Goal: Check status: Check status

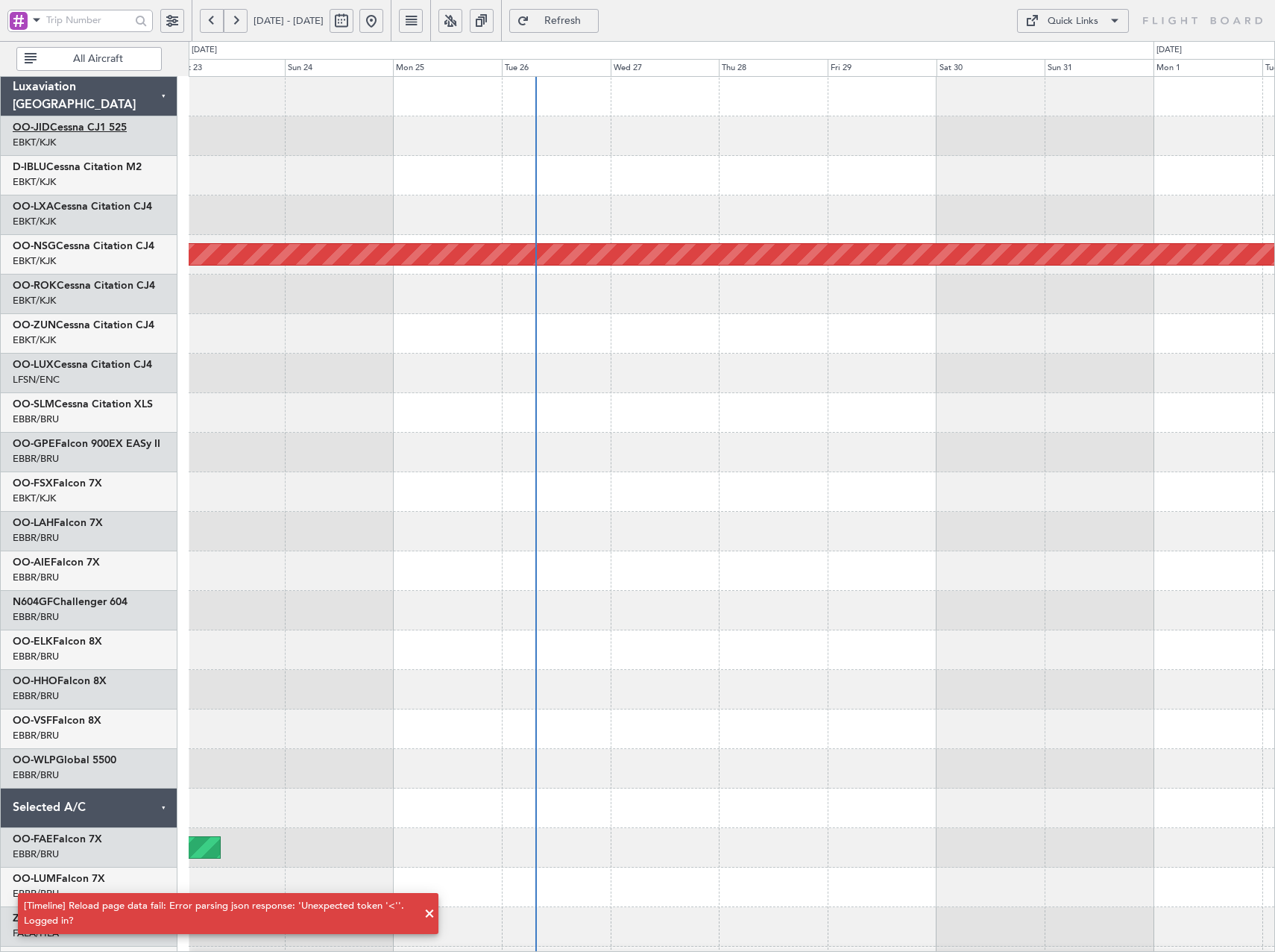
click at [67, 123] on link "OO-JID Cessna CJ1 525" at bounding box center [70, 128] width 114 height 11
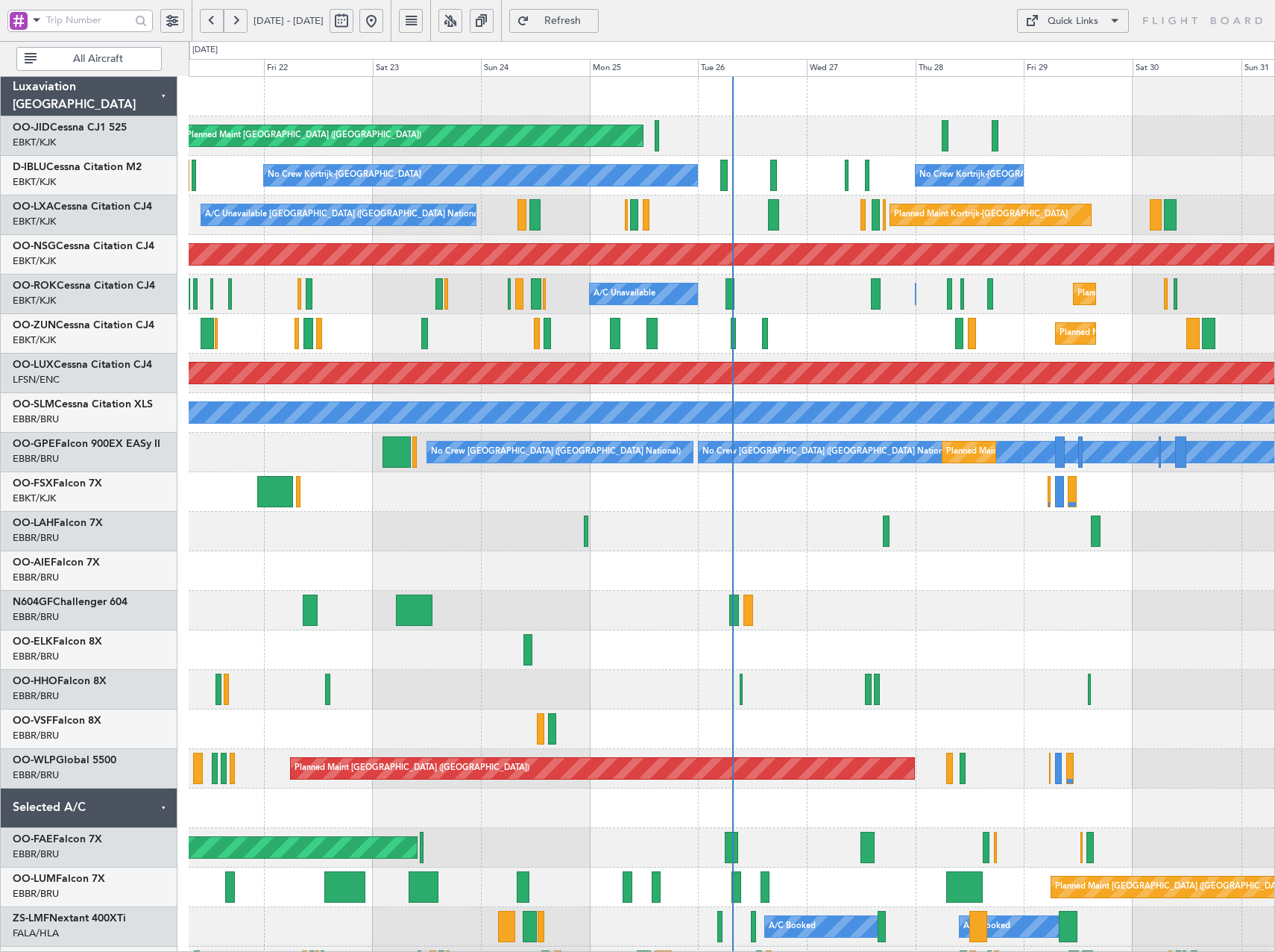
click at [462, 15] on button at bounding box center [450, 20] width 24 height 24
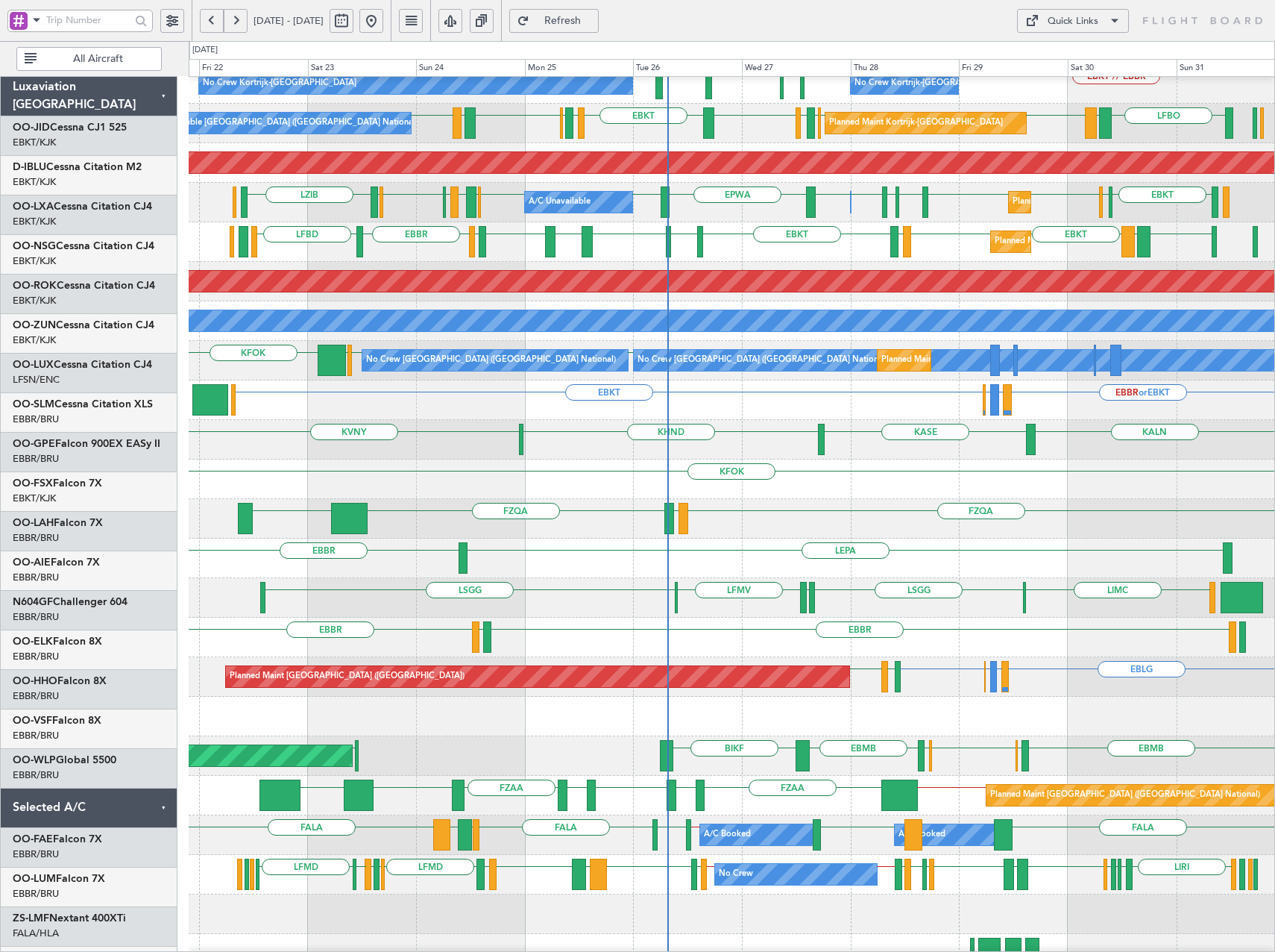
scroll to position [106, 0]
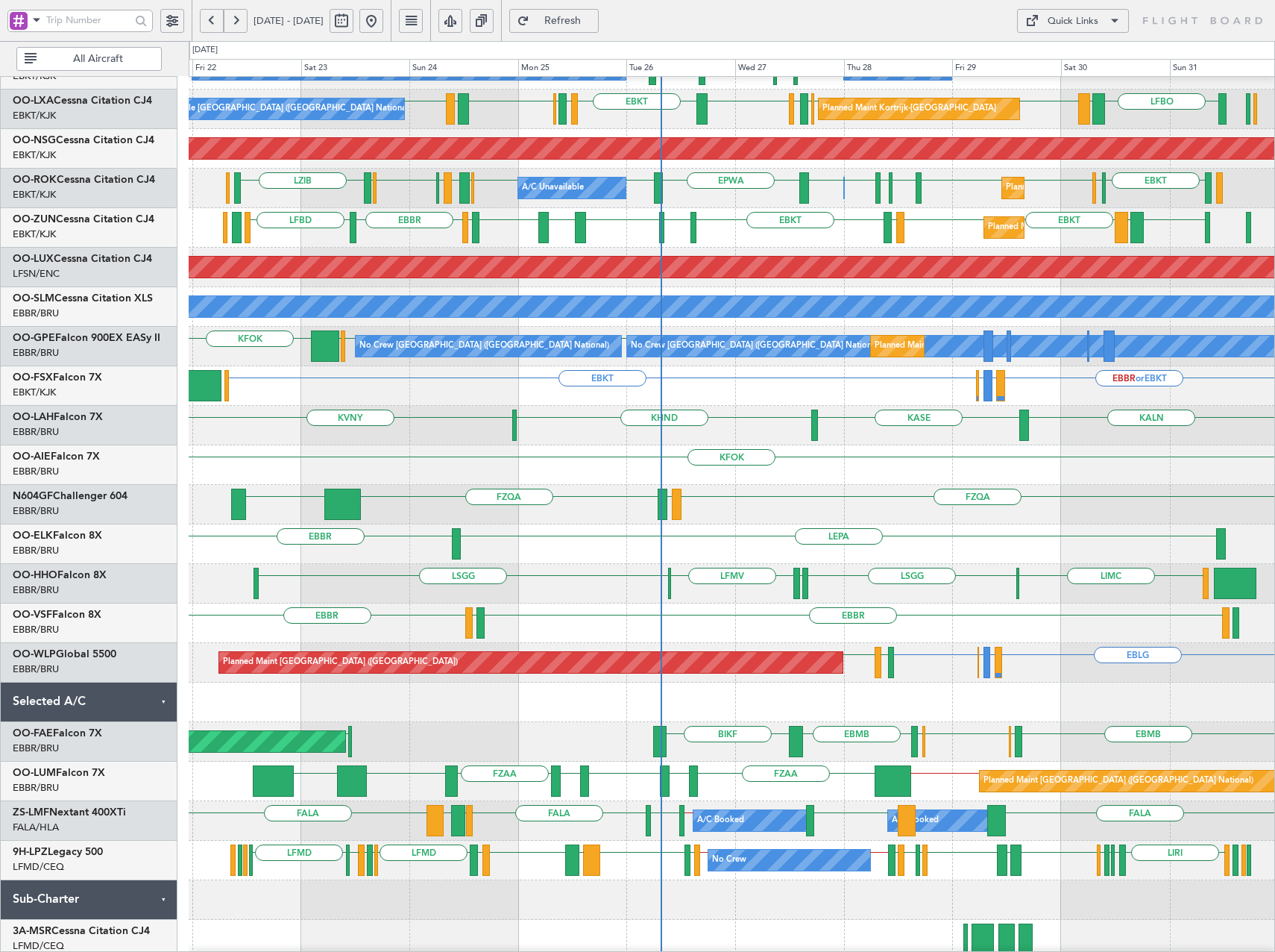
click at [845, 611] on div "EBBR EBBR LEGE" at bounding box center [731, 623] width 1086 height 40
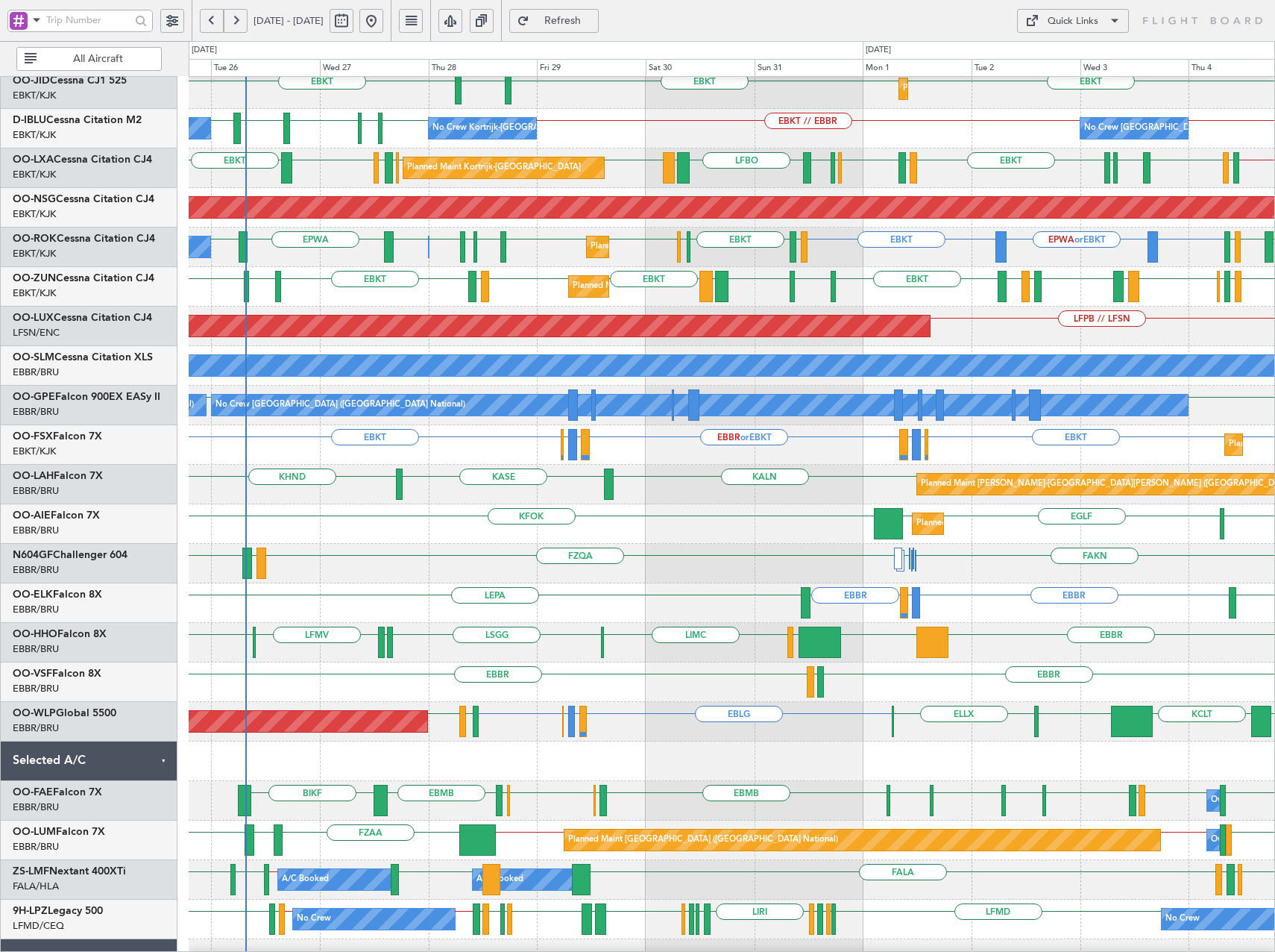
scroll to position [0, 0]
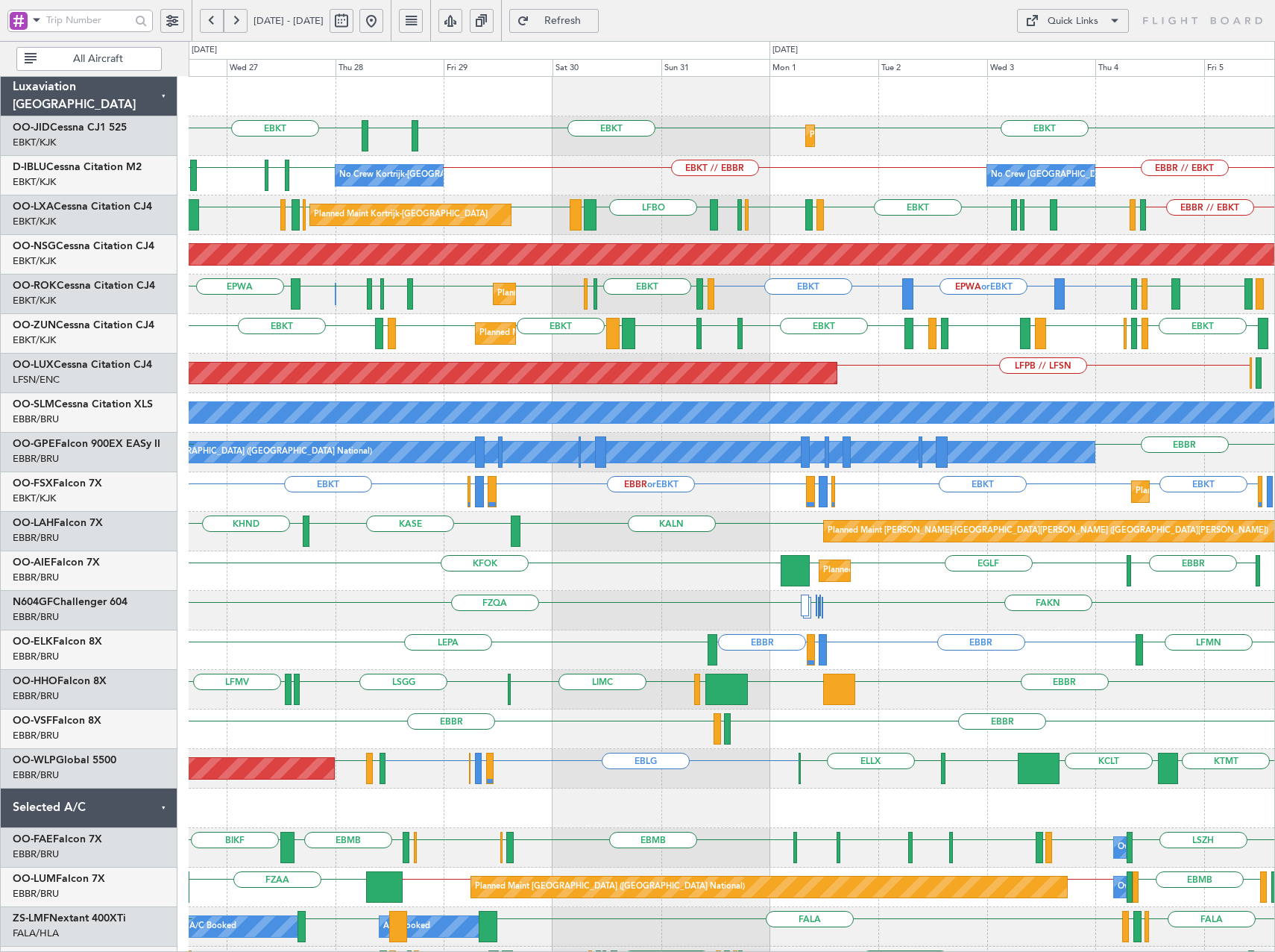
click at [871, 777] on div "EBLG LIRZ or EBLG EBBR or EBLG EBLG EDDB KTMT ELLX LIML KCLT LIML Planned Maint…" at bounding box center [731, 768] width 1086 height 40
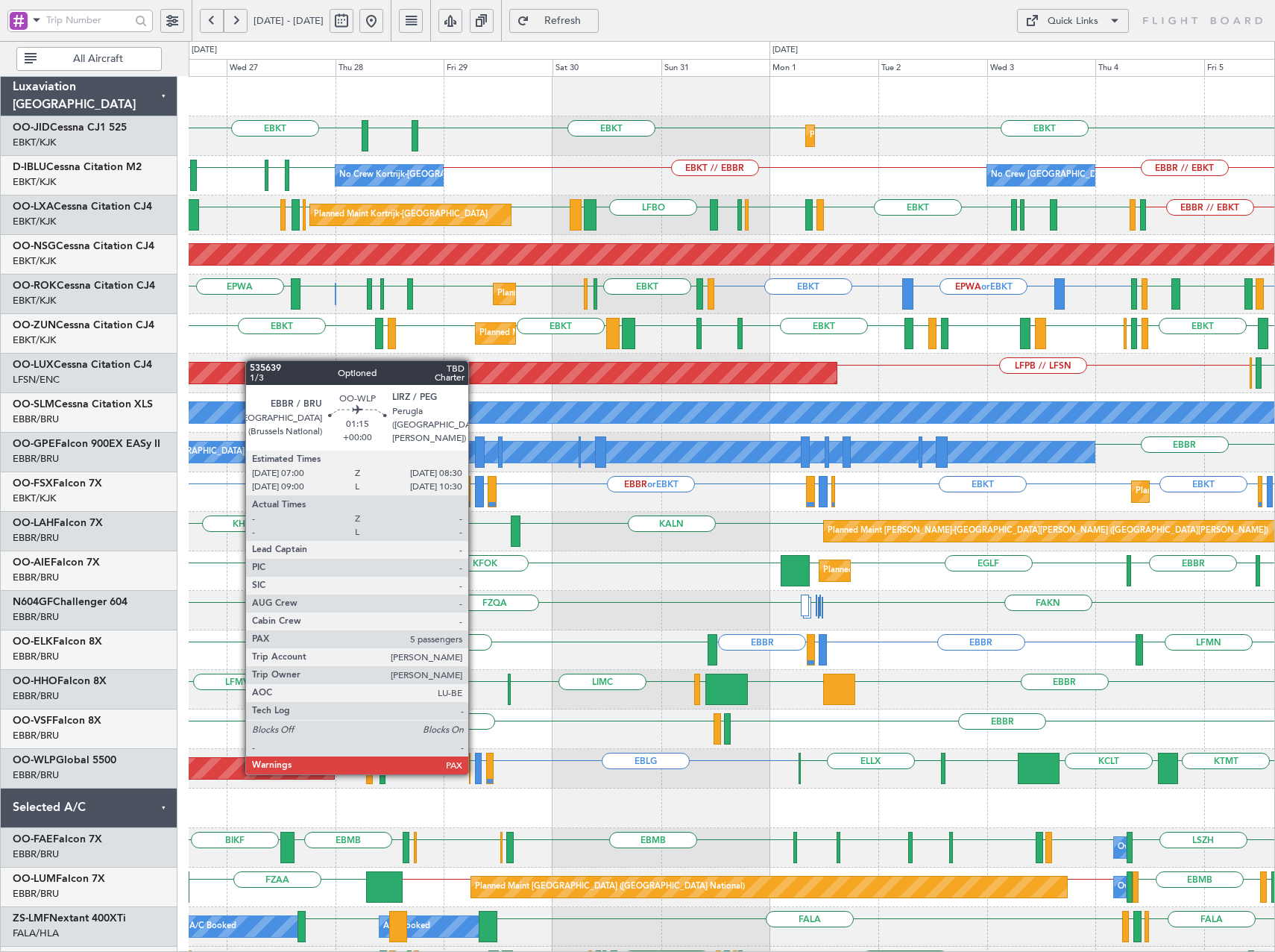
click at [475, 772] on div at bounding box center [478, 768] width 7 height 32
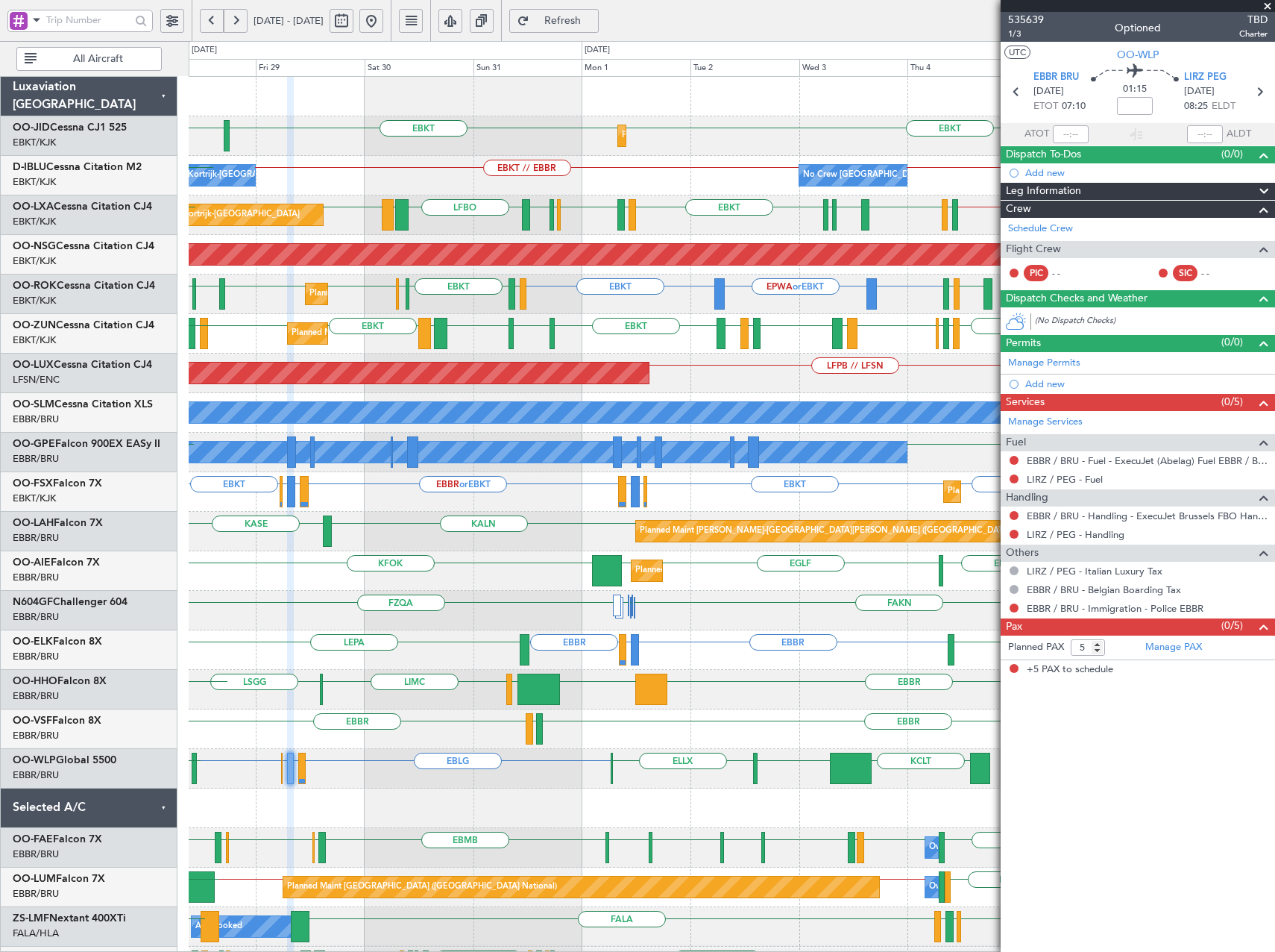
click at [639, 762] on div "Planned Maint Kortrijk-Wevelgem EGNT EBKT EBKT EBKT No Crew Kortrijk-Wevelgem N…" at bounding box center [731, 591] width 1086 height 1028
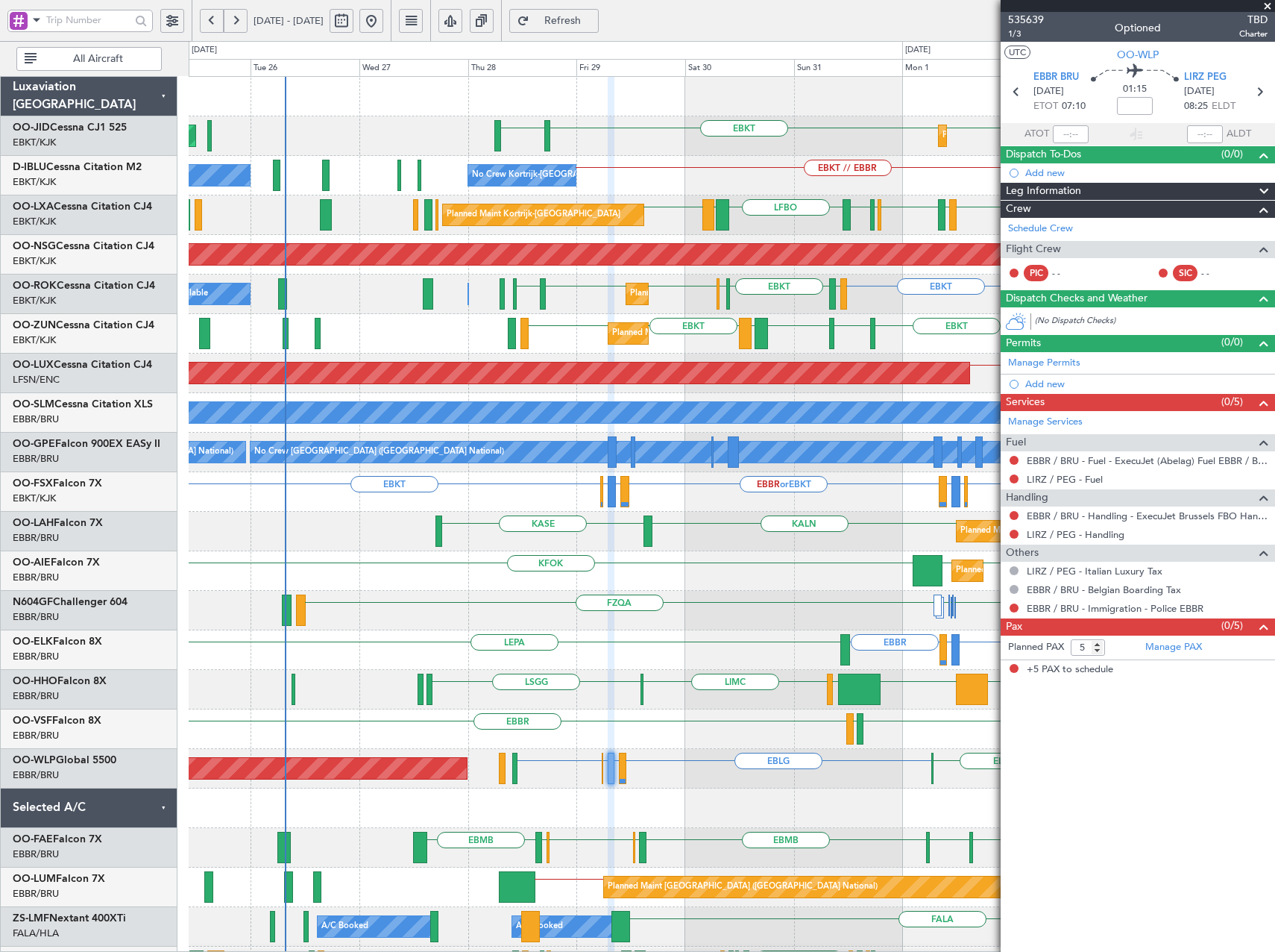
click at [936, 748] on div "EBBR EBBR LEGE" at bounding box center [731, 729] width 1086 height 40
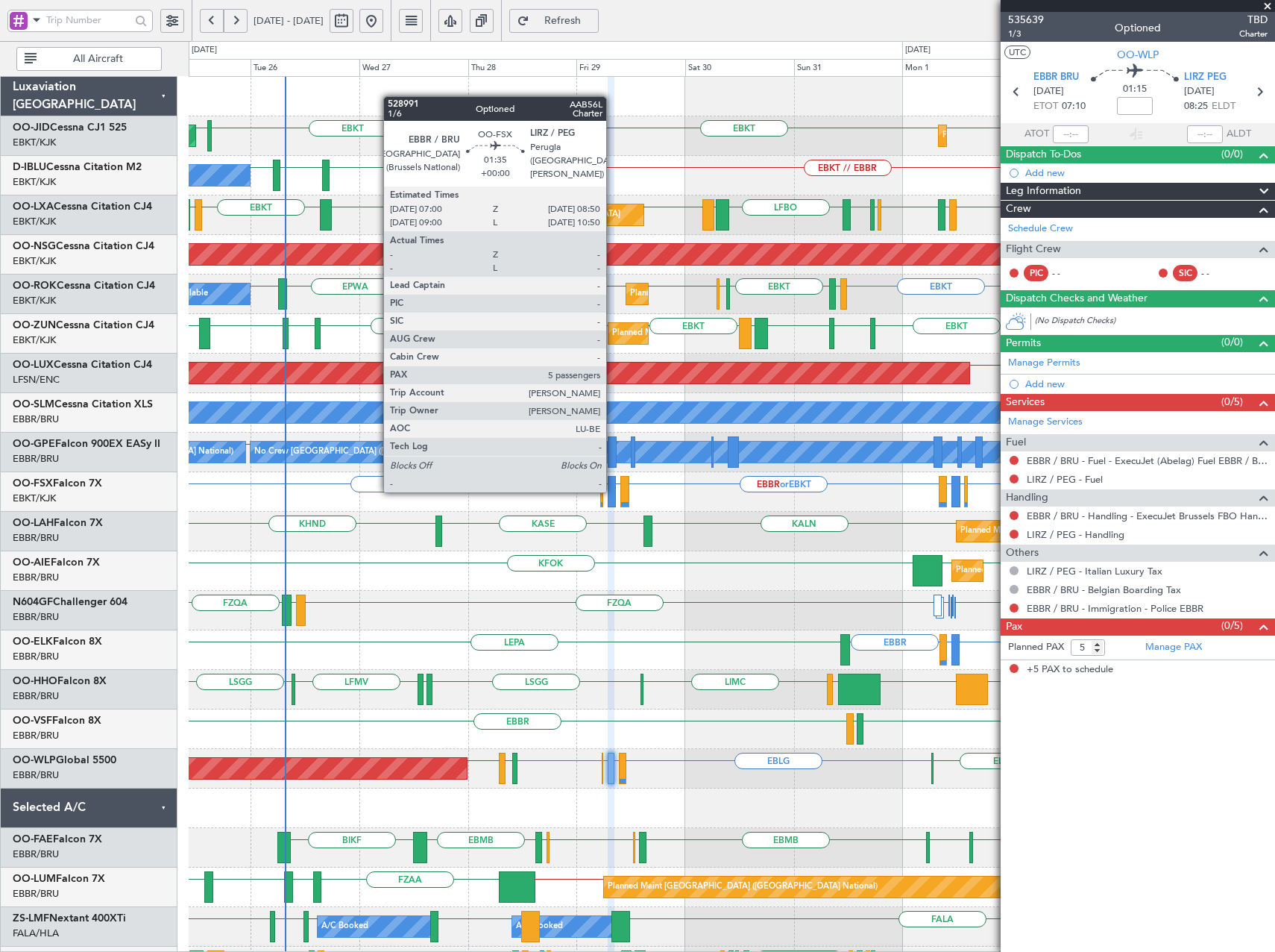
click at [613, 491] on div at bounding box center [612, 491] width 9 height 32
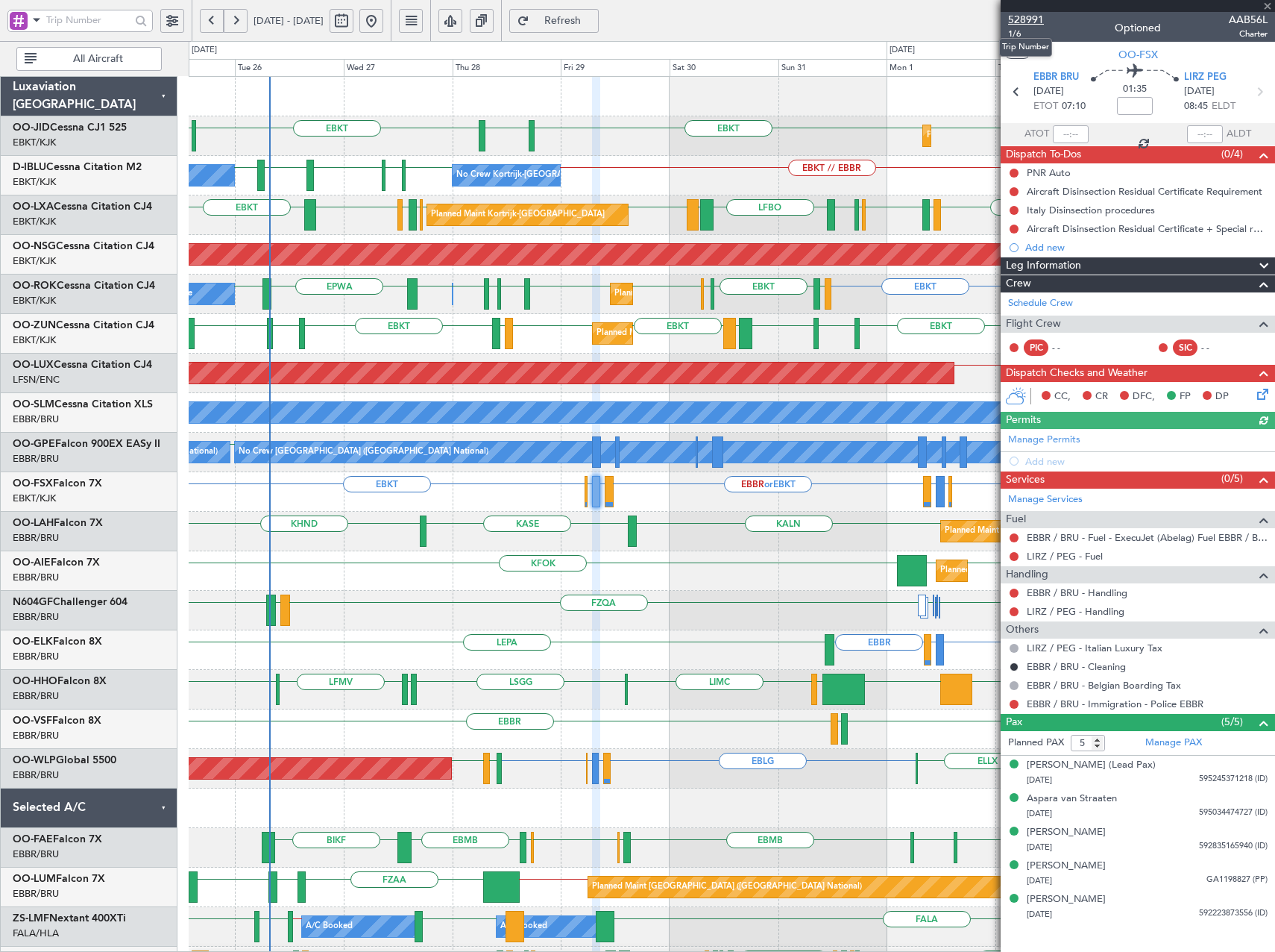
click at [1039, 19] on span "528991" at bounding box center [1026, 19] width 36 height 15
click at [594, 24] on span "Refresh" at bounding box center [563, 20] width 61 height 11
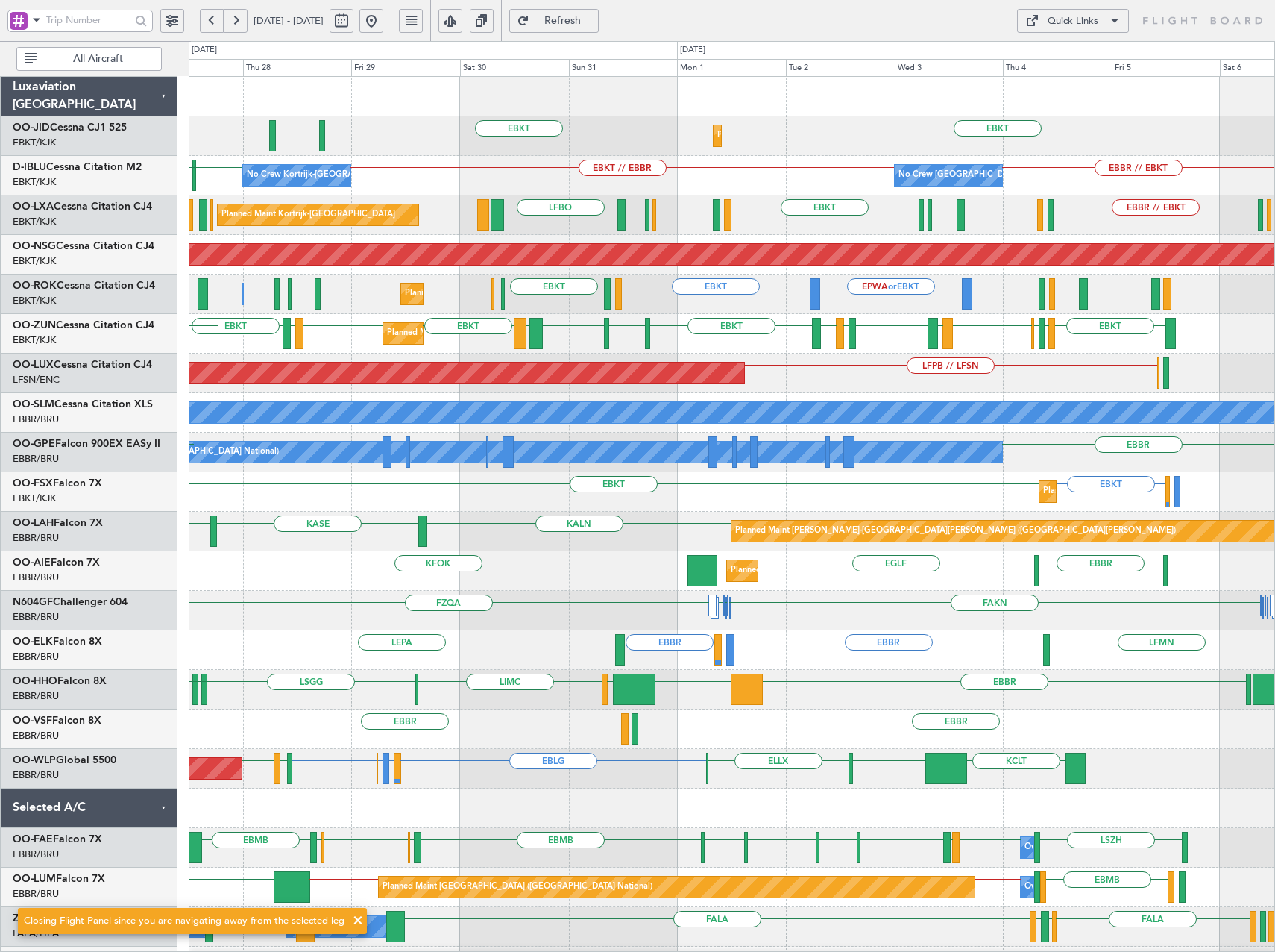
click at [547, 759] on div "EBLG LIRZ or EBLG EBBR or EBLG EBLG ELLX LIML KCLT LIML EDDB Planned Maint Berl…" at bounding box center [731, 768] width 1086 height 40
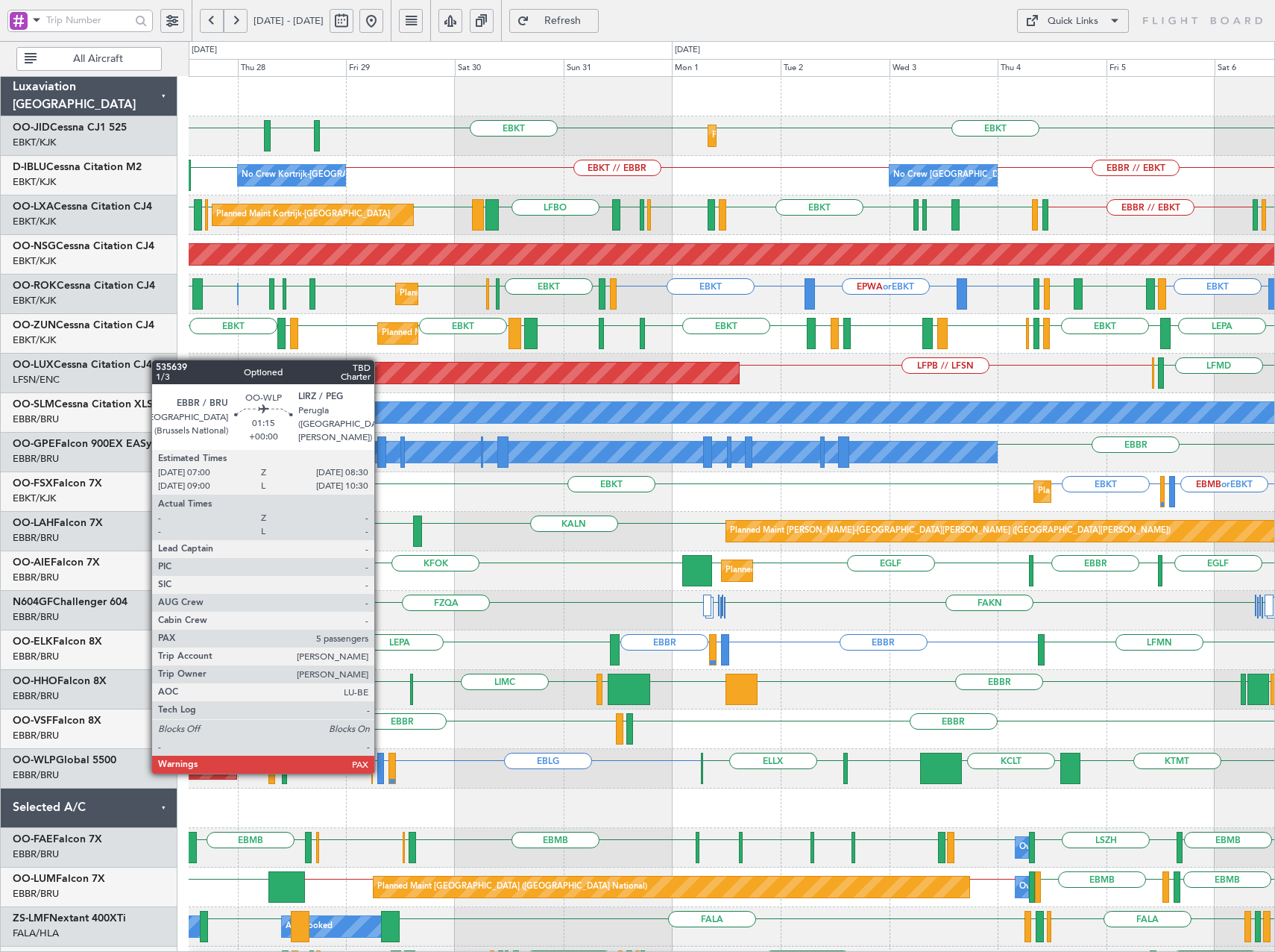
click at [381, 772] on div at bounding box center [381, 768] width 7 height 32
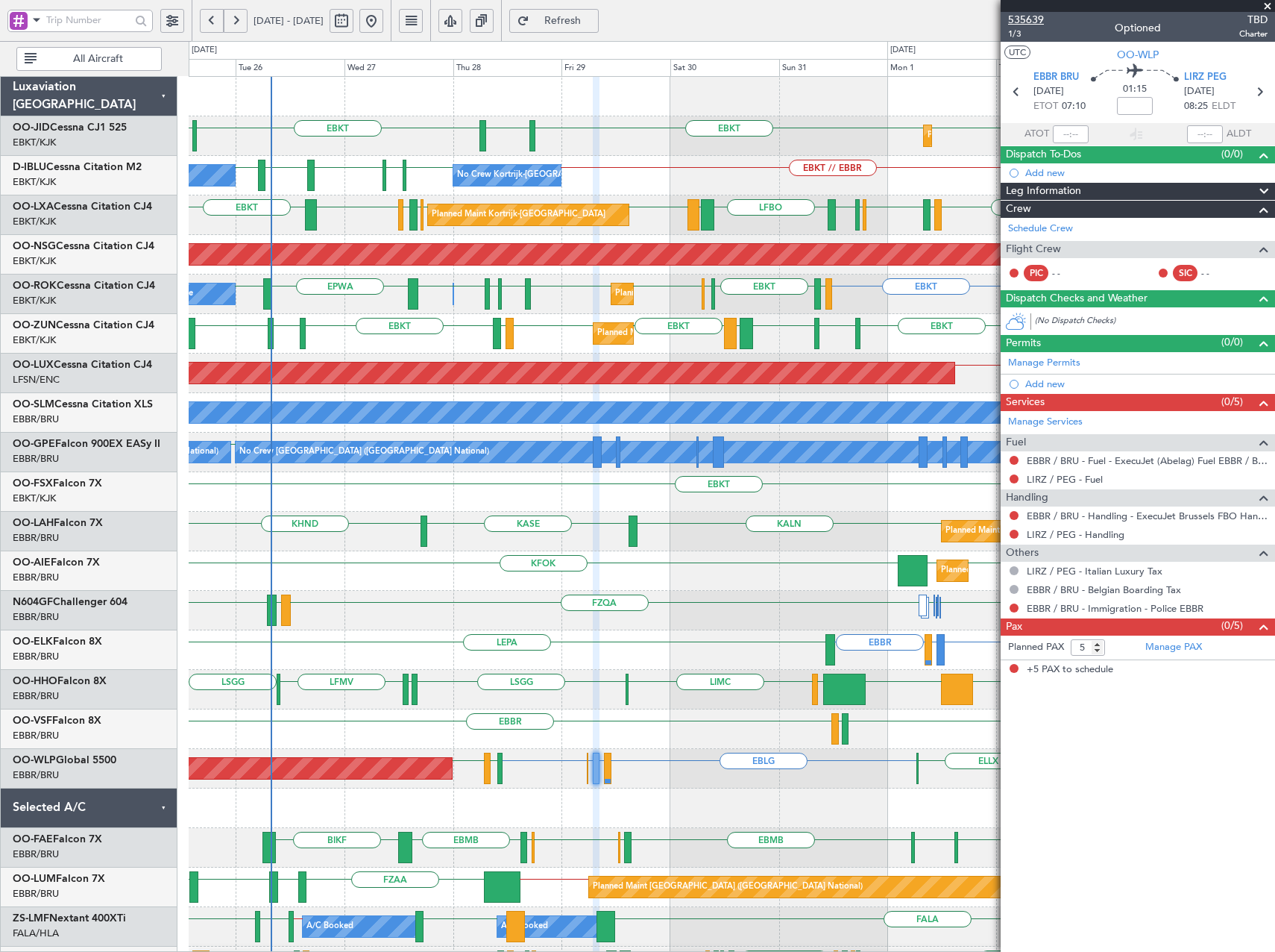
click at [1022, 20] on span "535639" at bounding box center [1026, 19] width 36 height 15
click at [599, 28] on button "Refresh" at bounding box center [554, 20] width 89 height 24
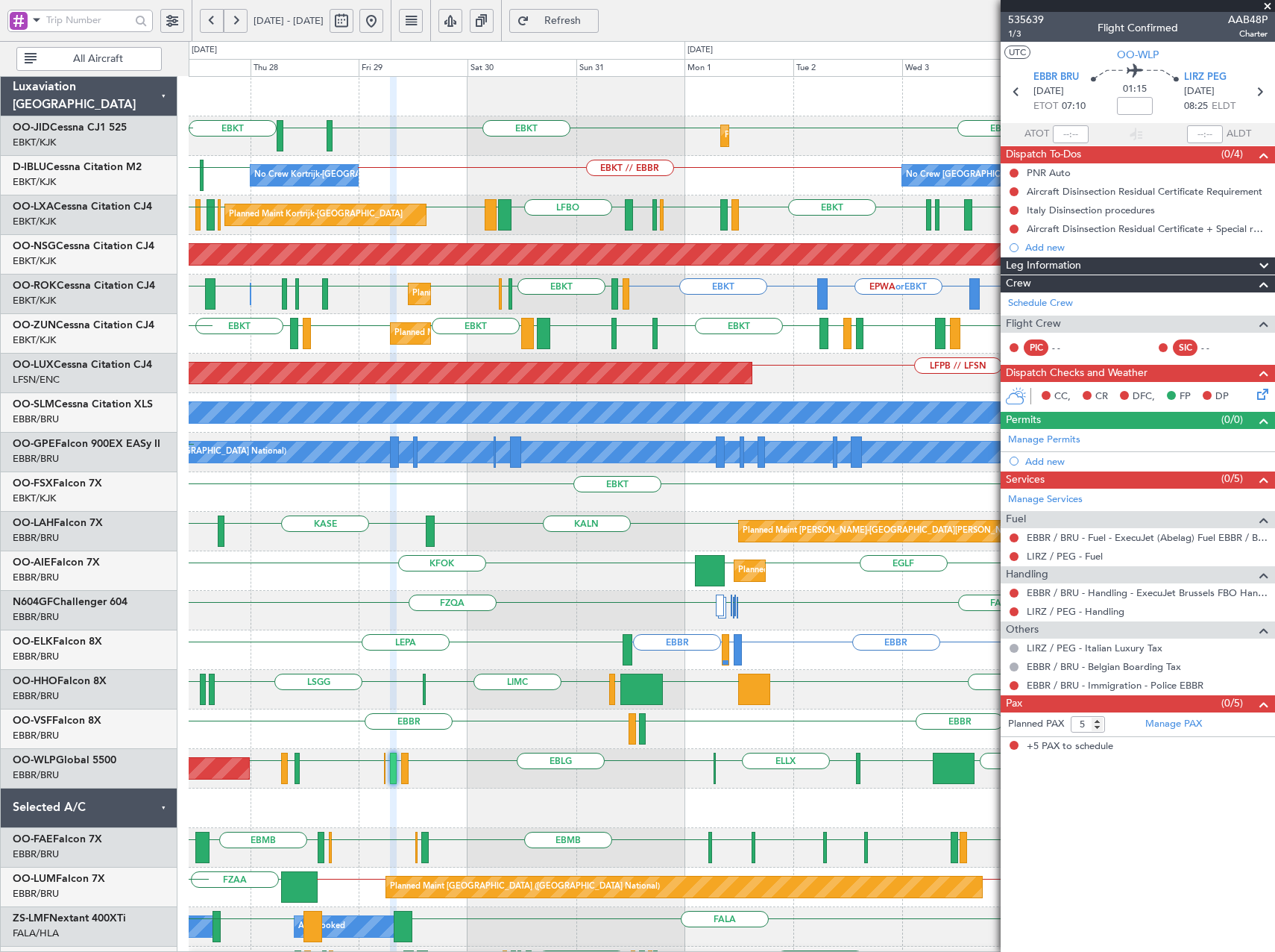
click at [661, 753] on div "EBKT EBKT EGNT EBKT Planned Maint Kortrijk-Wevelgem LFPB Planned Maint Paris (L…" at bounding box center [731, 591] width 1086 height 1028
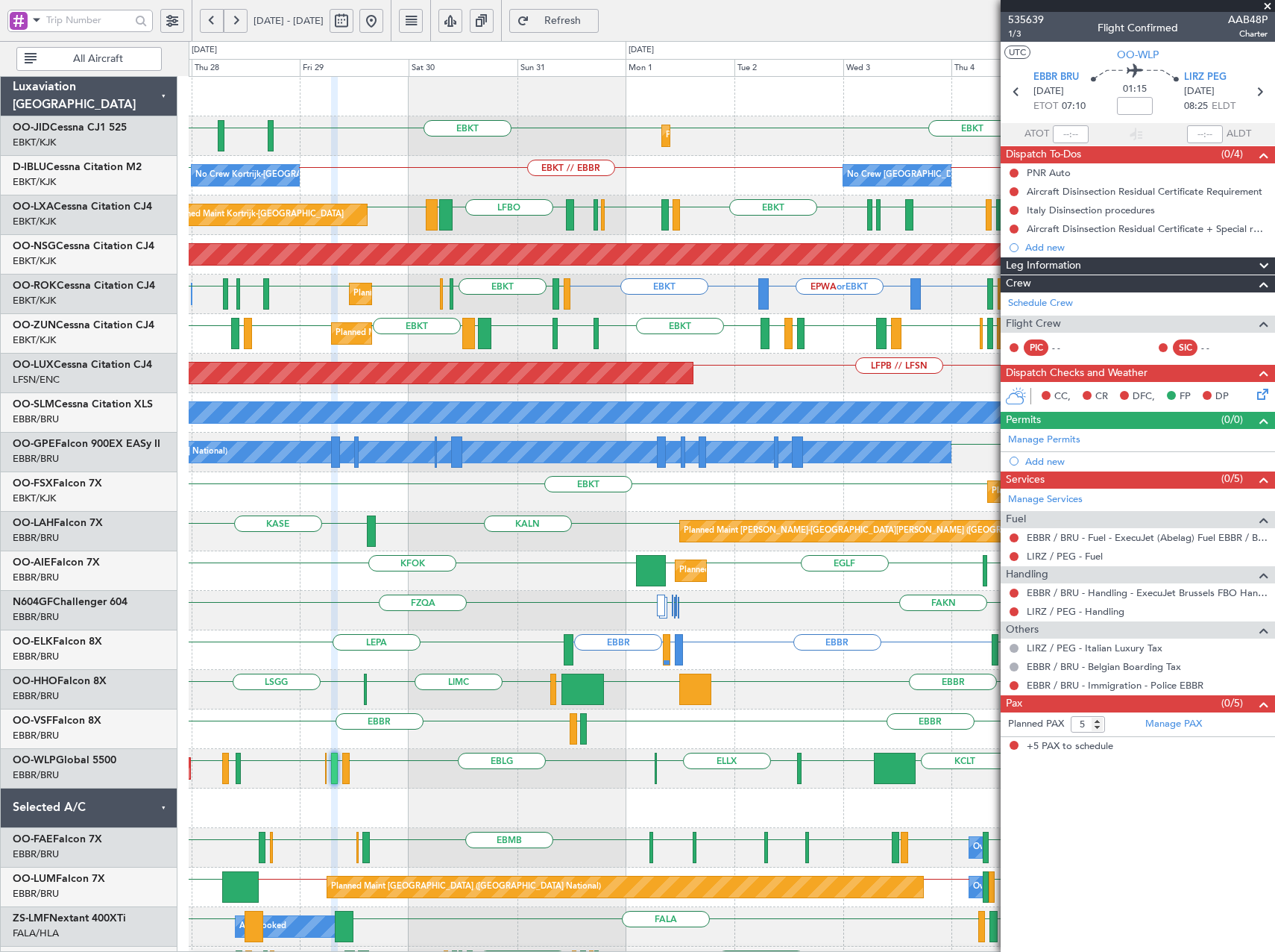
click at [1267, 4] on span at bounding box center [1268, 6] width 15 height 14
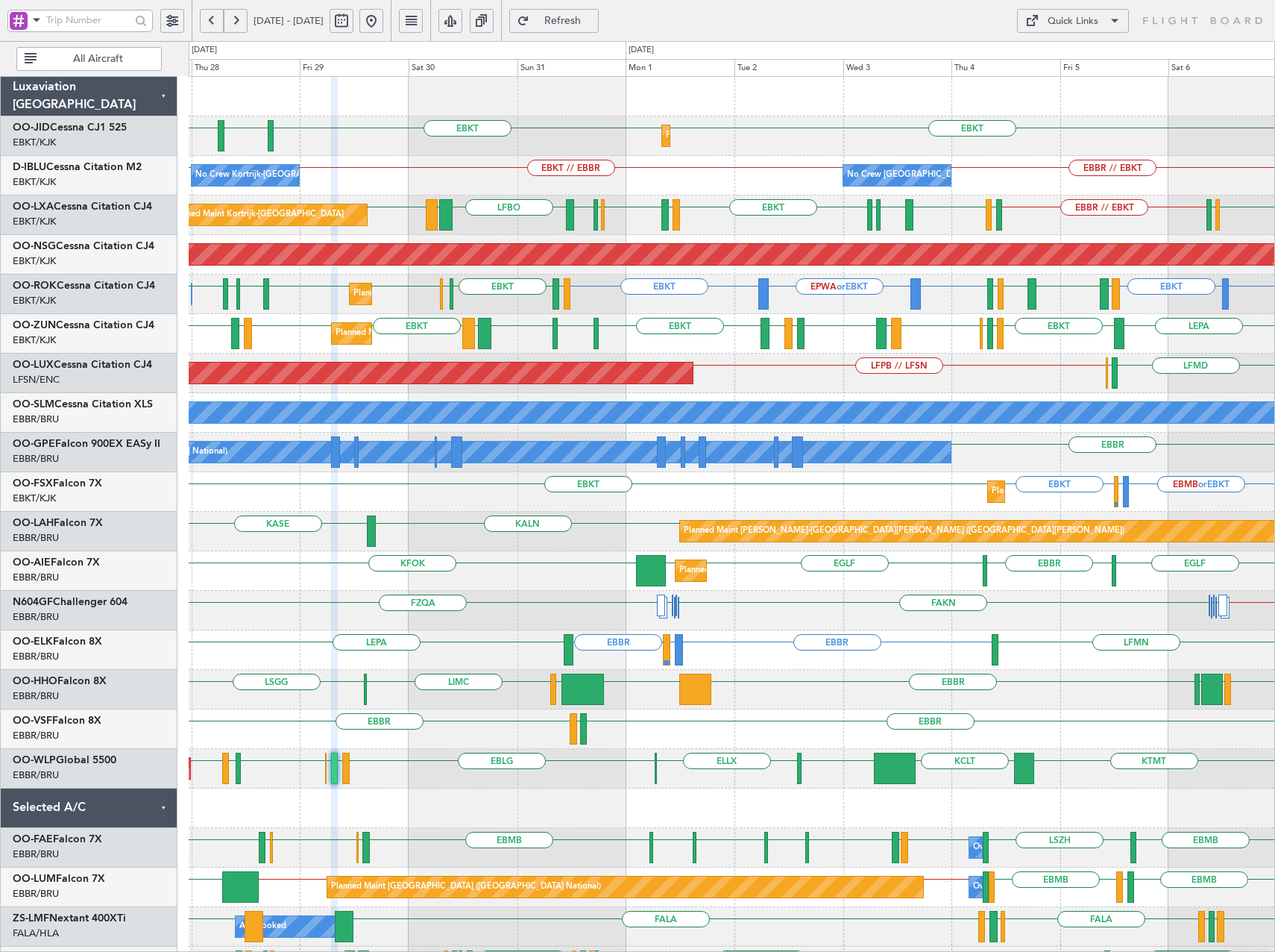
type input "0"
click at [1057, 15] on div "Quick Links" at bounding box center [1073, 21] width 50 height 15
click at [1067, 50] on button "Trip Builder" at bounding box center [1074, 57] width 112 height 36
click at [1095, 22] on div "Quick Links" at bounding box center [1073, 21] width 50 height 15
click at [1092, 47] on button "Trip Builder" at bounding box center [1074, 57] width 112 height 36
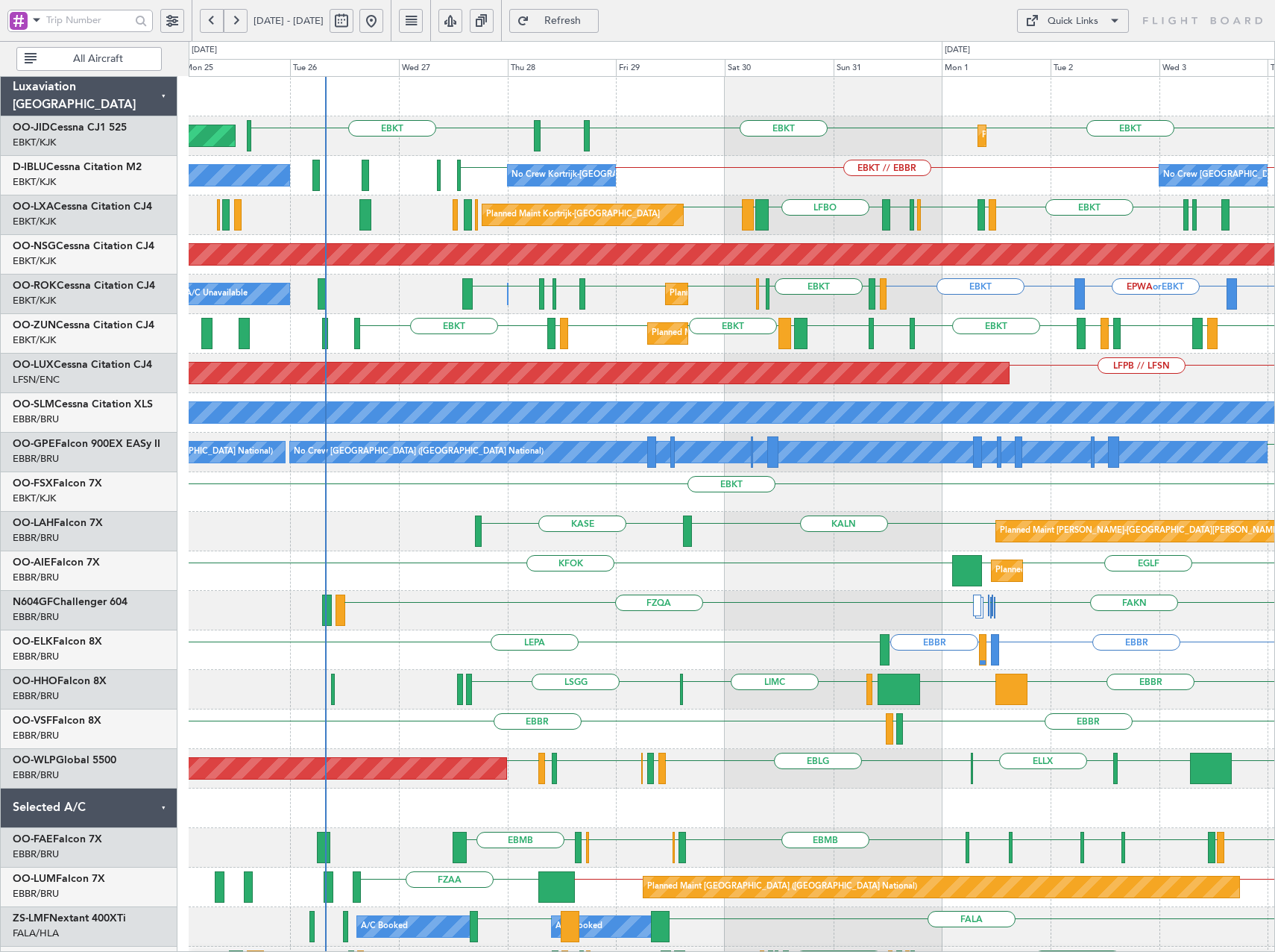
click at [685, 652] on div "EBKT EBKT EGNT EBKT Planned Maint Kortrijk-Wevelgem Planned Maint Paris (Le Bou…" at bounding box center [731, 591] width 1086 height 1028
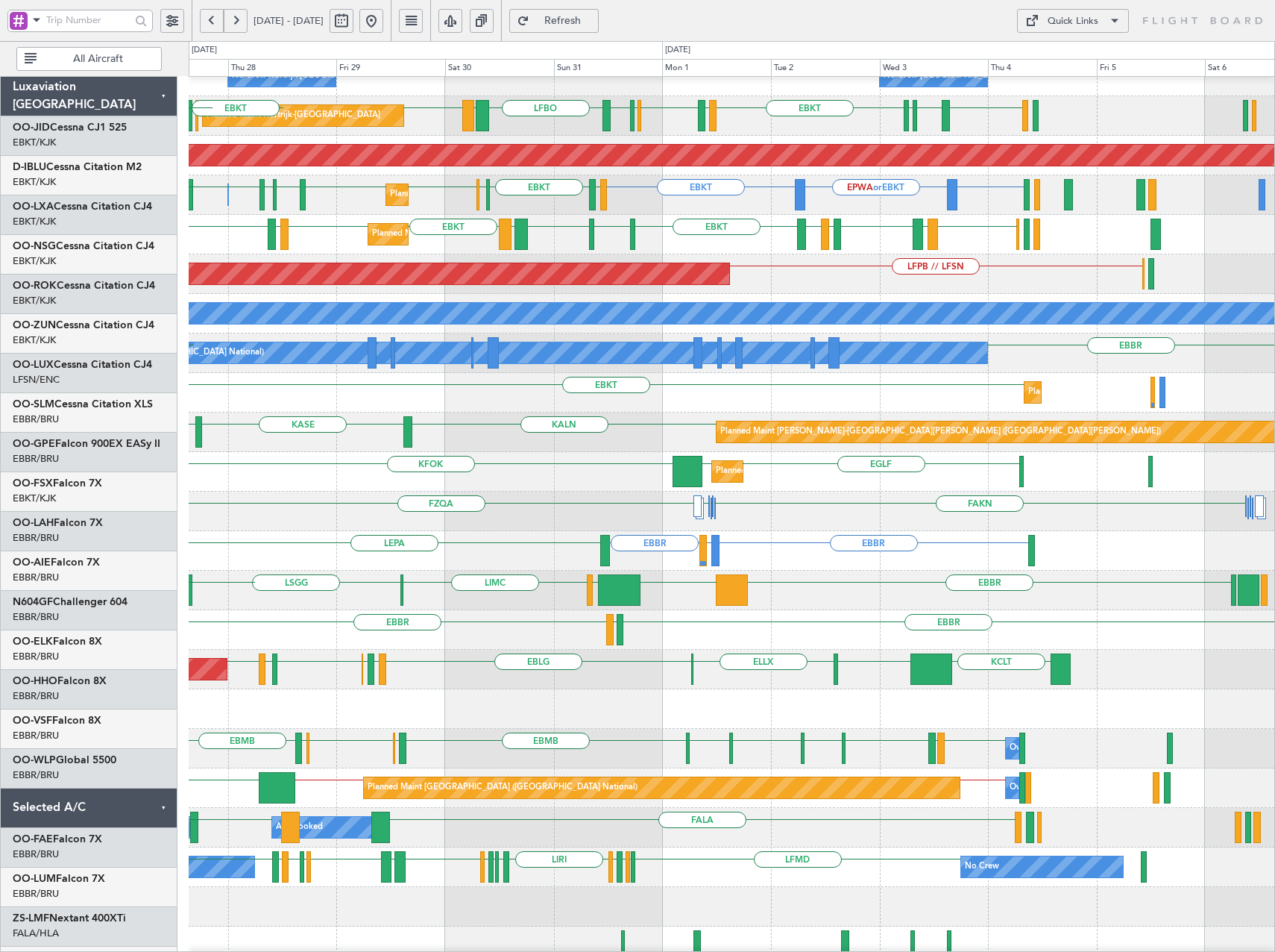
scroll to position [99, 0]
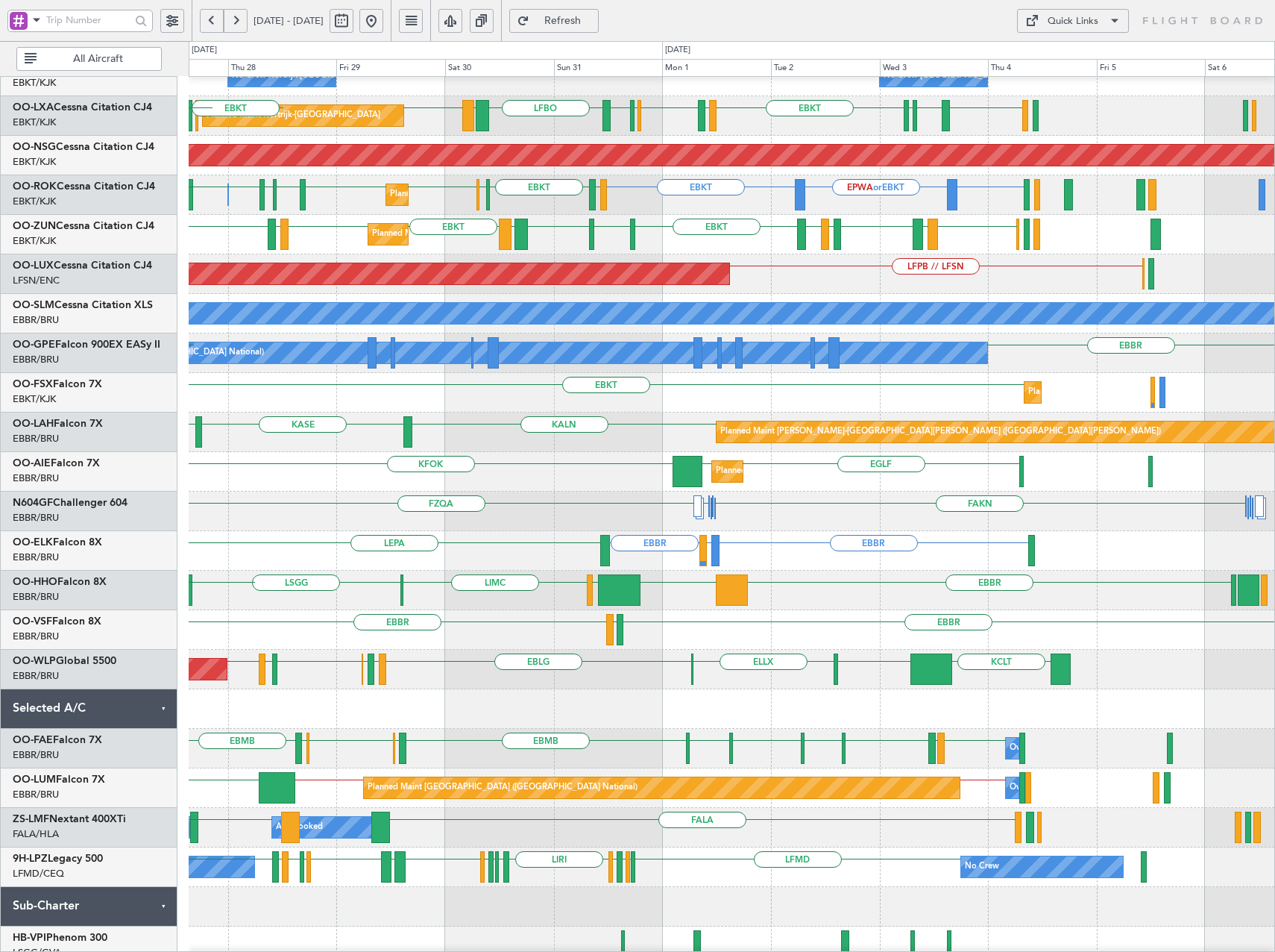
click at [670, 715] on div at bounding box center [731, 708] width 1086 height 40
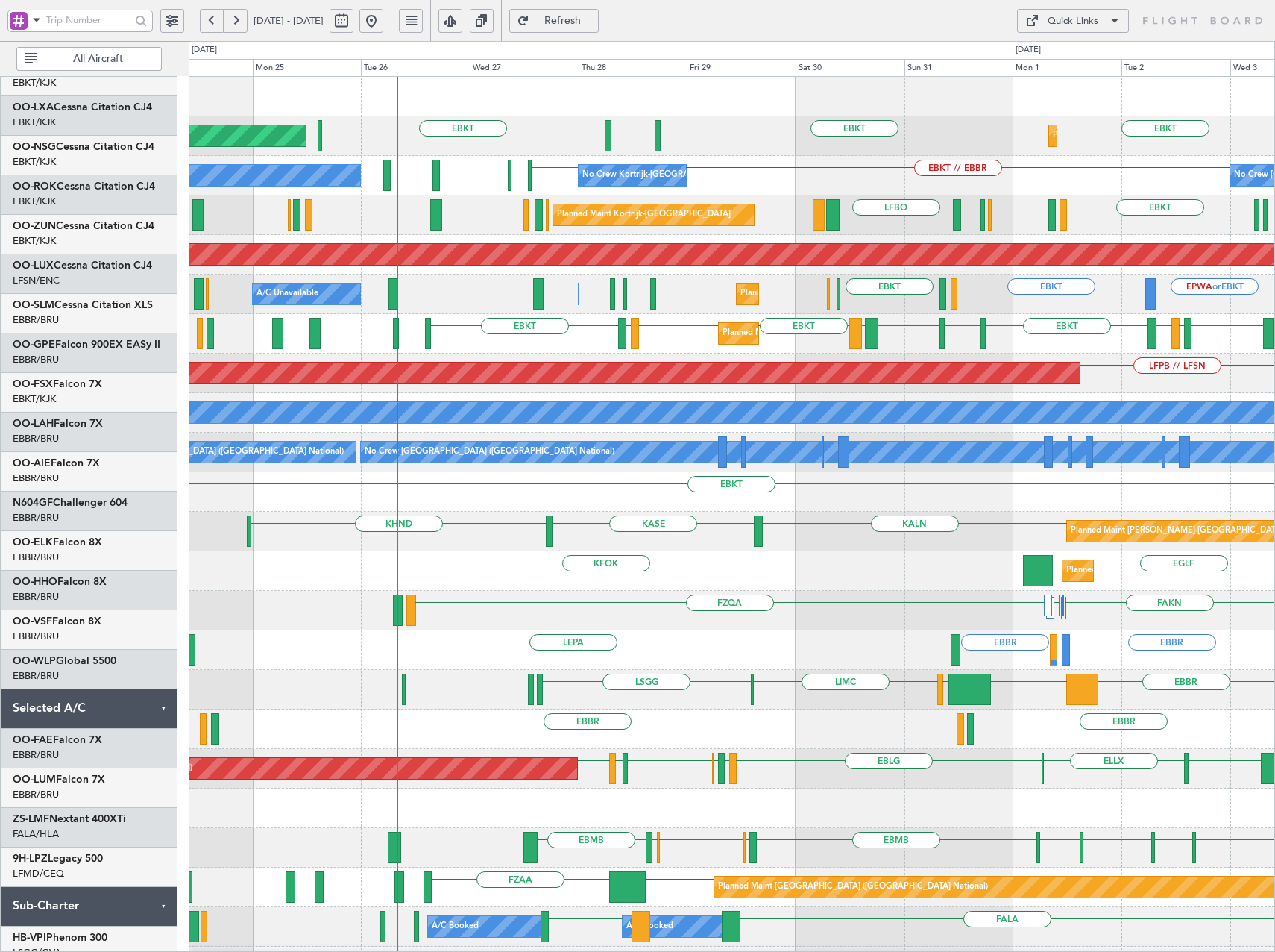
scroll to position [0, 0]
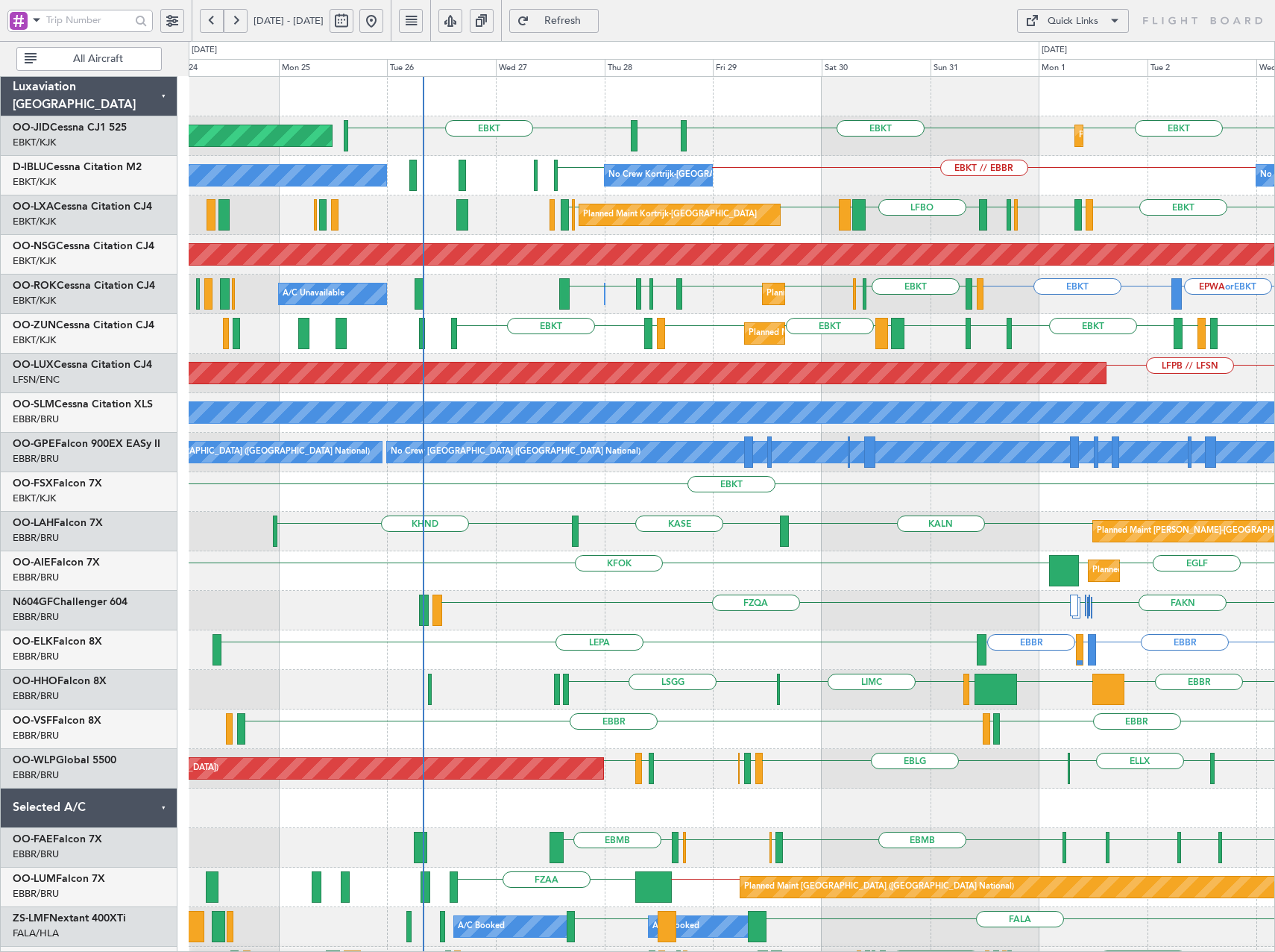
click at [890, 656] on div "EBKT EBKT EGNT EBKT Planned Maint Kortrijk-Wevelgem Planned Maint Paris (Le Bou…" at bounding box center [731, 591] width 1086 height 1028
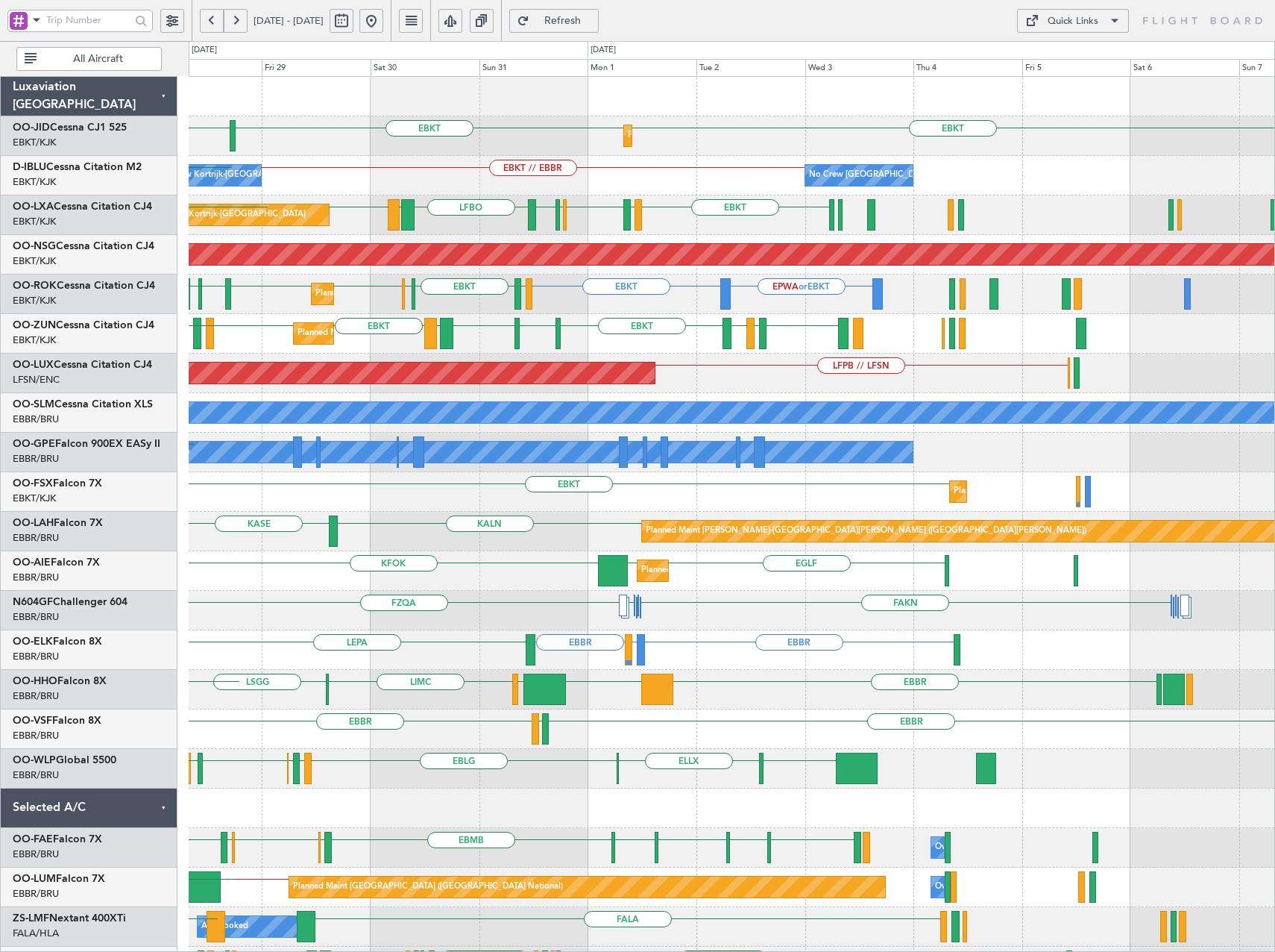
click at [645, 268] on div "Planned Maint Kortrijk-Wevelgem EBKT EBKT EGNT EBKT No Crew Kortrijk-Wevelgem N…" at bounding box center [731, 591] width 1086 height 1028
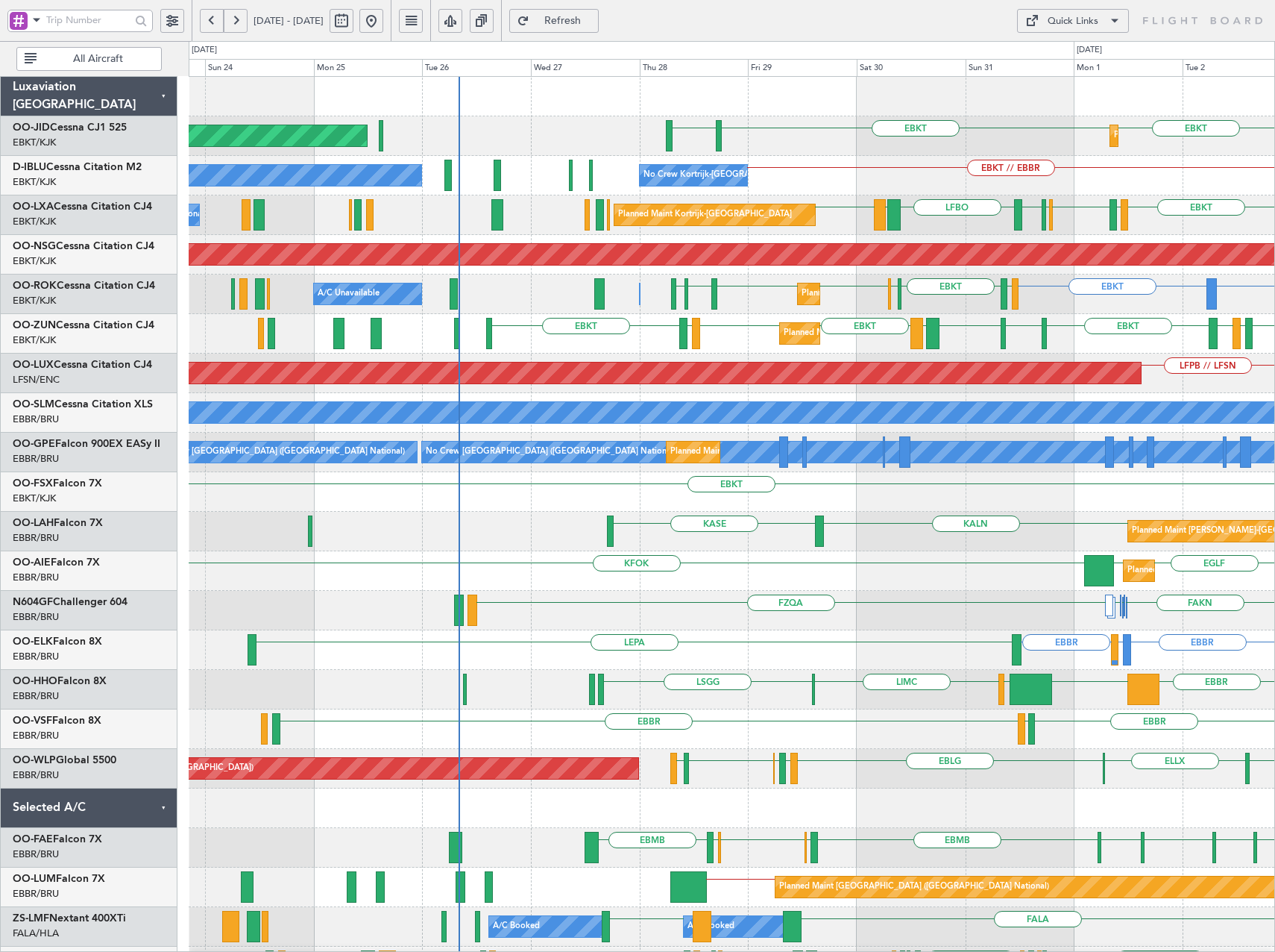
click at [933, 354] on div "EBKT EGNT EBKT Planned Maint Kortrijk-Wevelgem Planned Maint Paris (Le Bourget)…" at bounding box center [731, 591] width 1086 height 1028
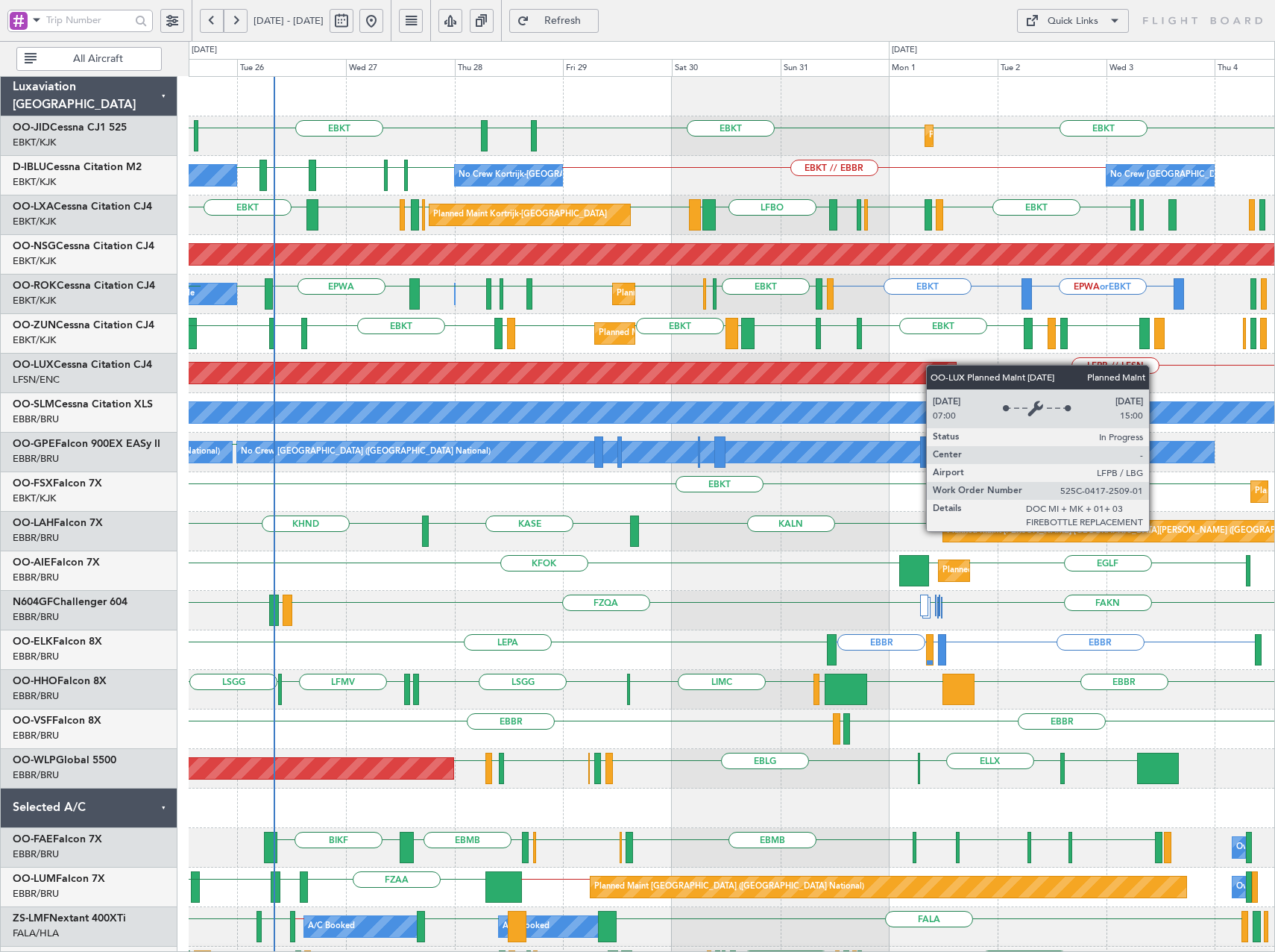
click at [908, 370] on div "EBKT EBKT EGNT EBKT LFPB Planned Maint Kortrijk-Wevelgem Planned Maint Paris (L…" at bounding box center [731, 591] width 1086 height 1028
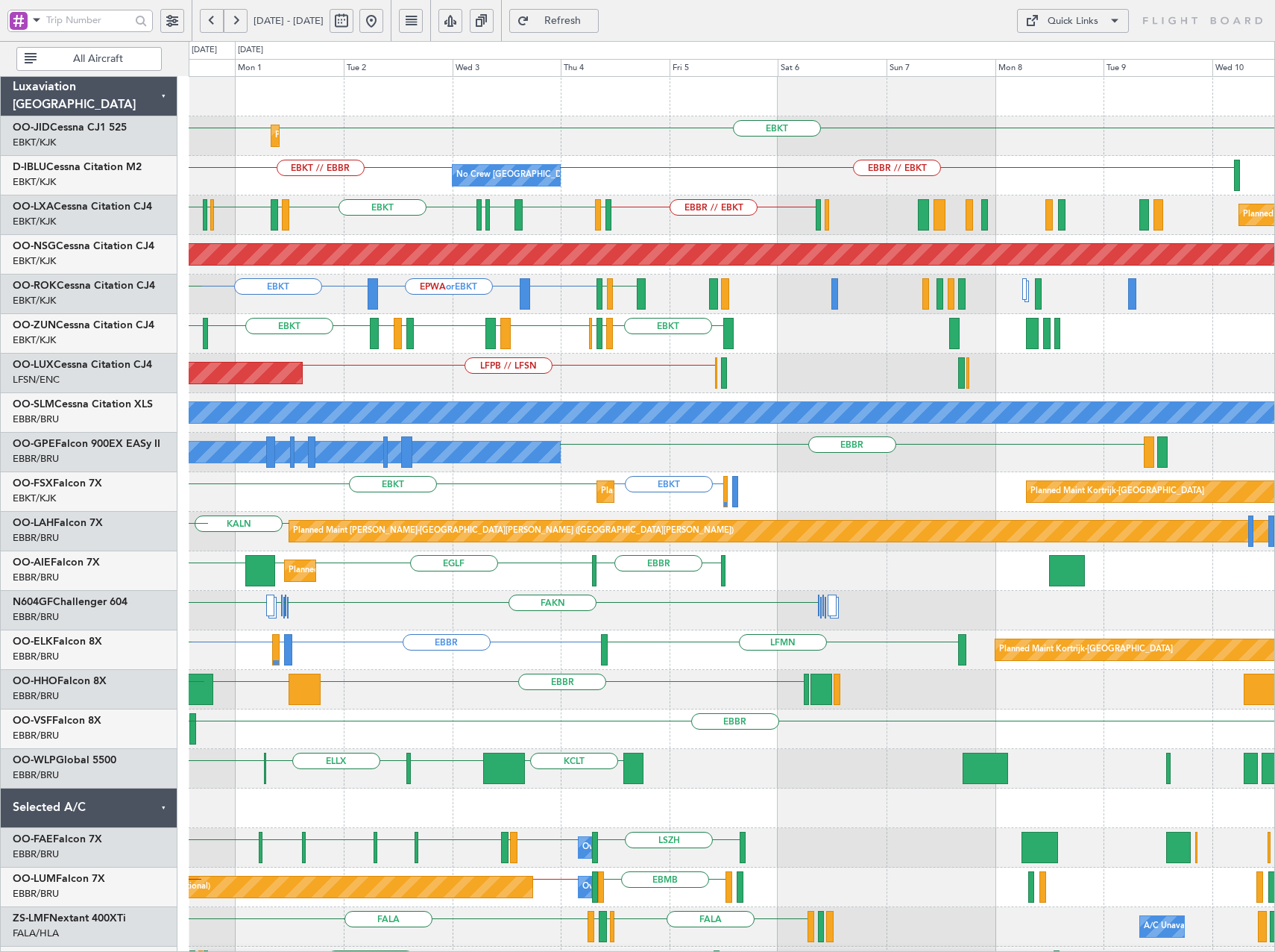
click at [197, 362] on div "Planned Maint Kortrijk-Wevelgem EBKT EBKT No Crew Brussels (Brussels National) …" at bounding box center [731, 591] width 1086 height 1028
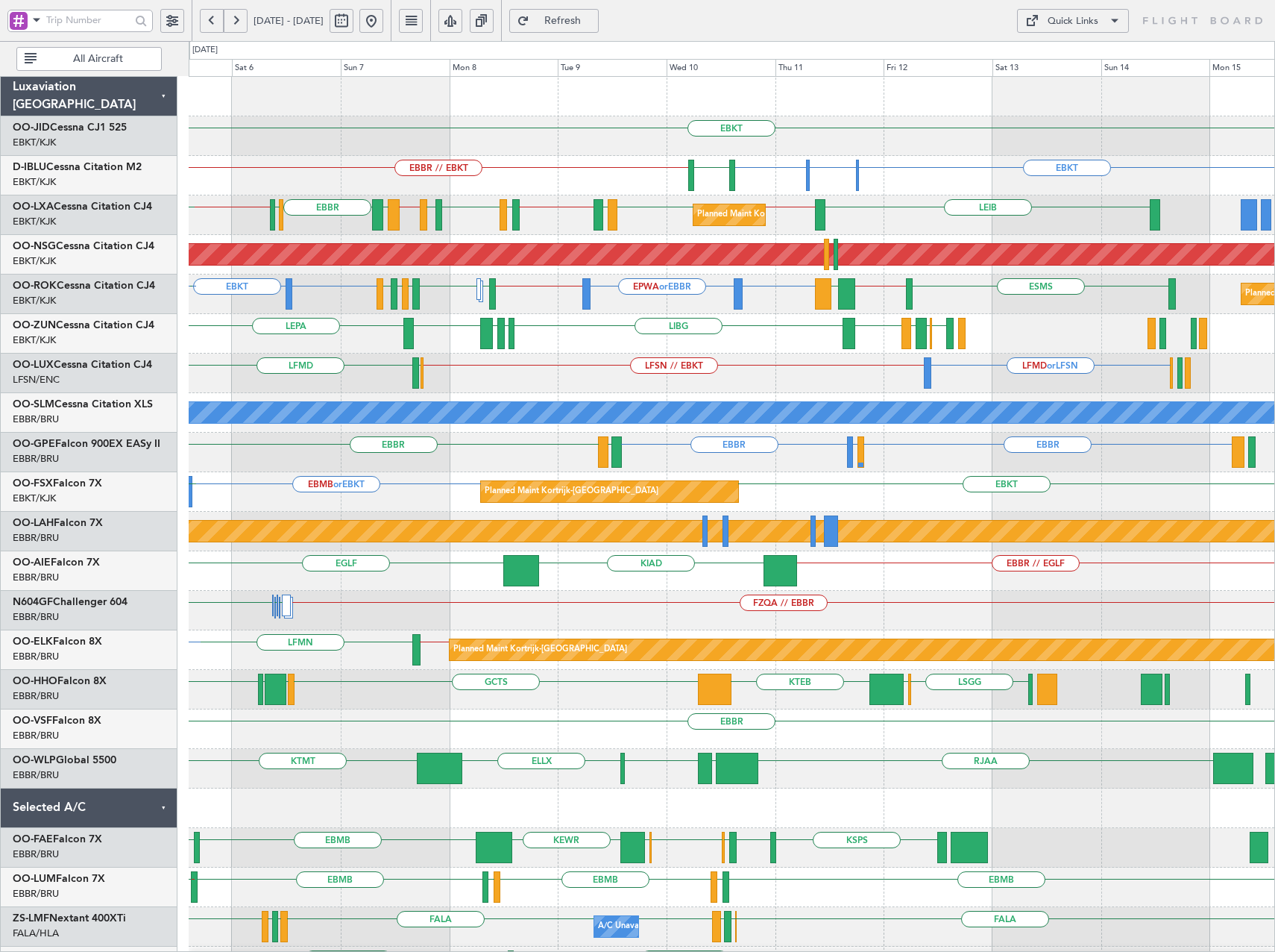
click at [780, 373] on div "EBKT EBKT LFPB or EBKT EBKT EBBR // EBKT LSZH No Crew Brussels (Brussels Nation…" at bounding box center [731, 571] width 1086 height 989
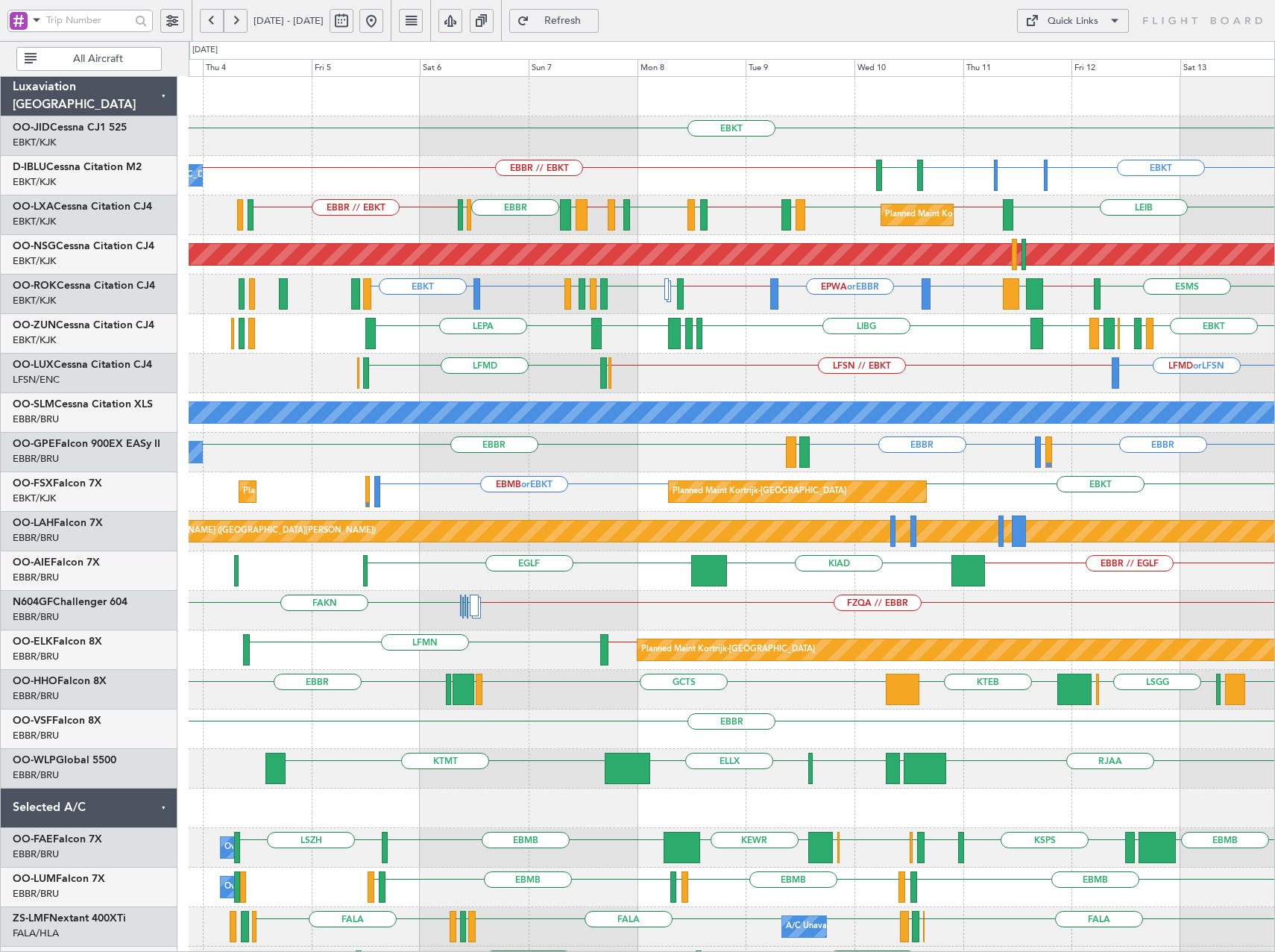
click at [610, 269] on div "EBKT Planned Maint Kortrijk-Wevelgem EBKT LFPB or EBKT EBKT EBBR // EBKT LSZH N…" at bounding box center [731, 571] width 1086 height 989
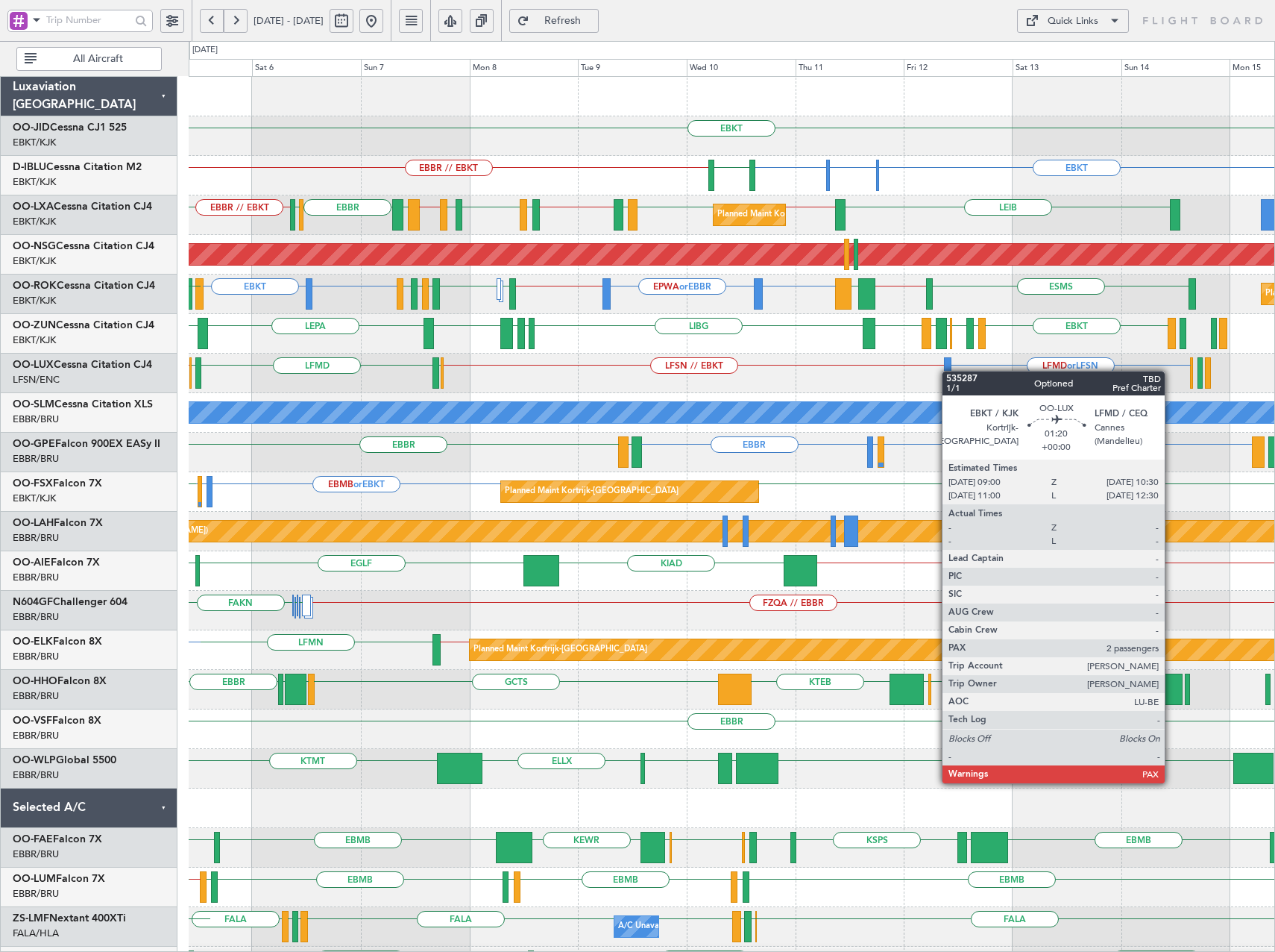
click at [949, 370] on div "LFSN // EBKT LFMD or LFSN LFPB // LFSN LFMD ELLX ELLX" at bounding box center [731, 373] width 1086 height 40
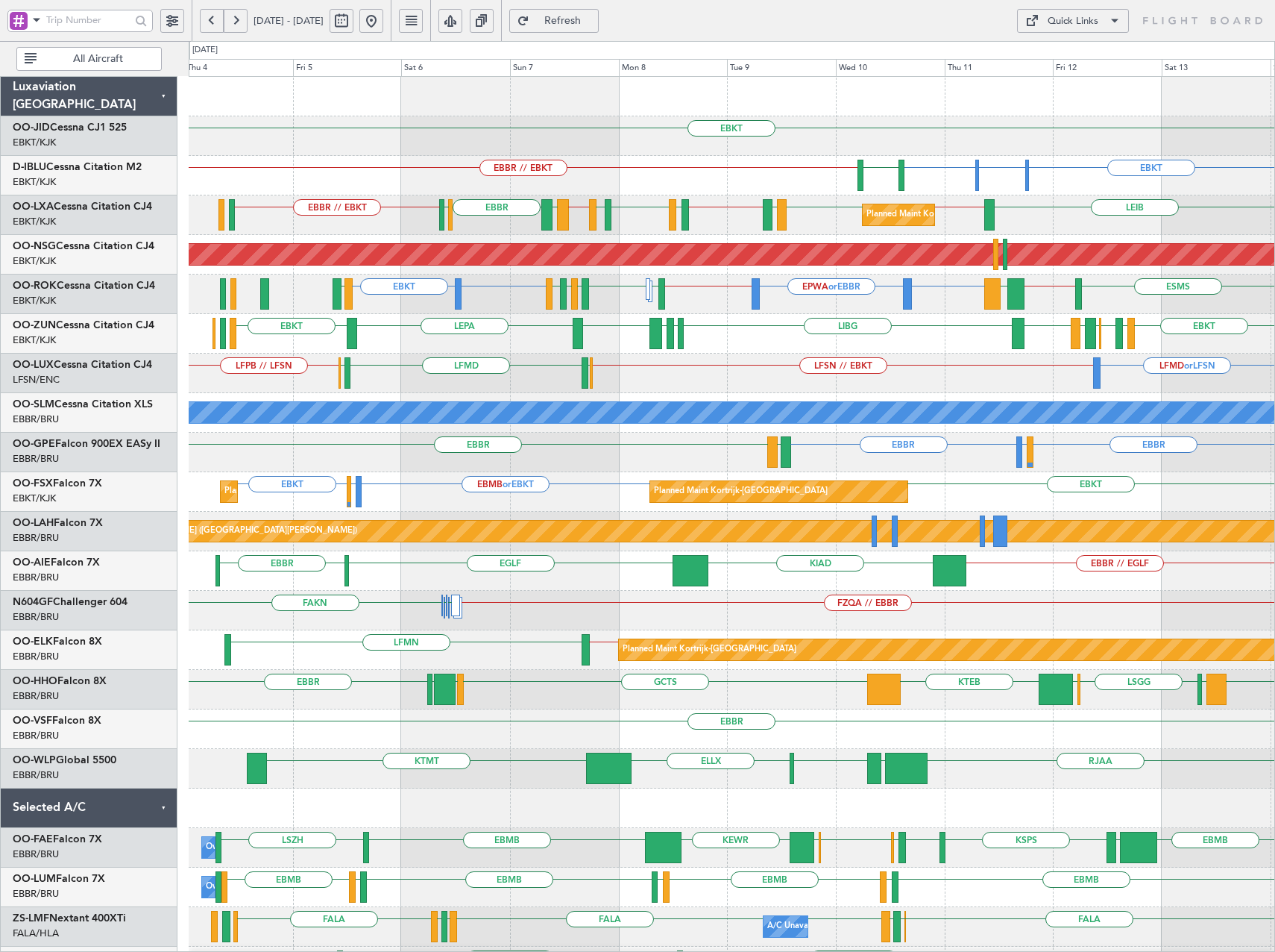
click at [638, 365] on div "EBKT EBKT LFPB or EBKT EBKT EBBR // EBKT LSZH No Crew Brussels (Brussels Nation…" at bounding box center [731, 571] width 1086 height 989
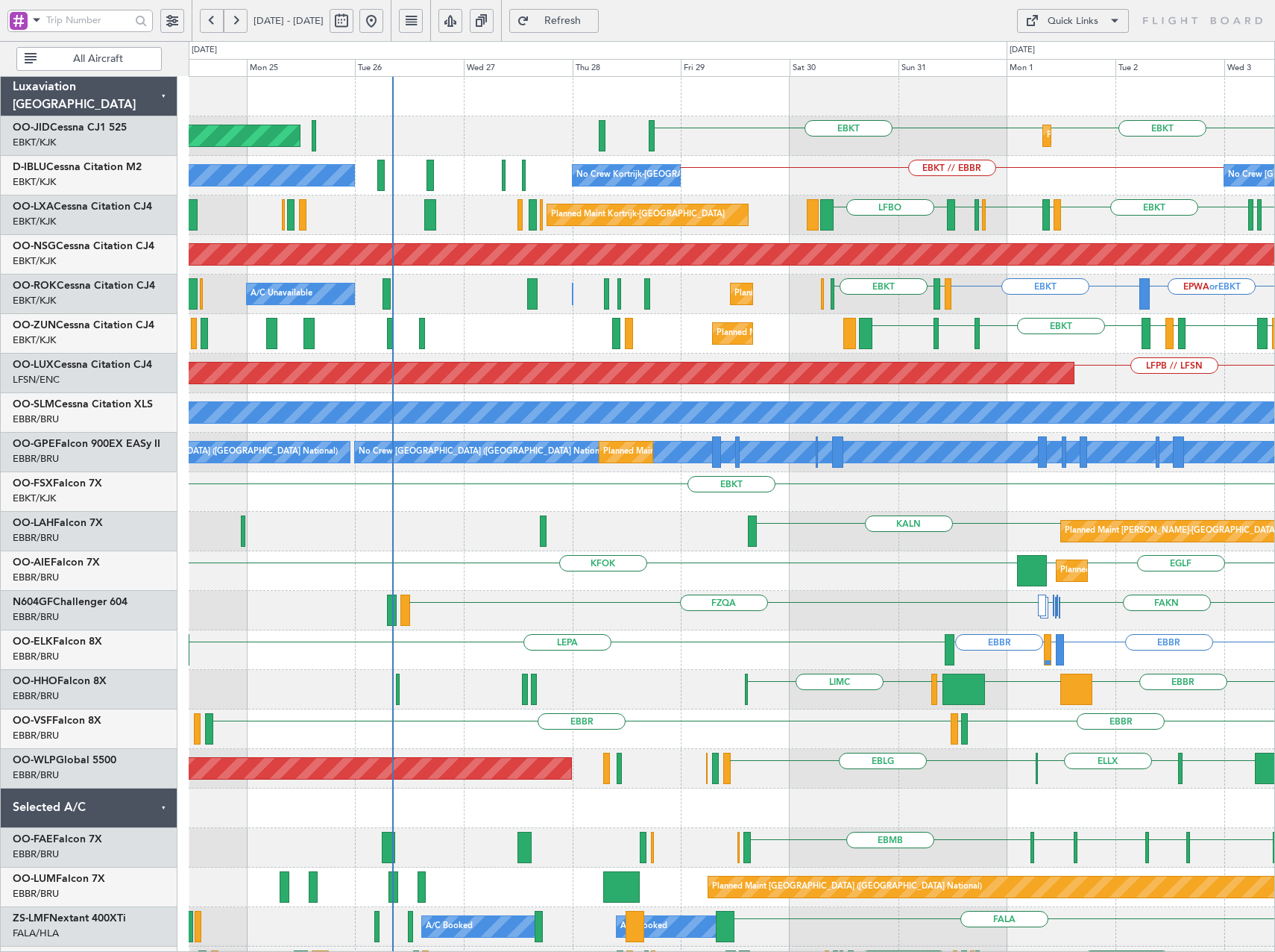
click at [1087, 366] on div "Planned Maint Kortrijk-[GEOGRAPHIC_DATA] EBKT EBKT Planned Maint [GEOGRAPHIC_DA…" at bounding box center [731, 571] width 1086 height 989
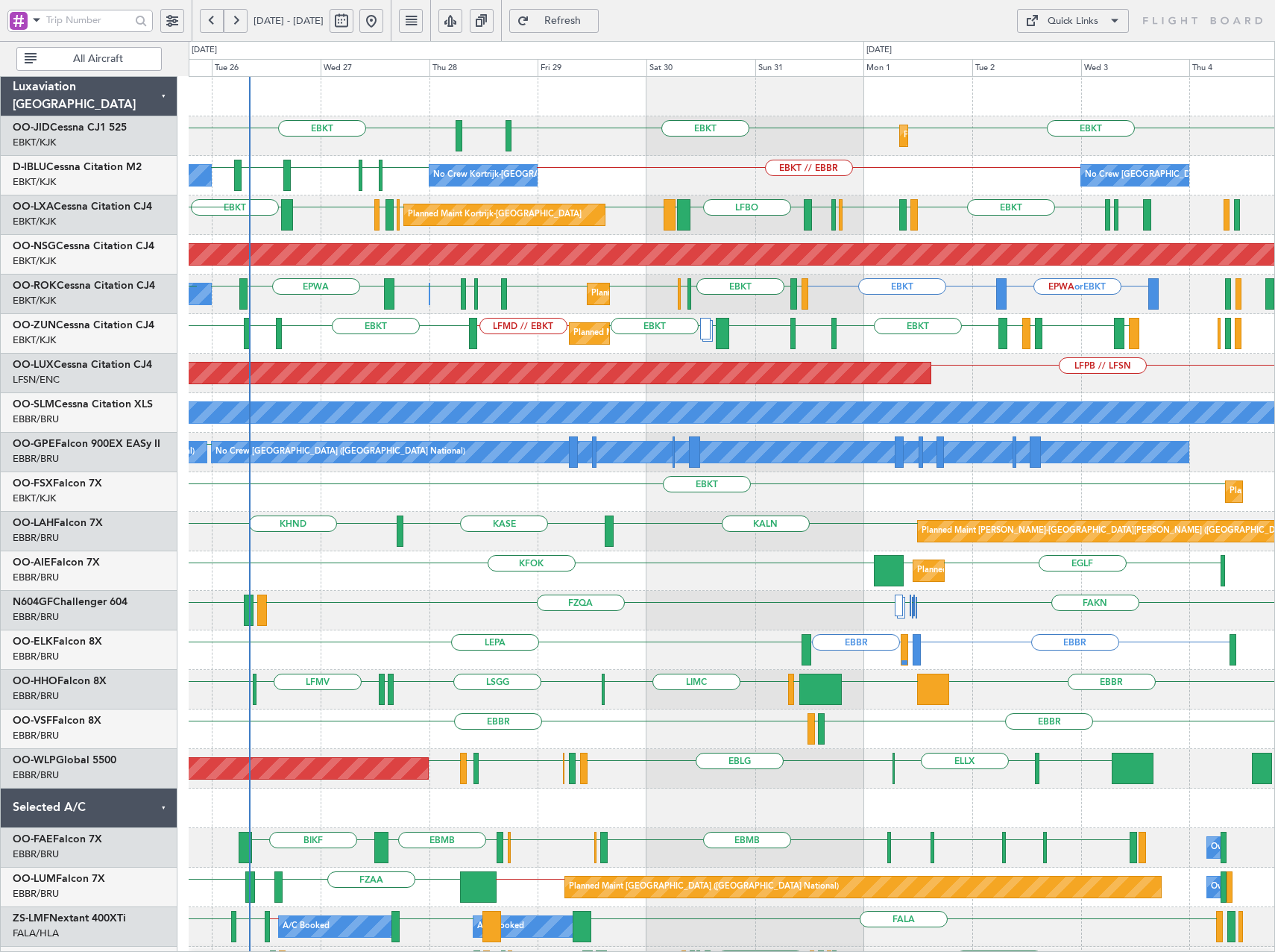
click at [1054, 350] on div "EBKT EGGD EBKT LICA EBKT LFMD // EBKT EBKT LIRA EBKT LFMD LEBB EKEB EBKT Planne…" at bounding box center [731, 334] width 1086 height 40
click at [280, 221] on div "Planned Maint Kortrijk-[GEOGRAPHIC_DATA] EBKT LFTH [GEOGRAPHIC_DATA] EGGW [GEOG…" at bounding box center [731, 215] width 1086 height 40
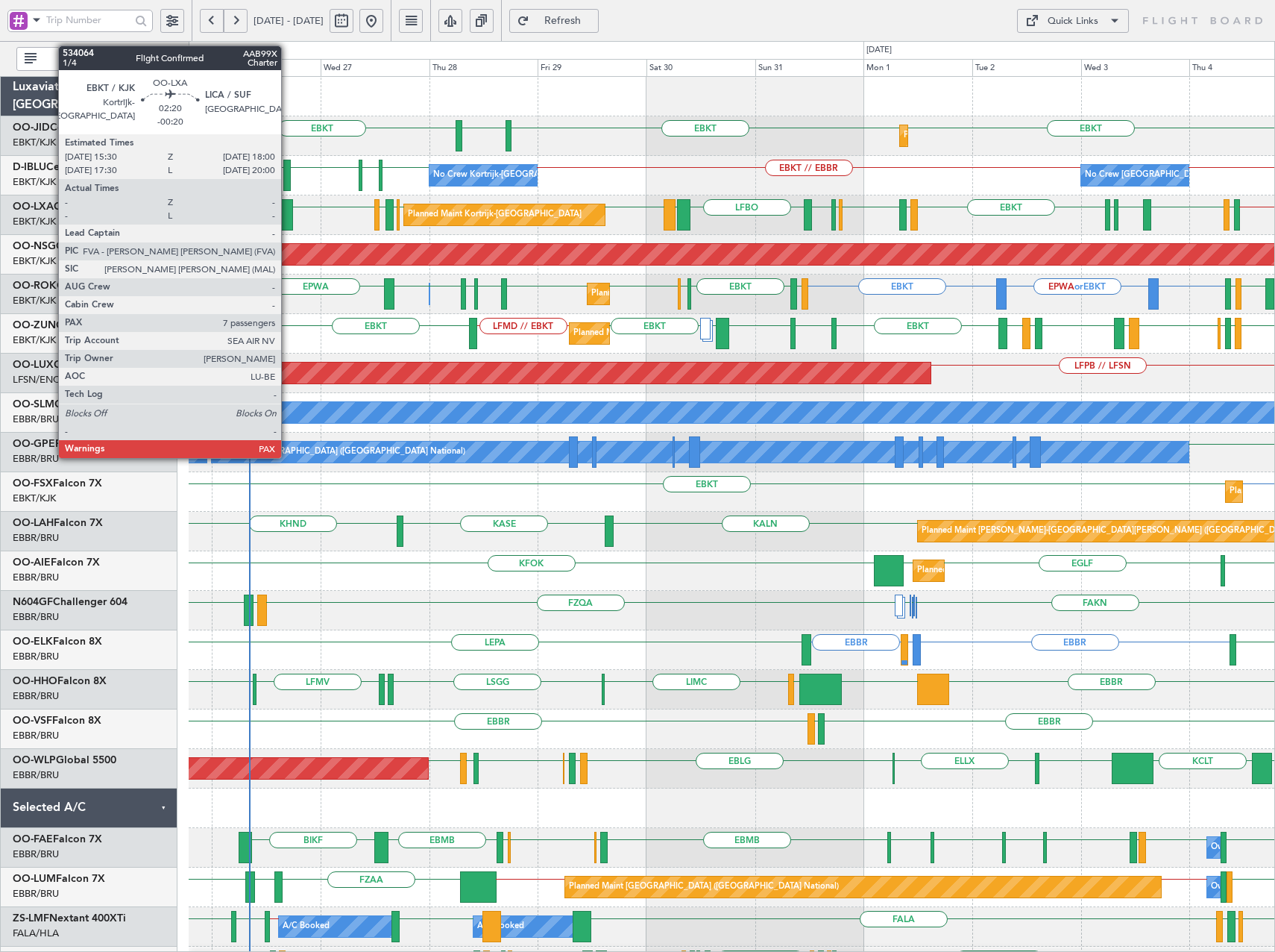
click at [287, 219] on div at bounding box center [287, 214] width 12 height 32
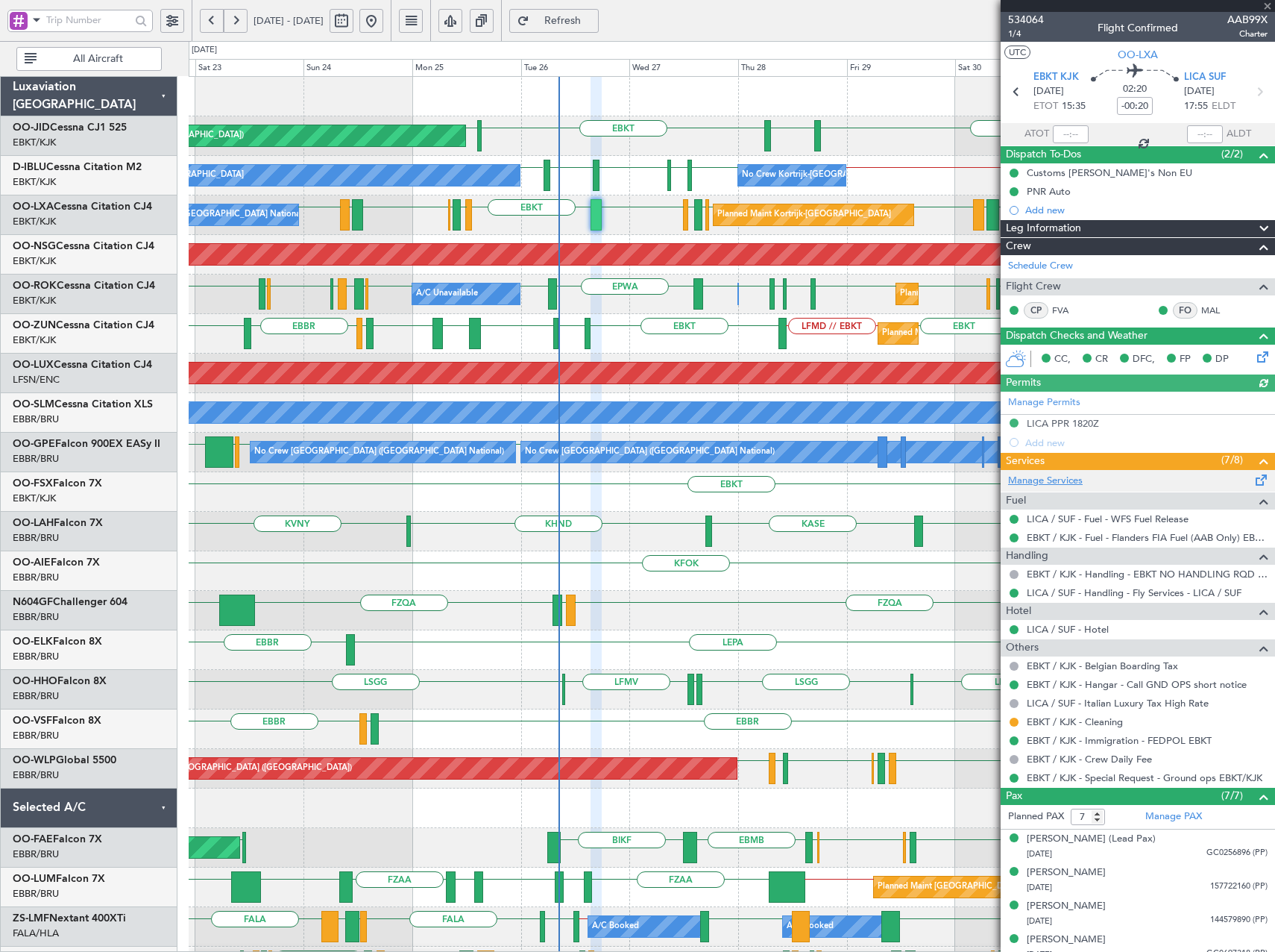
click at [1039, 476] on link "Manage Services" at bounding box center [1045, 481] width 75 height 15
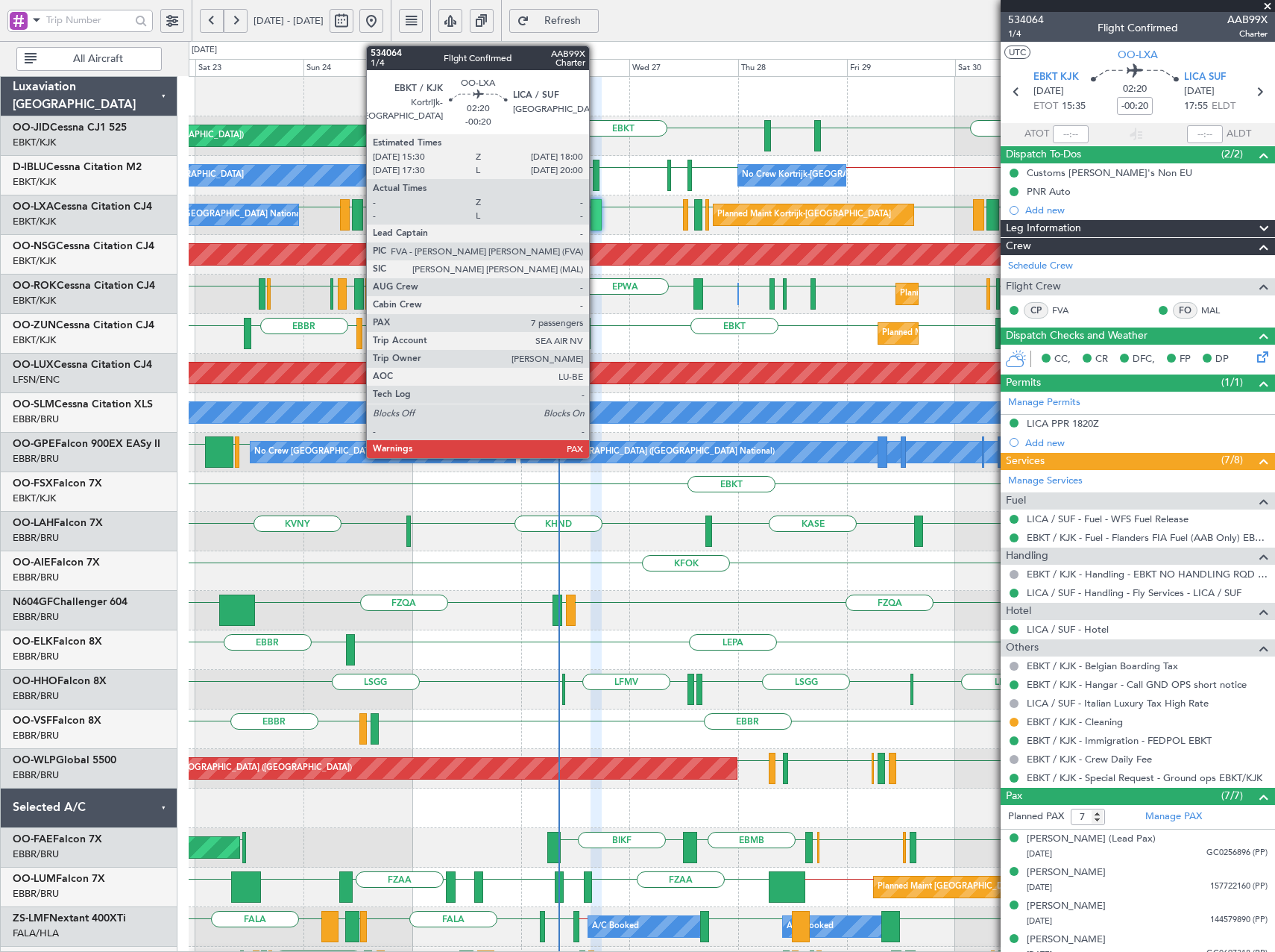
click at [596, 221] on div at bounding box center [596, 214] width 12 height 32
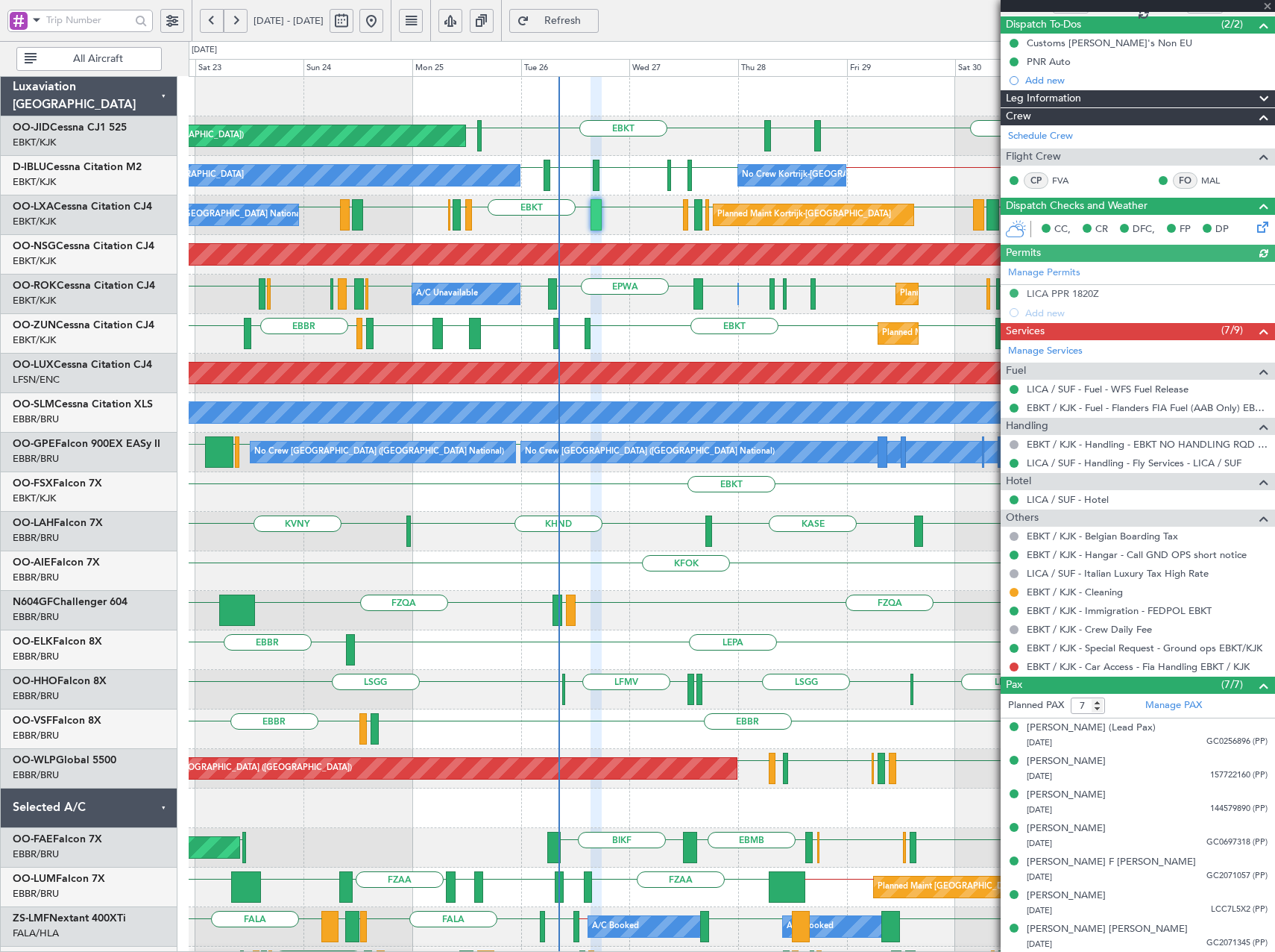
scroll to position [131, 0]
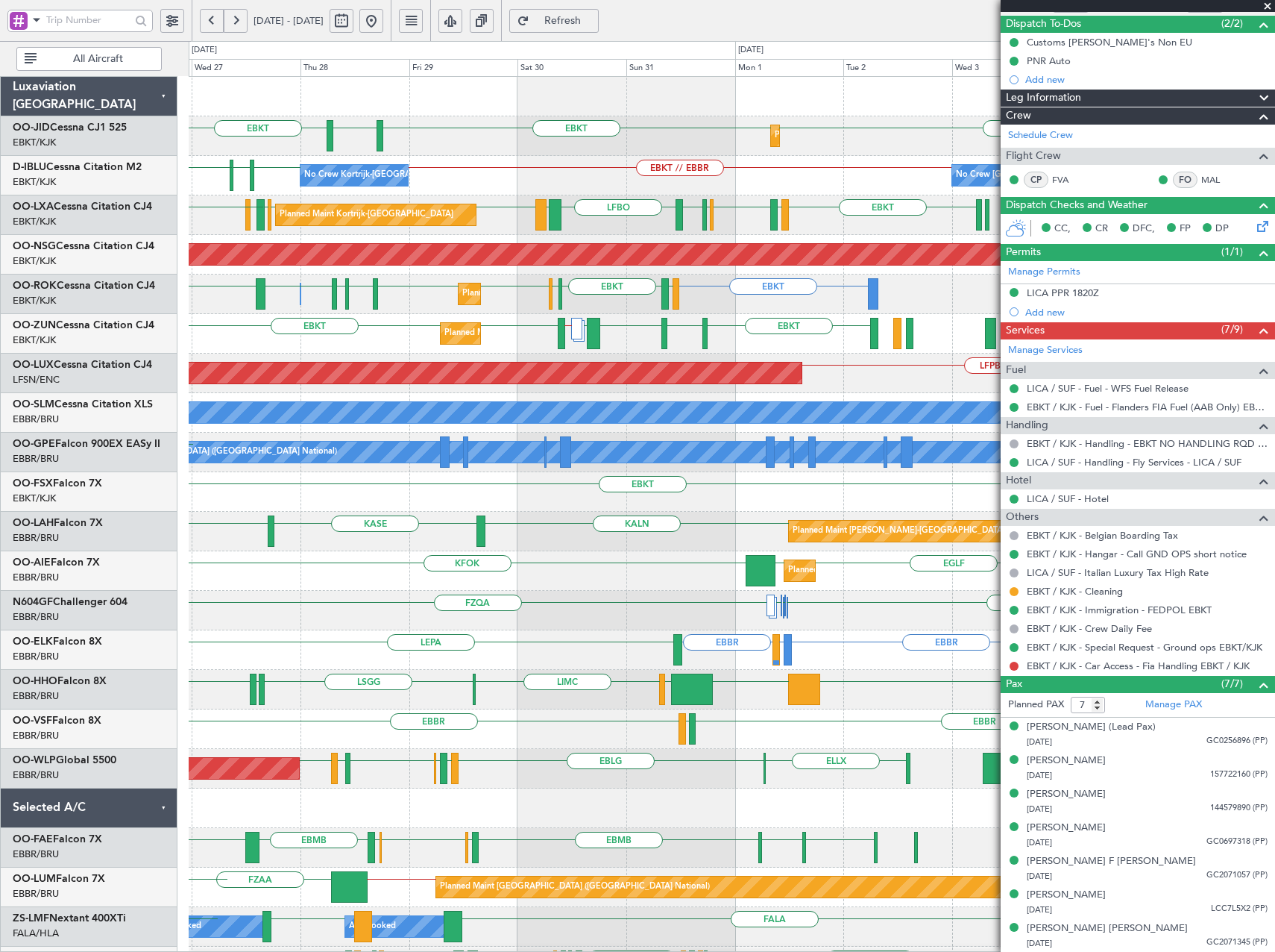
click at [482, 332] on div "Planned Maint Kortrijk-[GEOGRAPHIC_DATA] EBKT EGGD EBKT LICA LFMD // EBKT EBKT …" at bounding box center [731, 334] width 1086 height 40
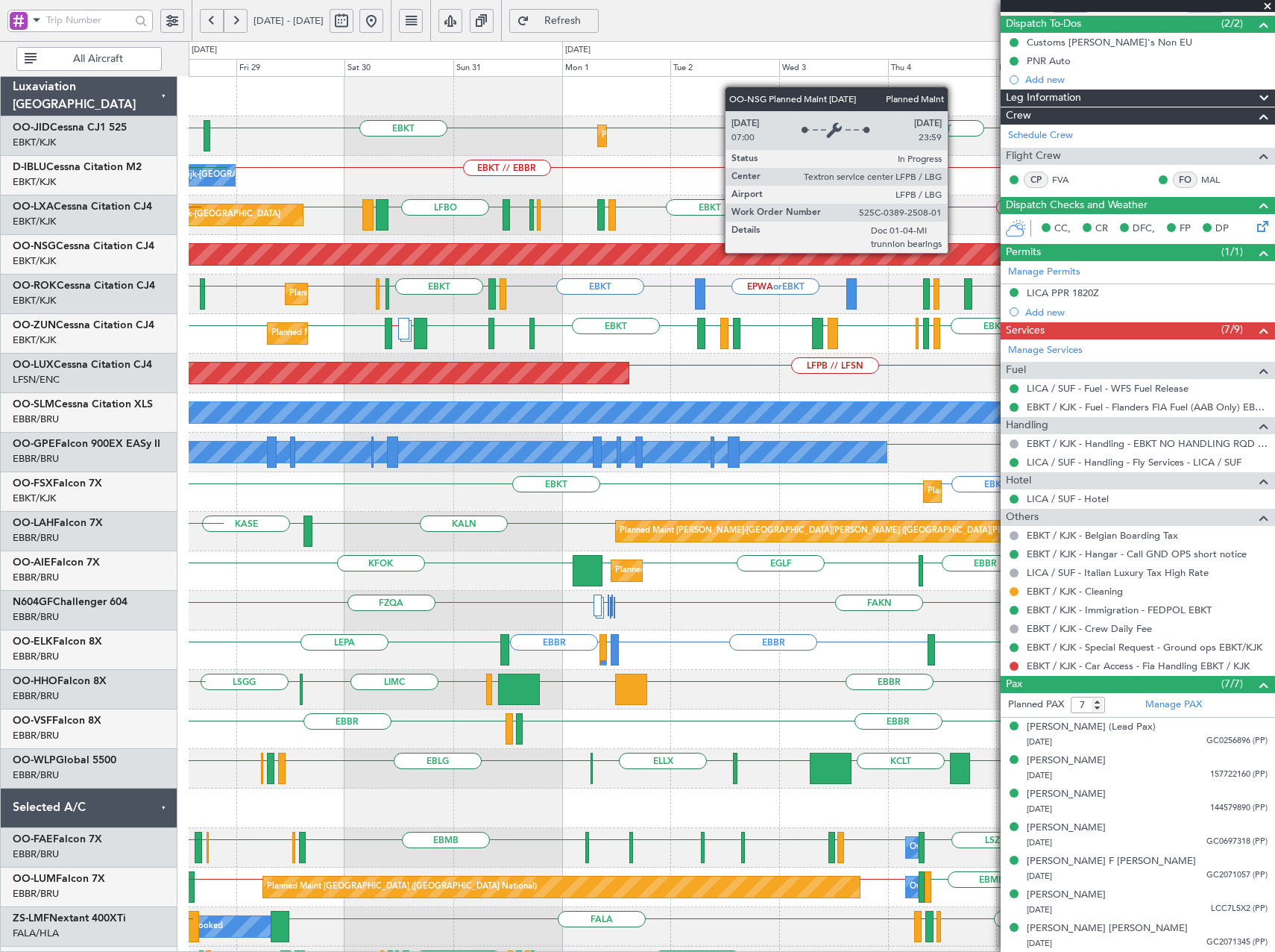
click at [784, 252] on div "Planned Maint [GEOGRAPHIC_DATA] ([GEOGRAPHIC_DATA])" at bounding box center [732, 254] width 3257 height 21
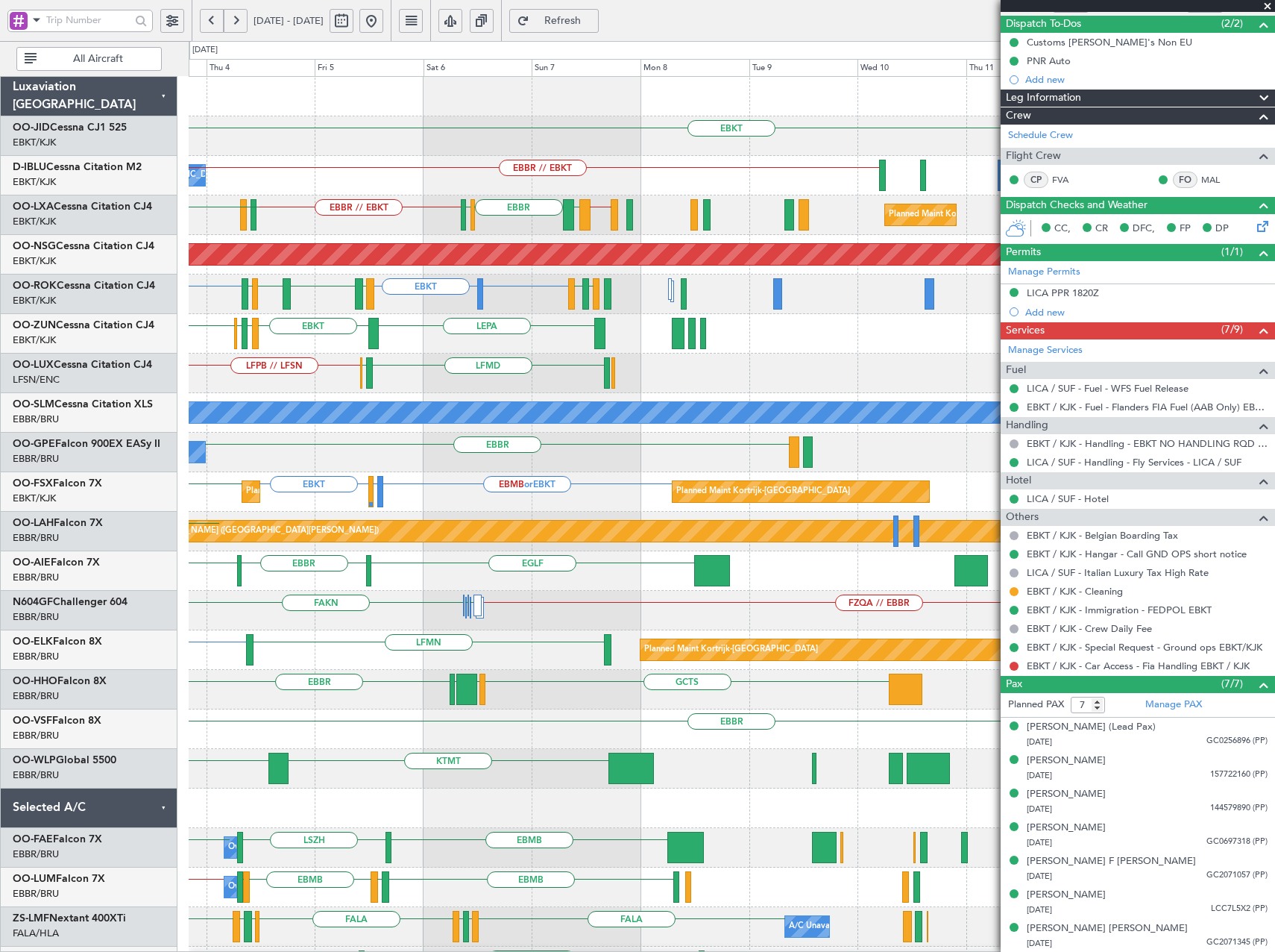
click at [191, 354] on div "EBKT Planned Maint [GEOGRAPHIC_DATA]-[GEOGRAPHIC_DATA] EBBR // EBKT No Crew [GE…" at bounding box center [731, 591] width 1086 height 1028
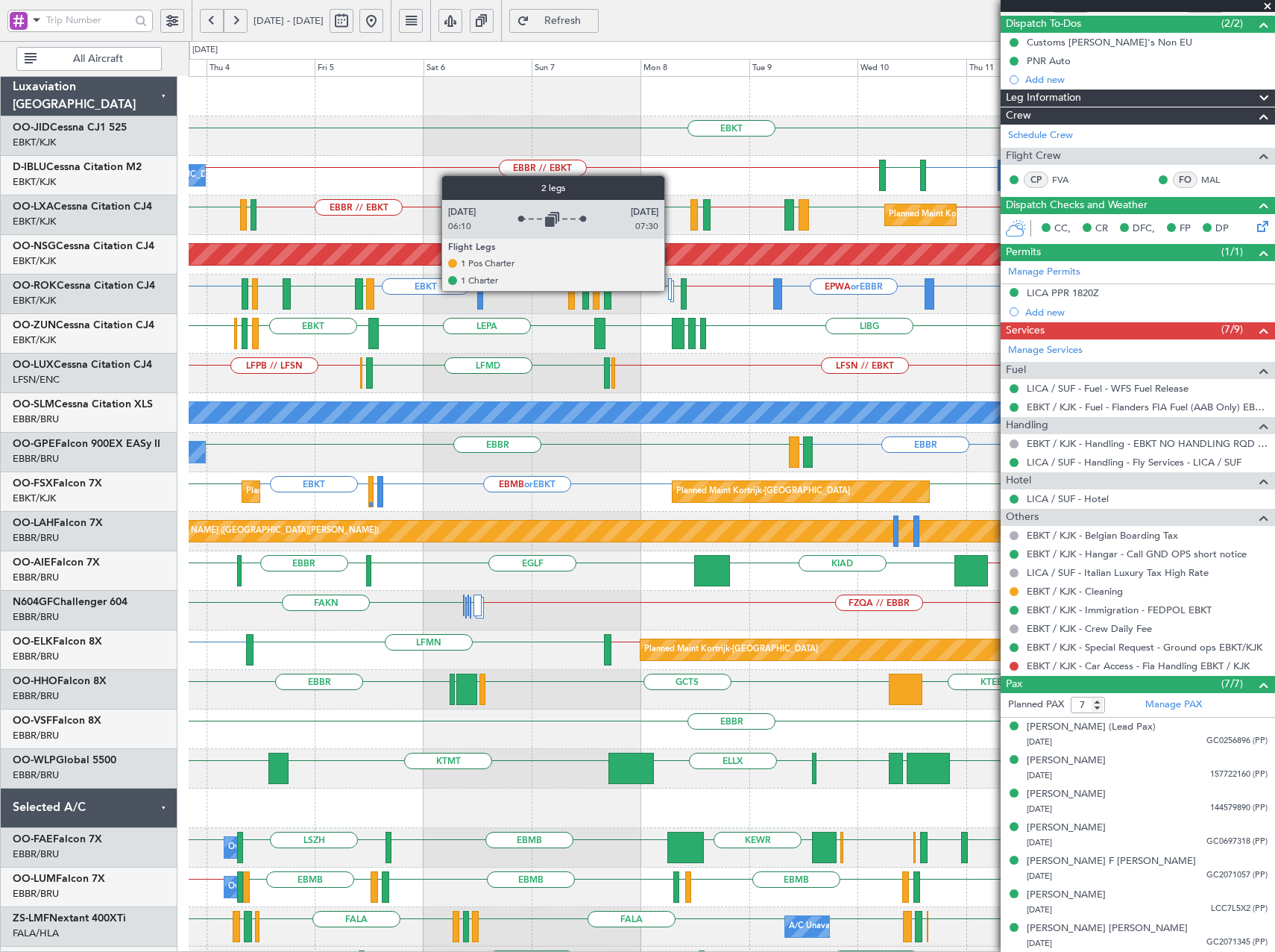
click at [671, 290] on div at bounding box center [671, 289] width 5 height 22
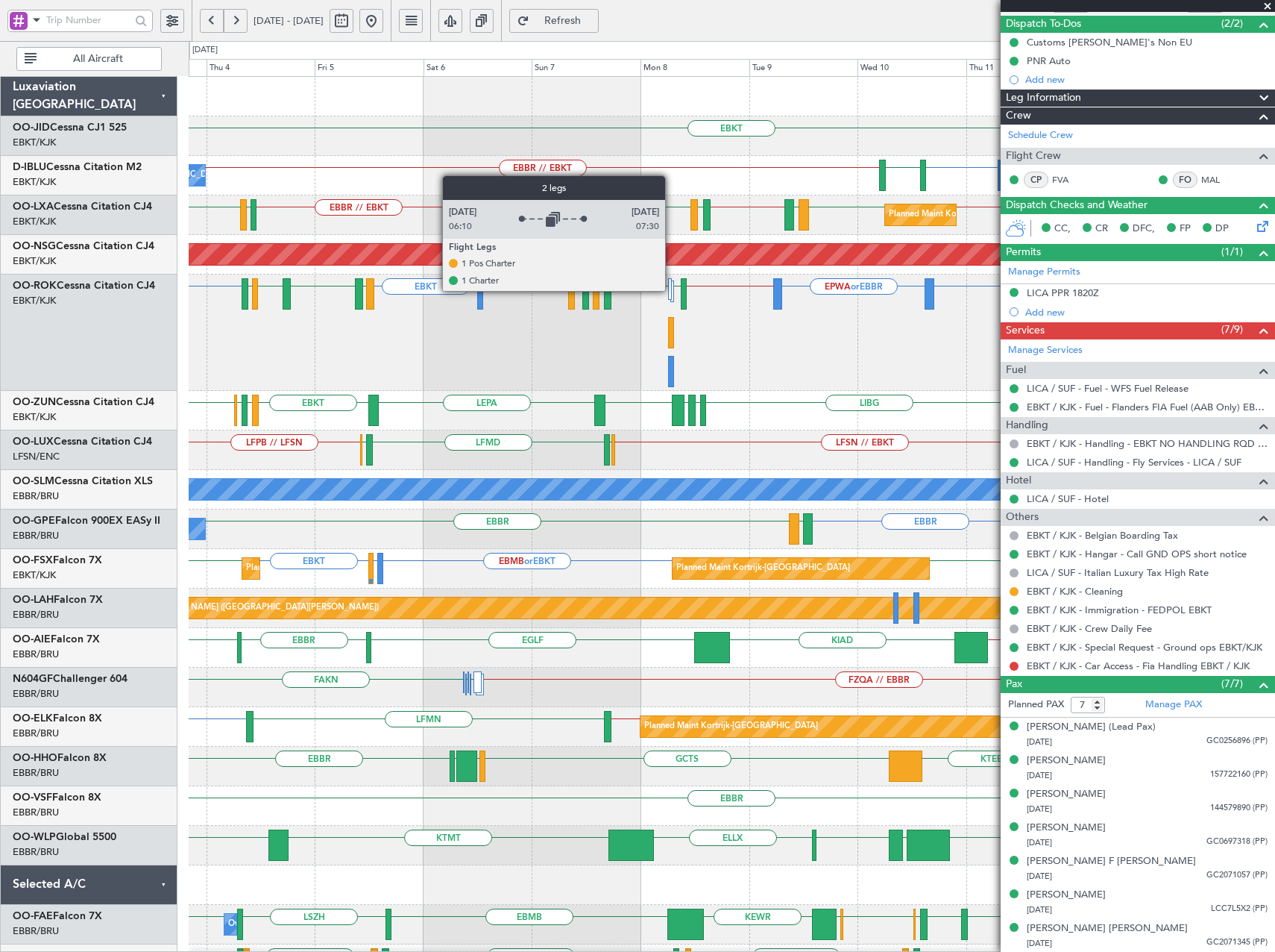
click at [672, 290] on div at bounding box center [671, 289] width 5 height 22
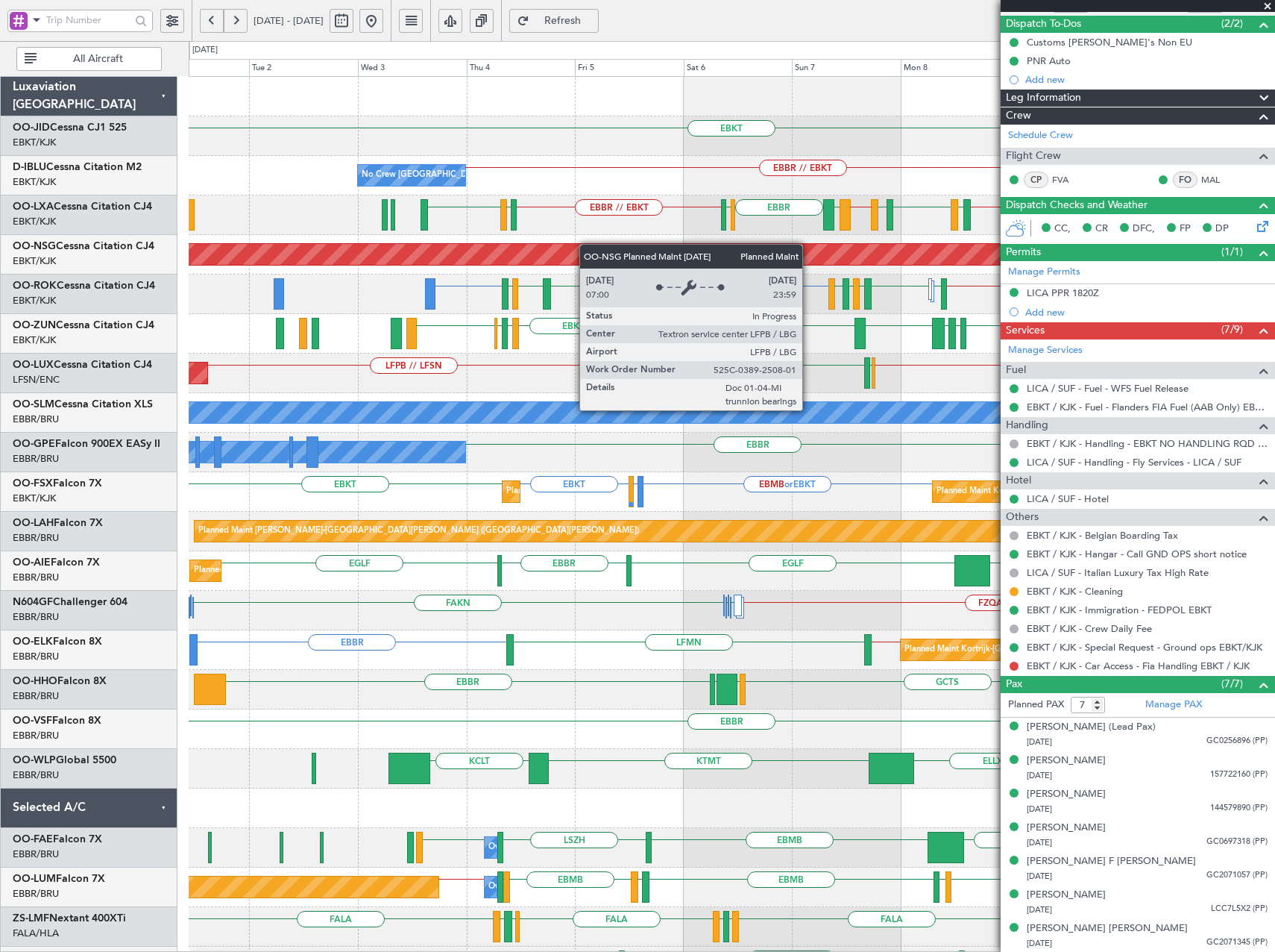
click at [131, 242] on div "EBKT Planned Maint [GEOGRAPHIC_DATA]-[GEOGRAPHIC_DATA] LFPB or EBKT EBKT [GEOGR…" at bounding box center [638, 496] width 1275 height 911
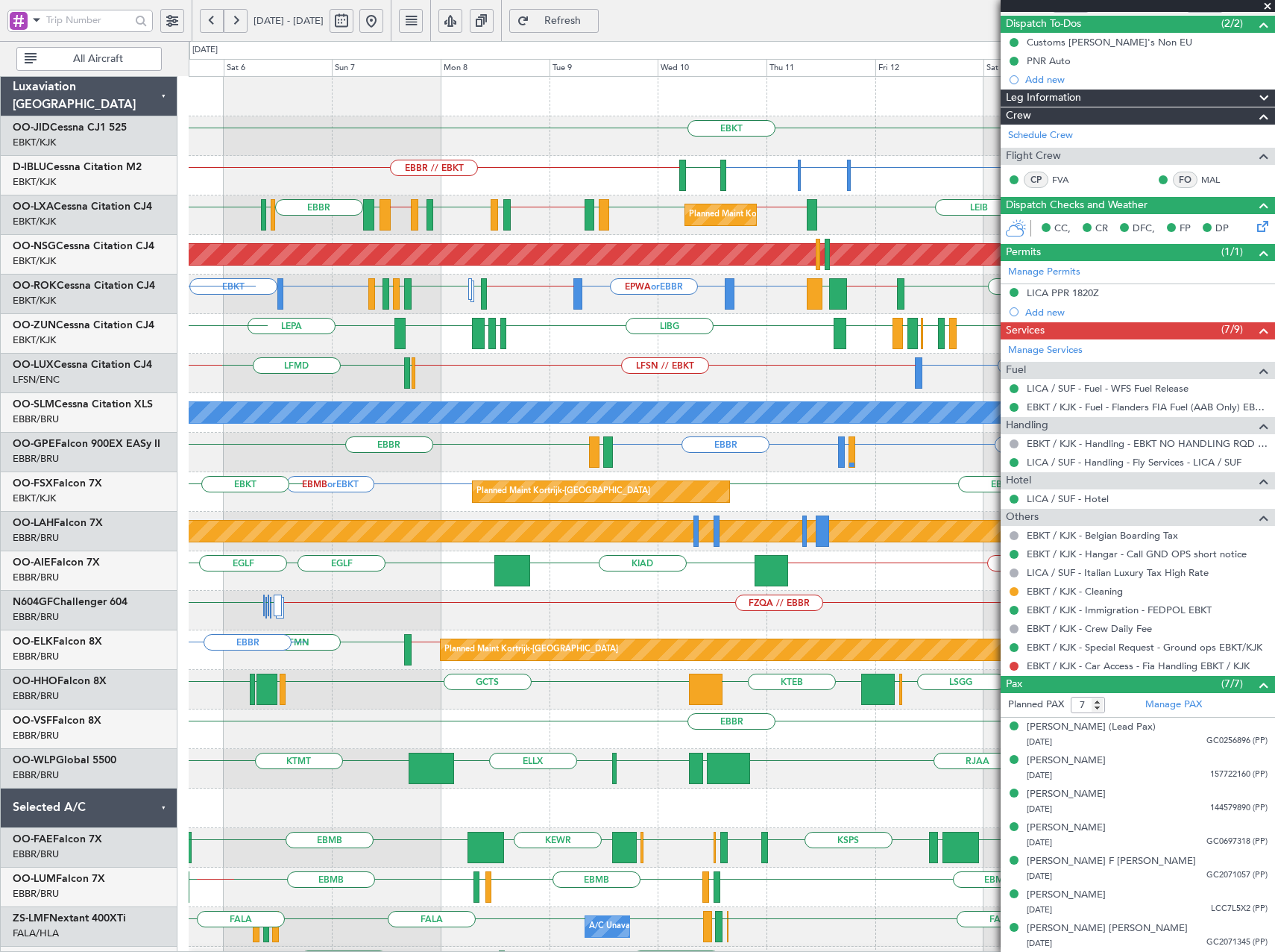
click at [315, 276] on div "EBKT or EBBR EPWA or EBBR EBBR // EBKT LFMN or EBKT EBKT LFMN EBKT LFMQ EBKT LF…" at bounding box center [731, 294] width 1086 height 40
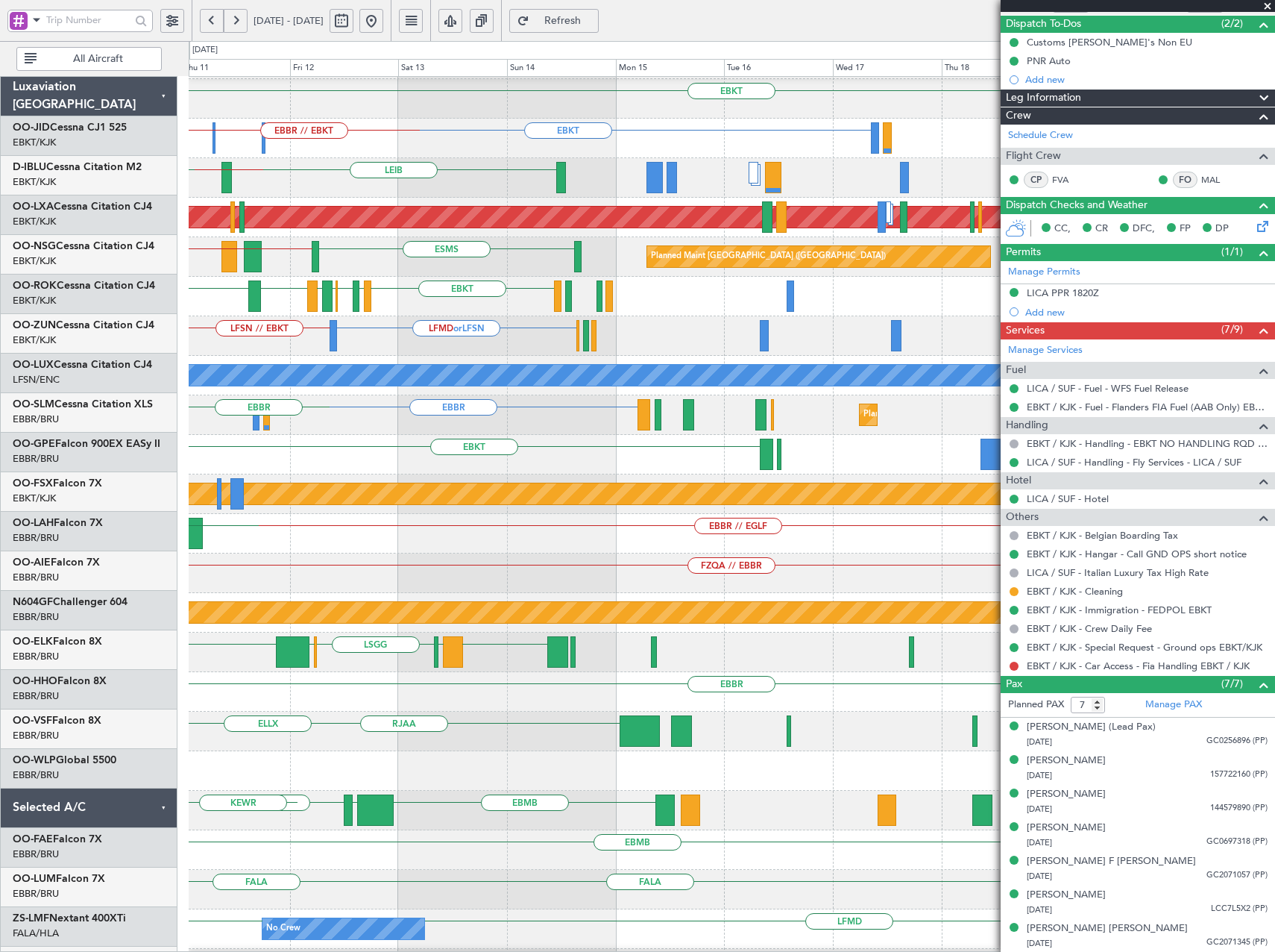
scroll to position [37, 0]
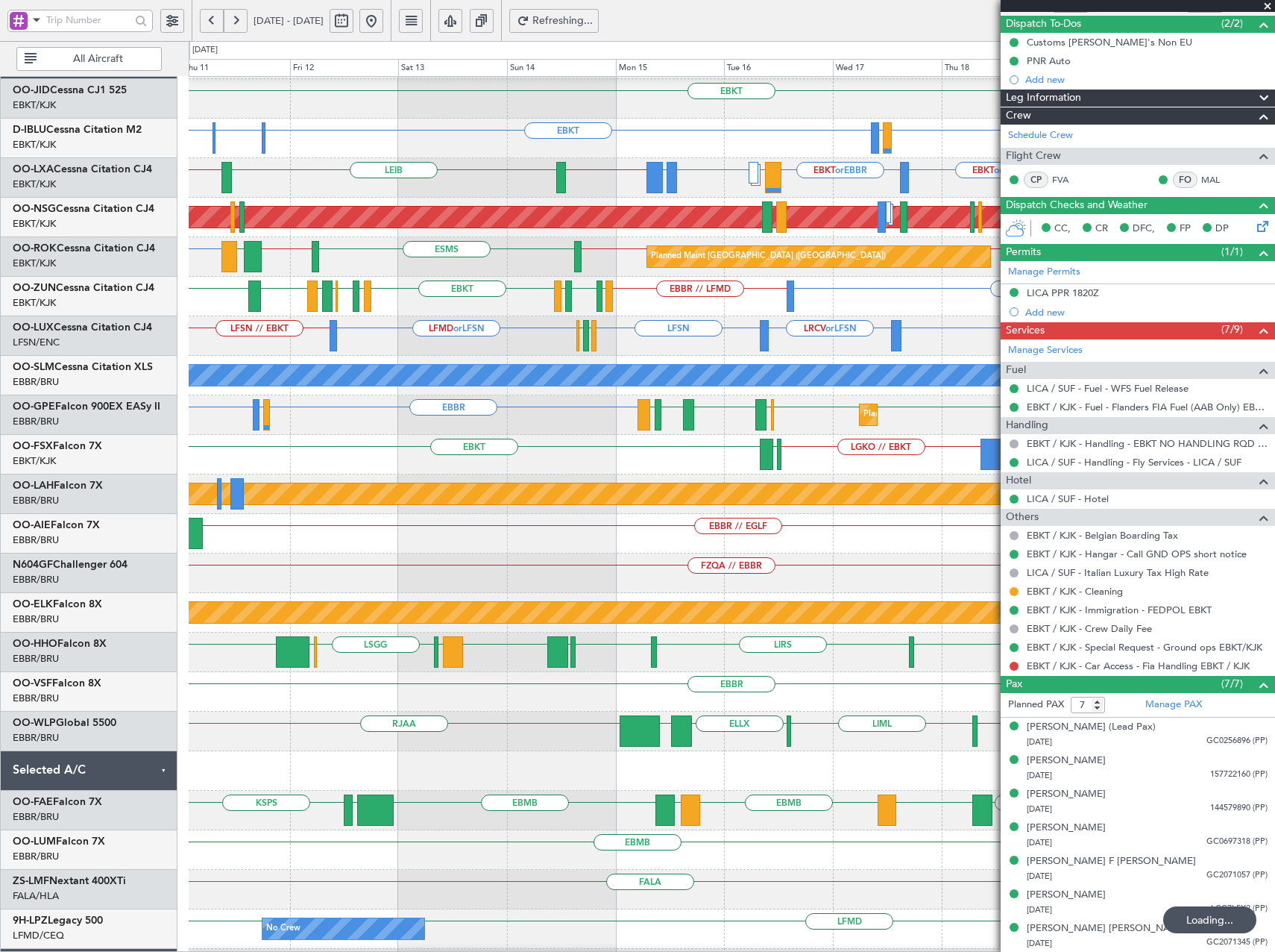
click at [238, 22] on button at bounding box center [235, 20] width 24 height 24
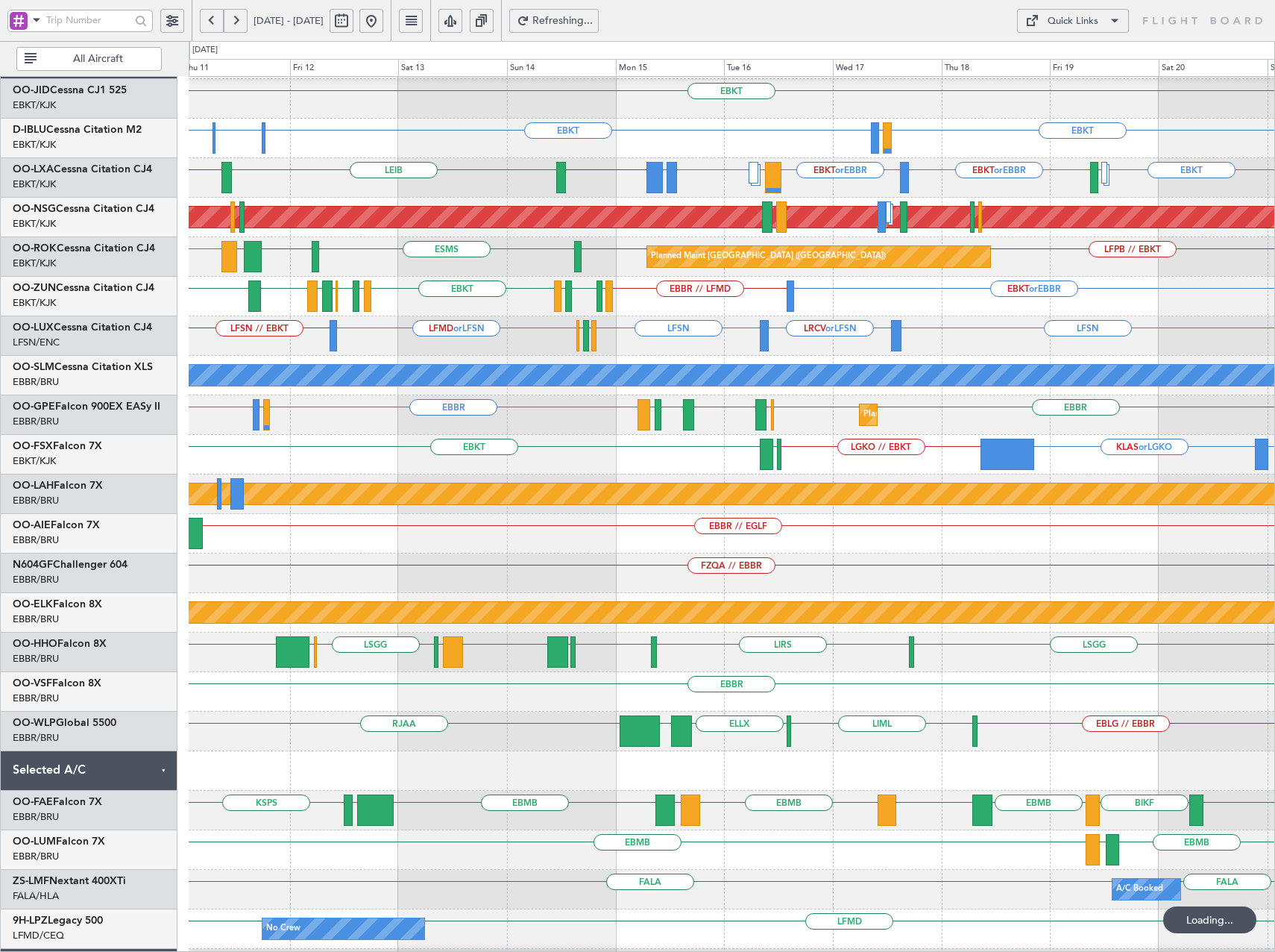
click at [238, 22] on button at bounding box center [235, 20] width 24 height 24
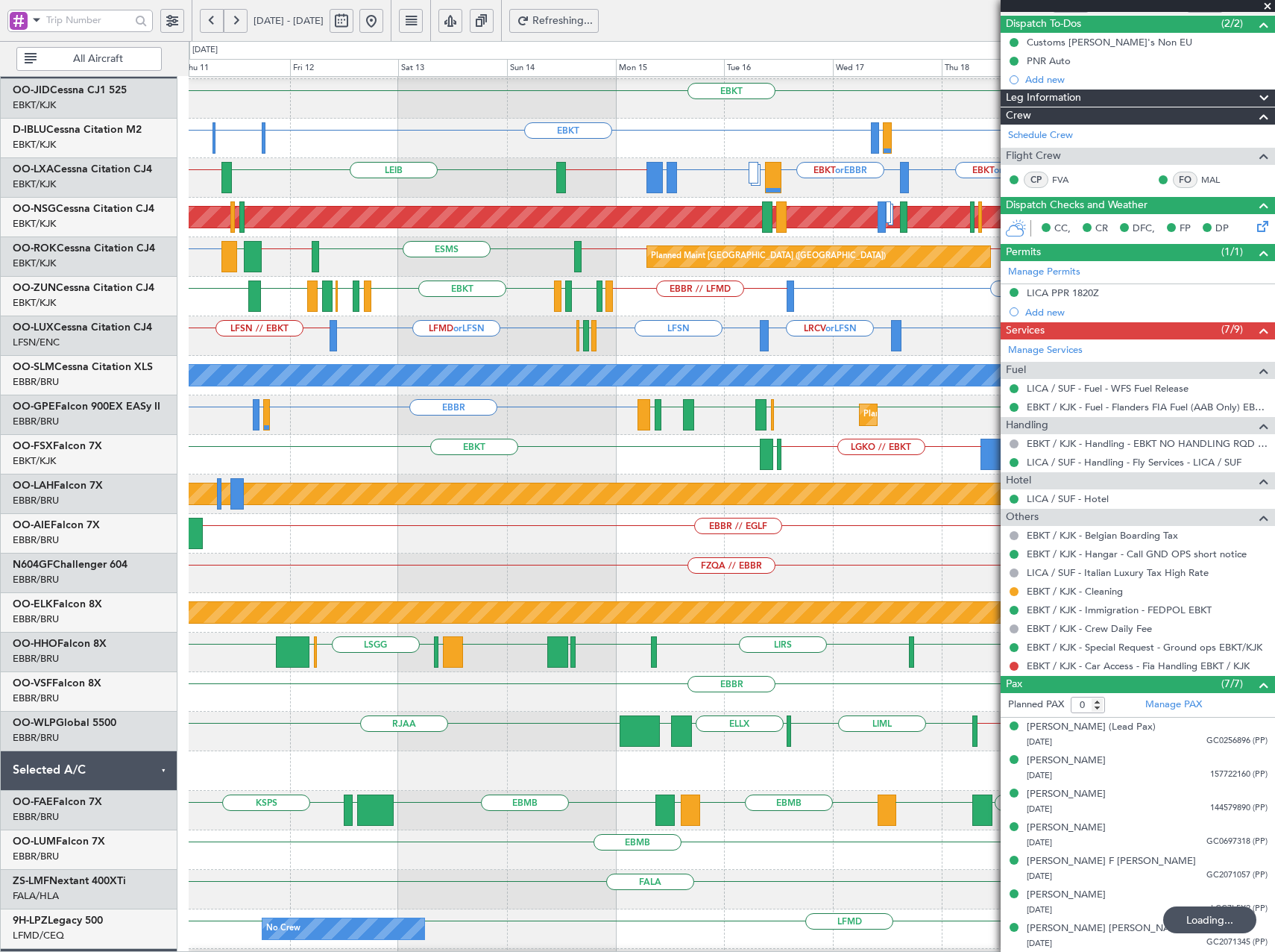
click at [237, 20] on button at bounding box center [235, 20] width 24 height 24
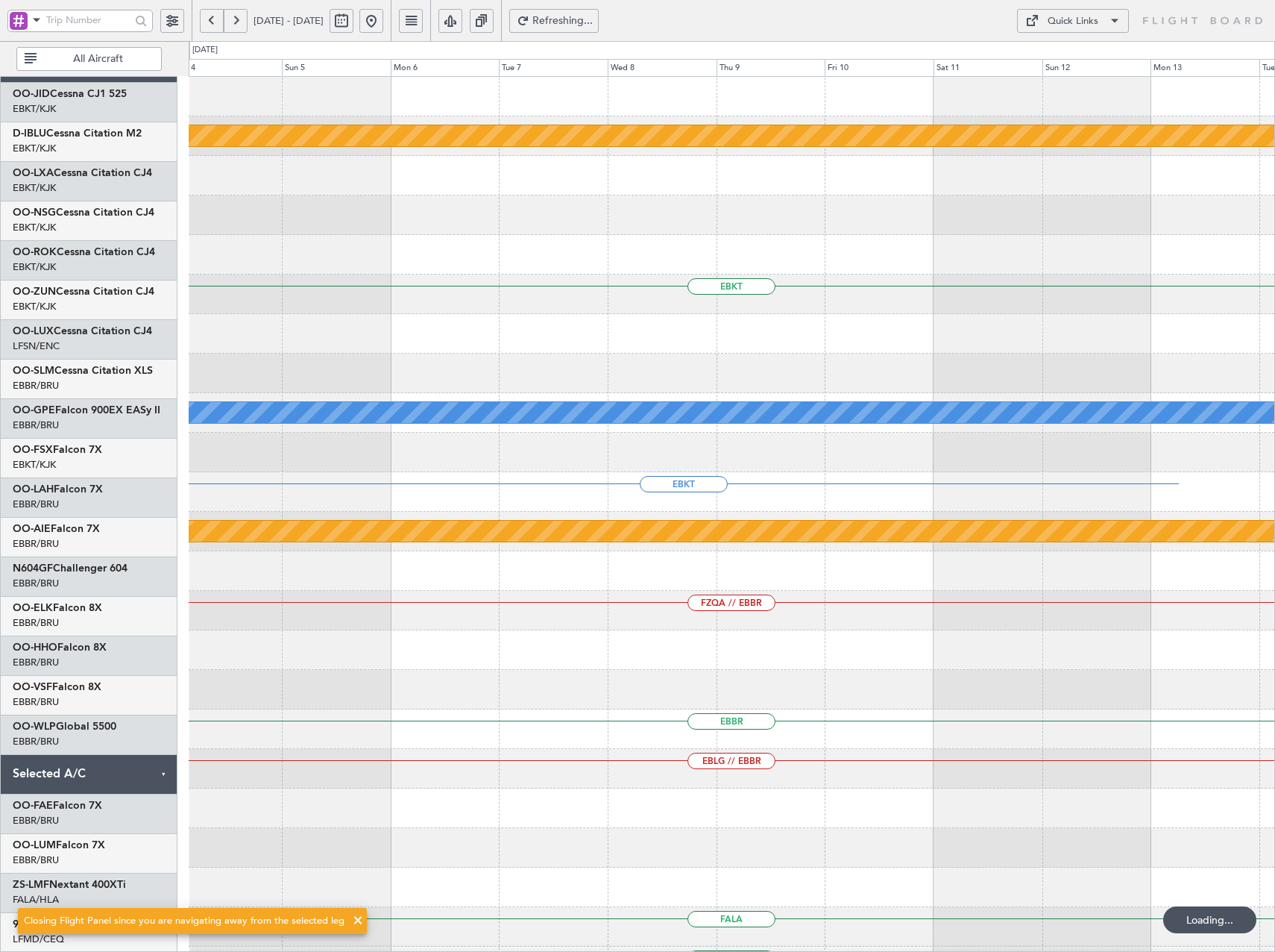
scroll to position [0, 0]
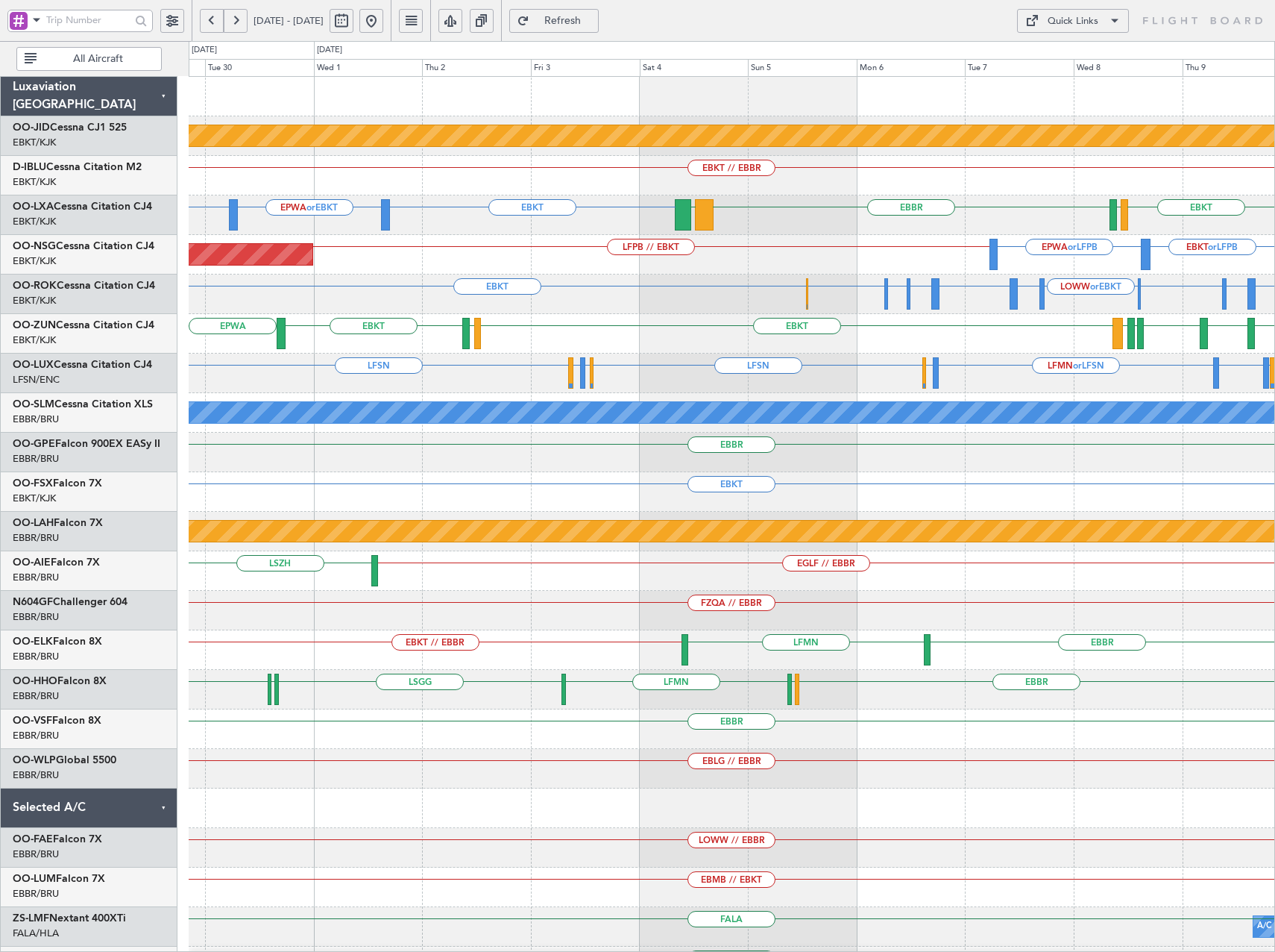
click at [1069, 19] on div "Quick Links" at bounding box center [1073, 21] width 50 height 15
click at [1065, 71] on button "Trip Builder" at bounding box center [1074, 57] width 112 height 36
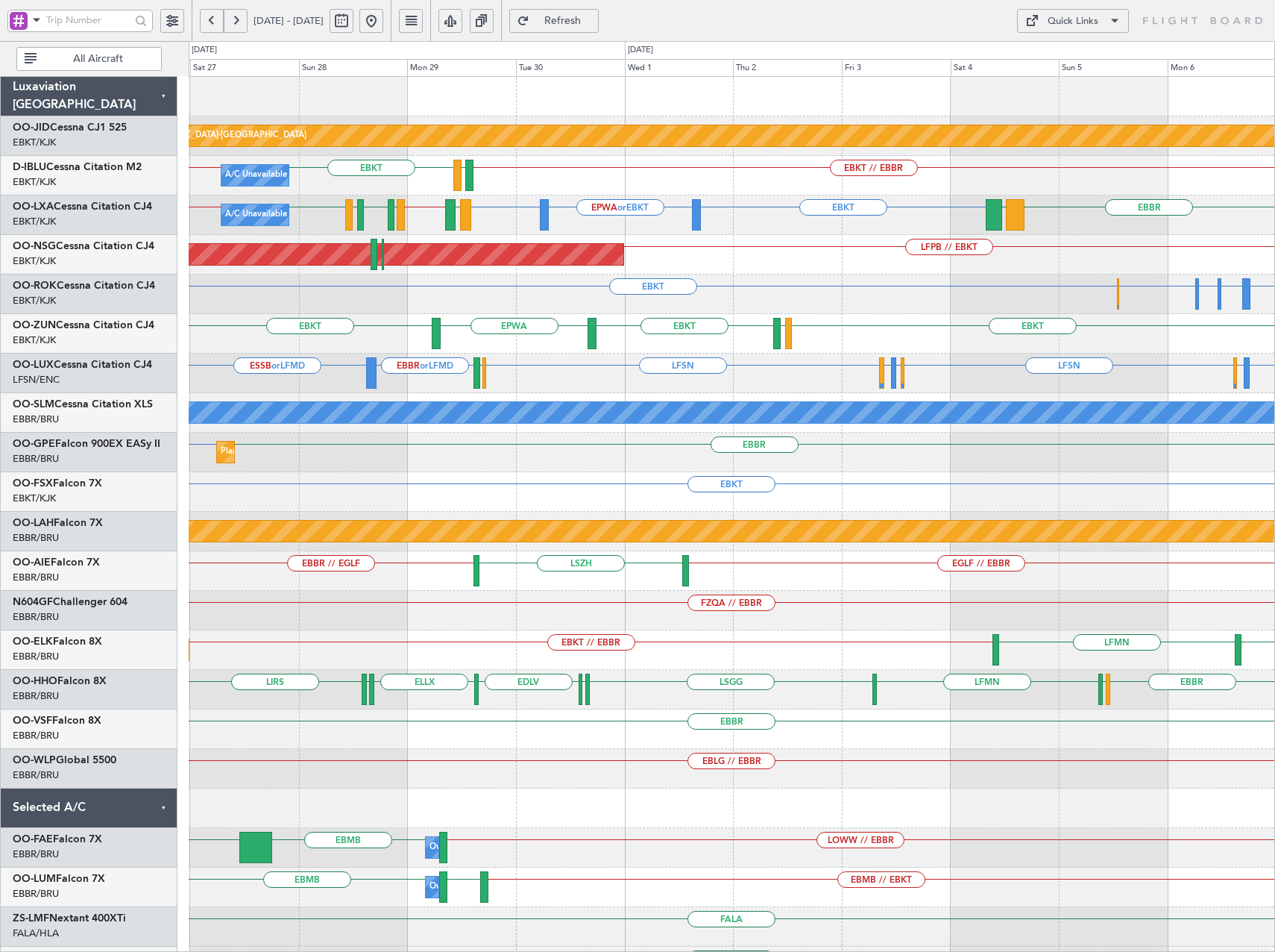
click at [383, 15] on button at bounding box center [371, 20] width 24 height 24
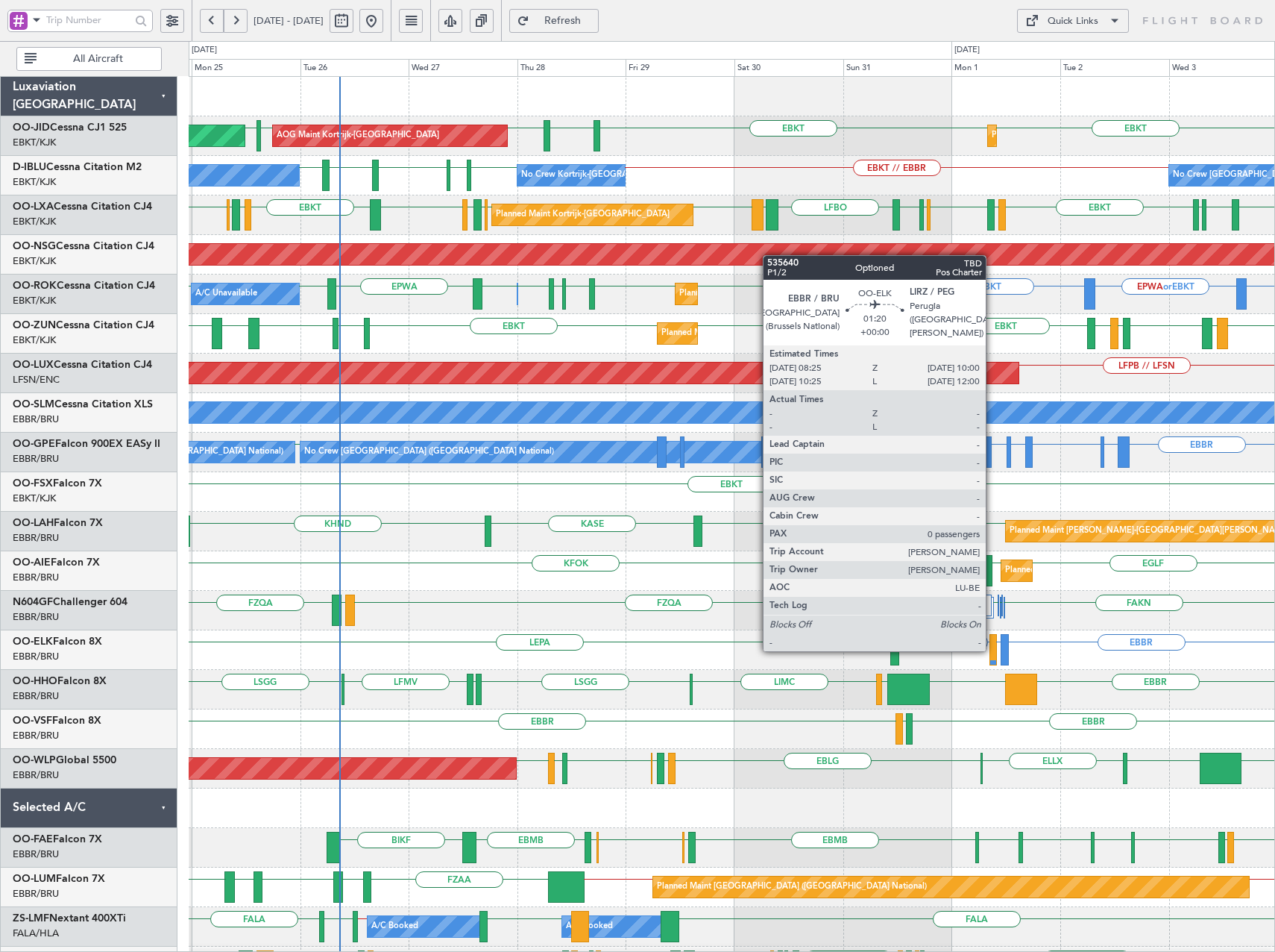
click at [992, 650] on div at bounding box center [993, 650] width 7 height 32
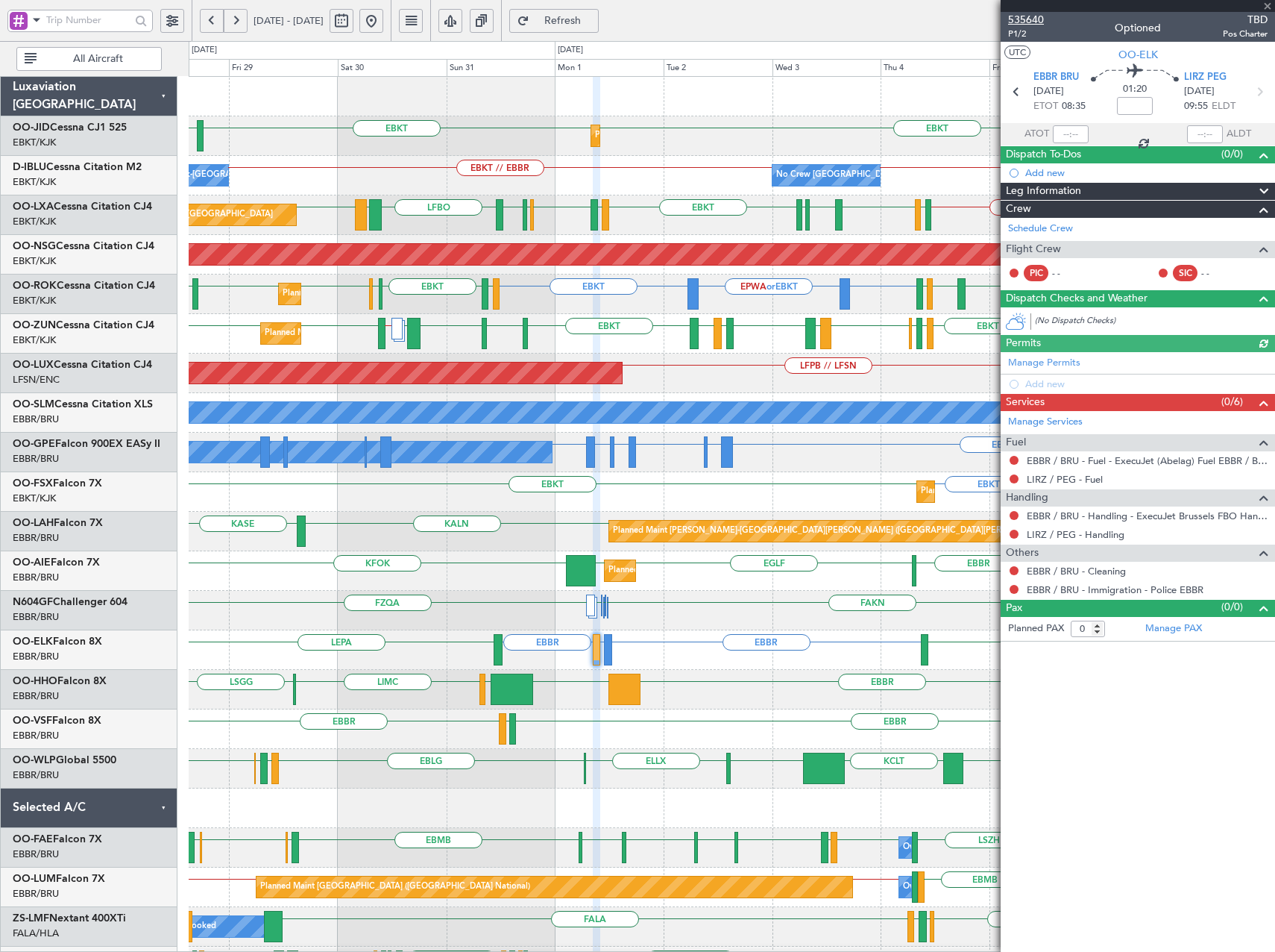
click at [1033, 21] on span "535640" at bounding box center [1026, 19] width 36 height 15
click at [594, 23] on span "Refresh" at bounding box center [563, 20] width 61 height 11
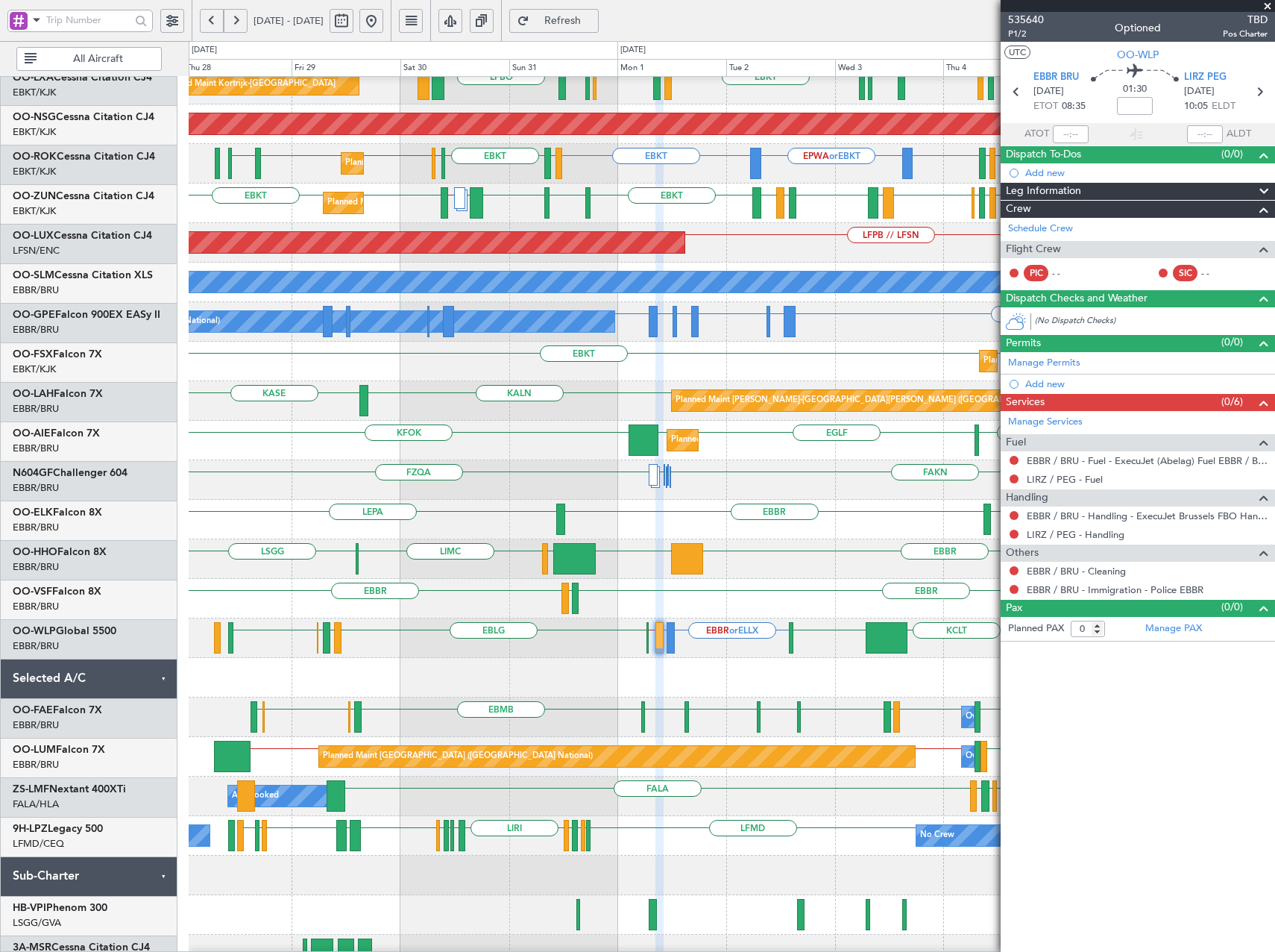
click at [694, 673] on div at bounding box center [731, 677] width 1086 height 40
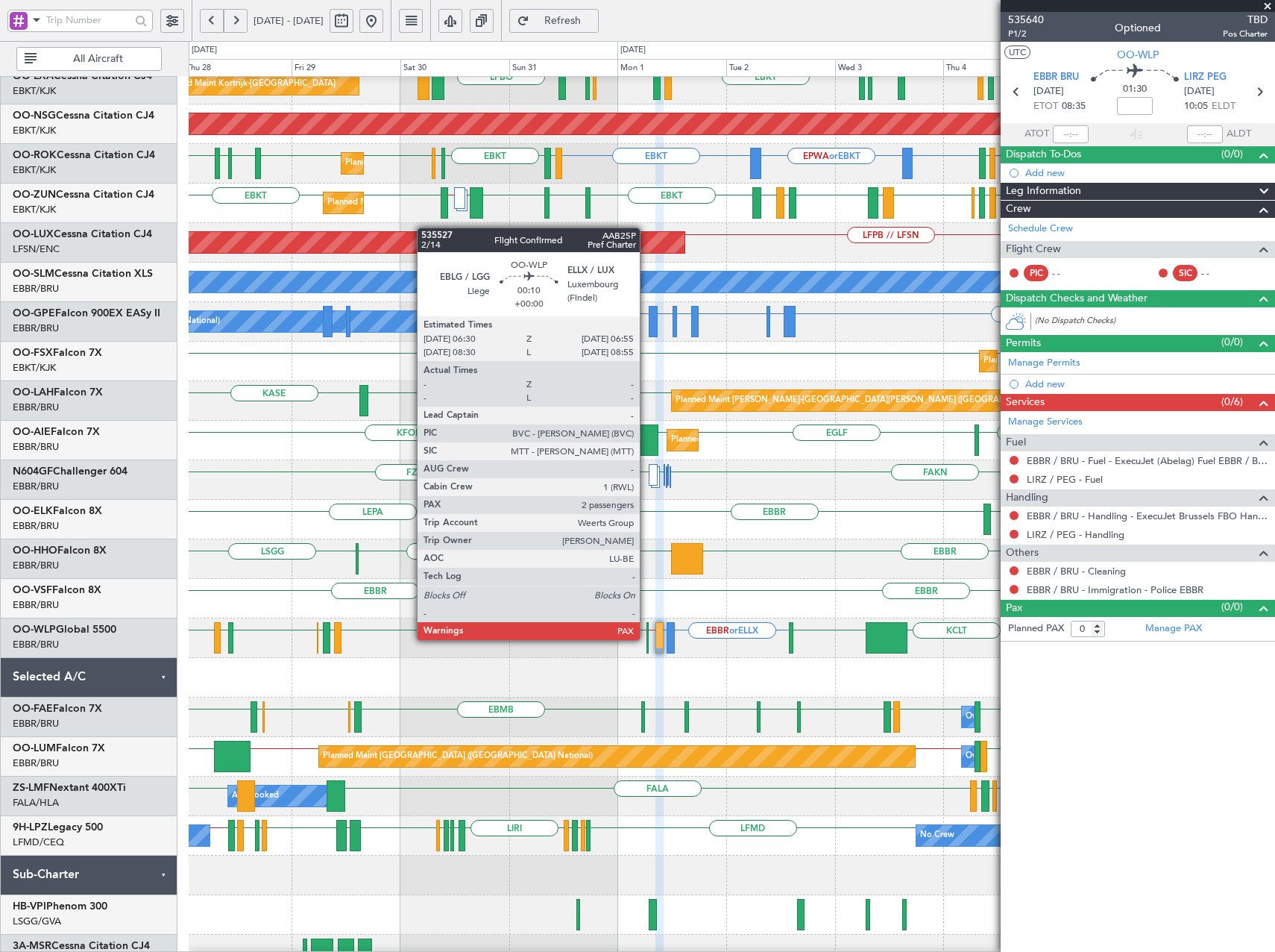
click at [646, 638] on div at bounding box center [647, 638] width 2 height 32
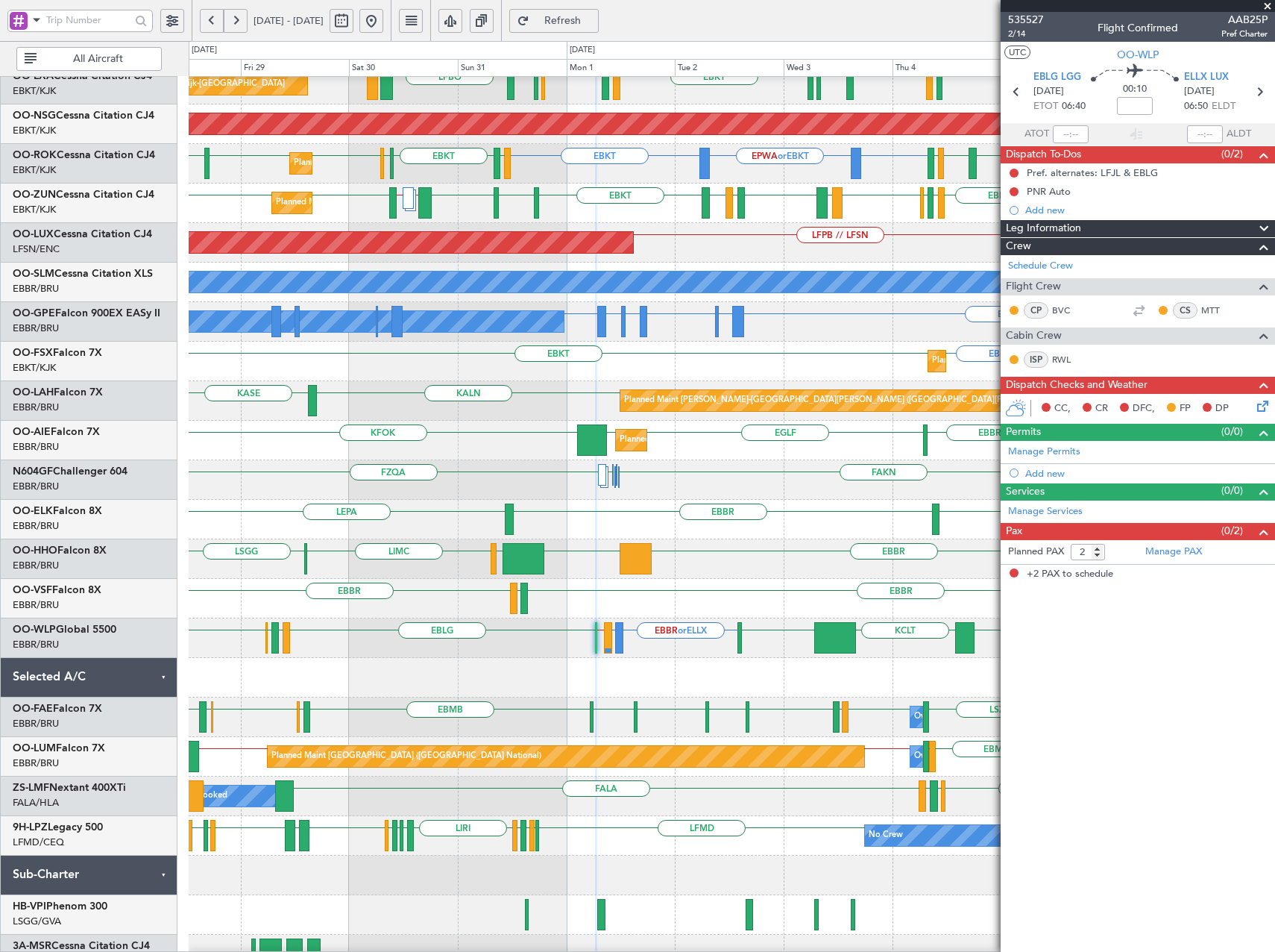
click at [594, 24] on span "Refresh" at bounding box center [563, 20] width 61 height 11
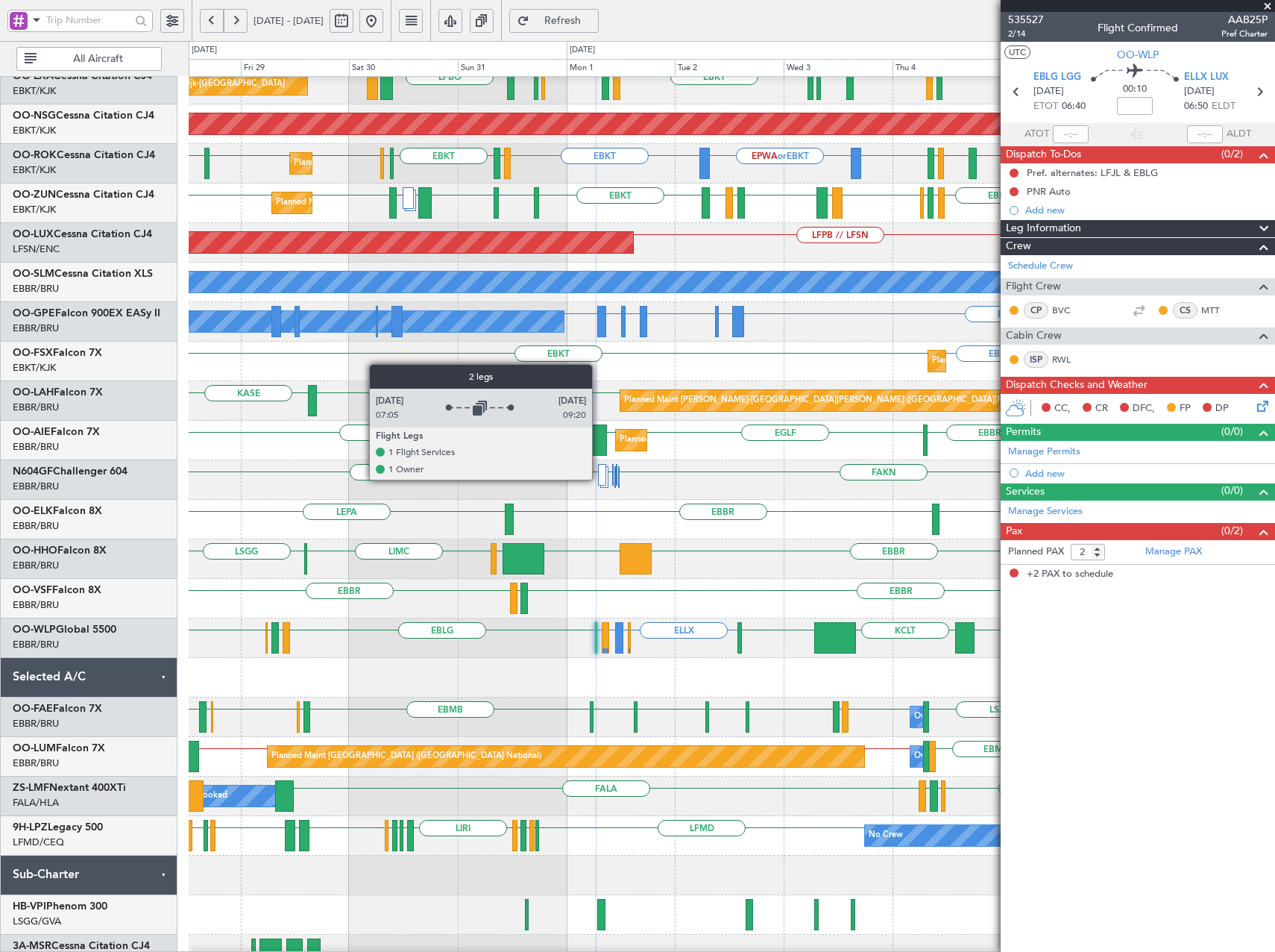
click at [599, 479] on div at bounding box center [602, 474] width 8 height 22
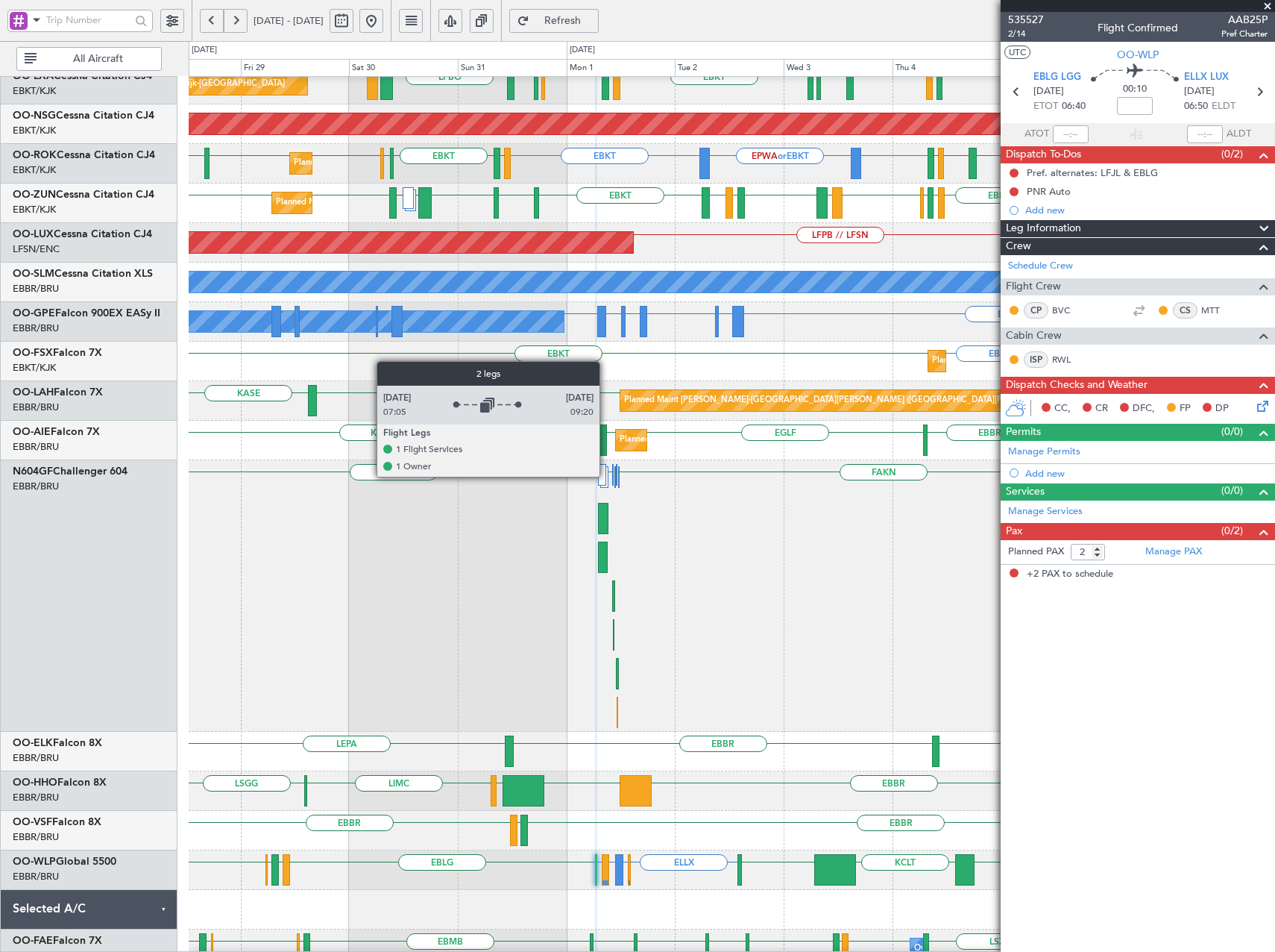
click at [605, 478] on div at bounding box center [602, 474] width 8 height 22
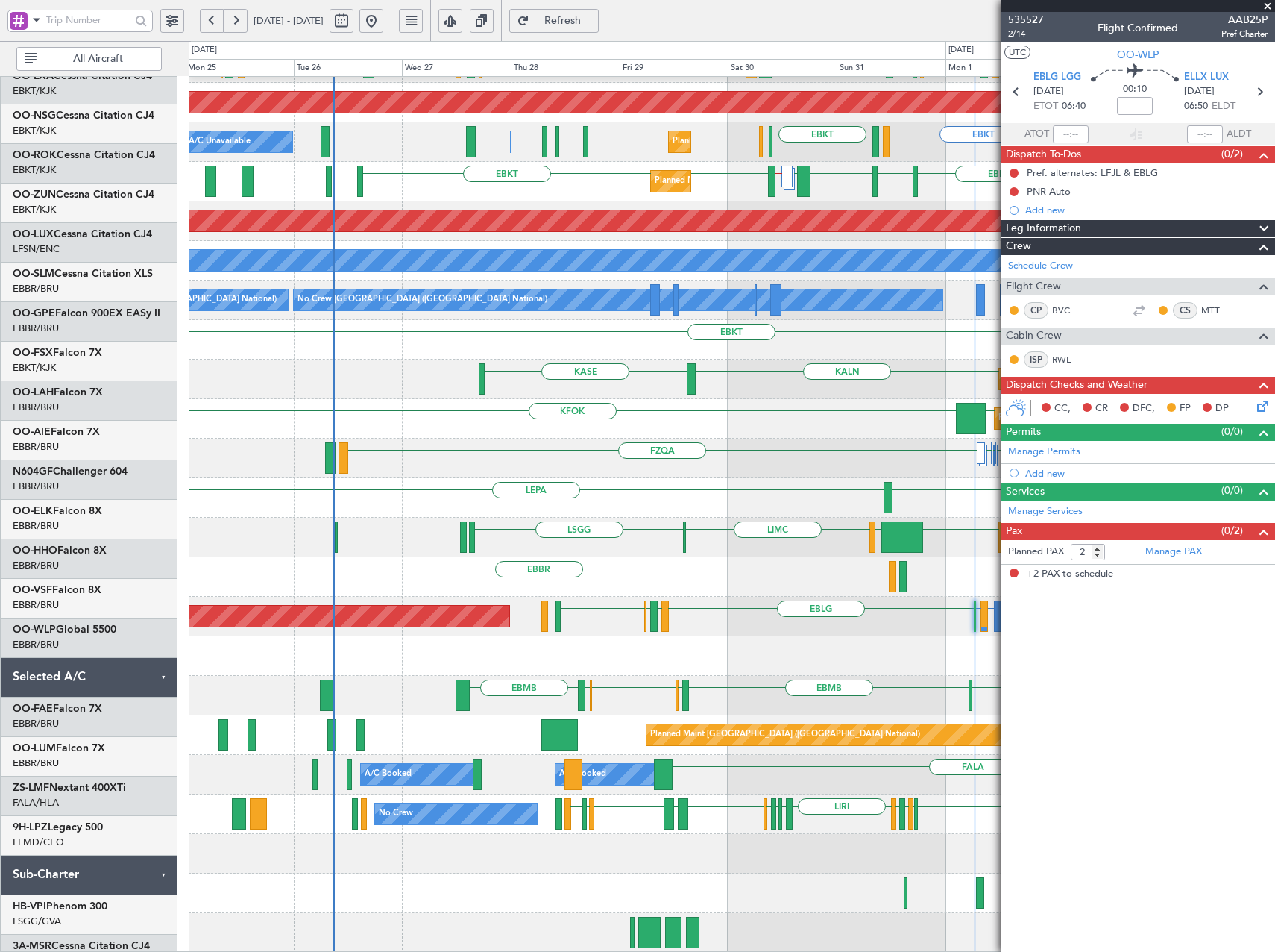
scroll to position [152, 0]
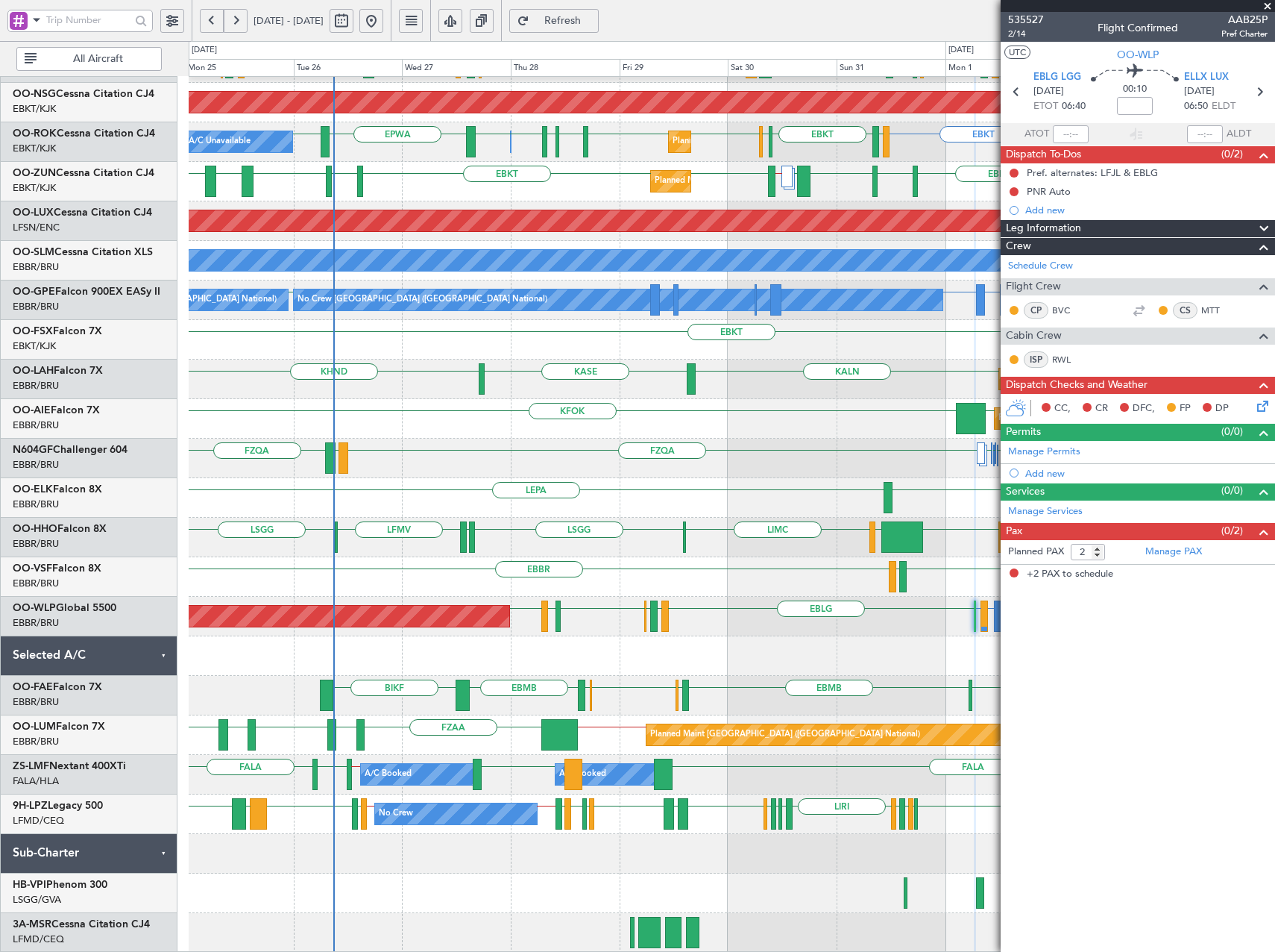
click at [650, 621] on div "Planned Maint [GEOGRAPHIC_DATA] ([GEOGRAPHIC_DATA]) ELLX EBBR or ELLX LIRZ or E…" at bounding box center [731, 617] width 1086 height 40
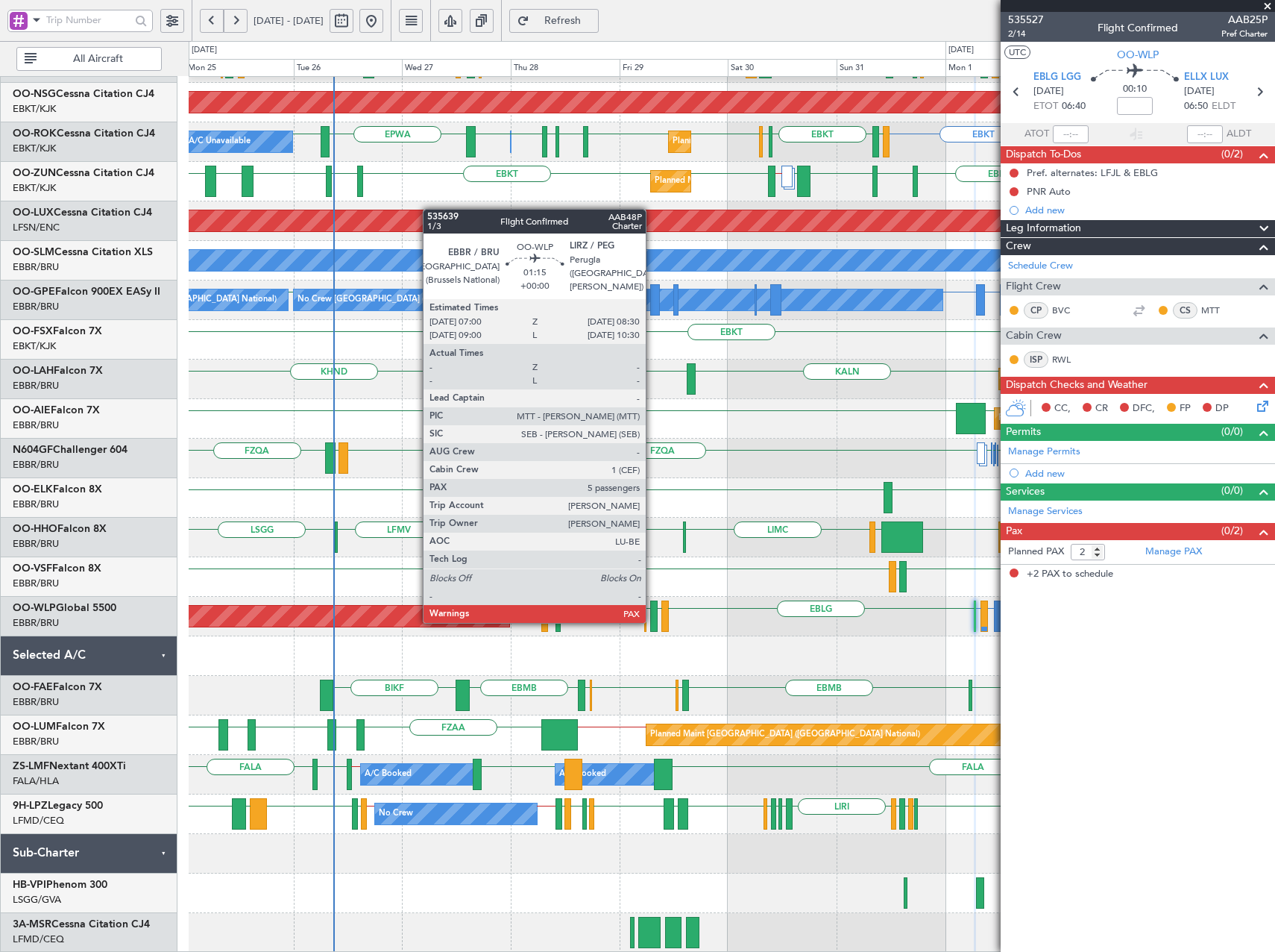
click at [653, 621] on div at bounding box center [654, 616] width 7 height 32
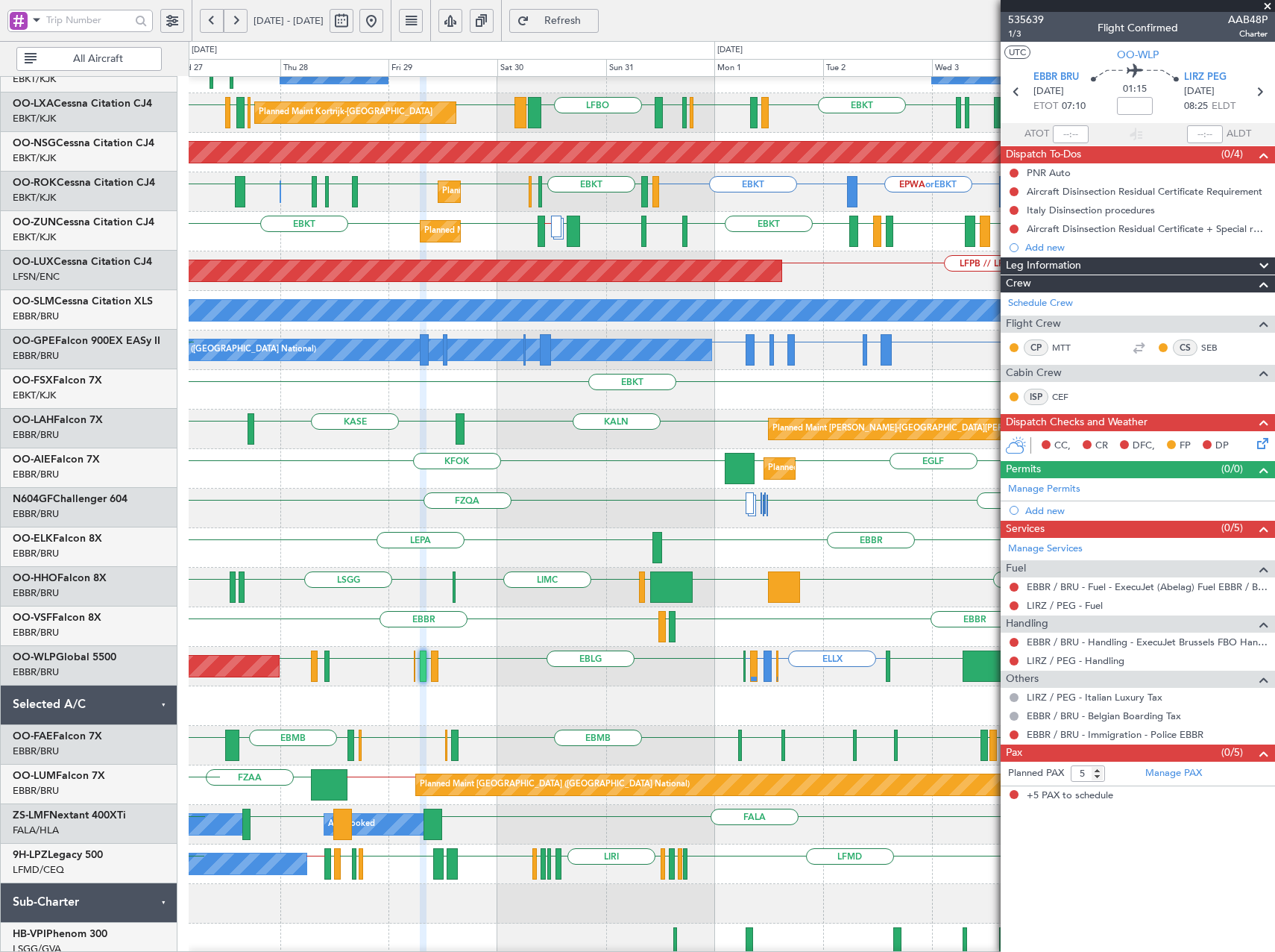
scroll to position [102, 0]
click at [703, 678] on div "Planned Maint [GEOGRAPHIC_DATA] ([GEOGRAPHIC_DATA]) ELLX EBBR or ELLX LIRZ or E…" at bounding box center [731, 666] width 1086 height 40
click at [1268, 7] on span at bounding box center [1268, 6] width 15 height 14
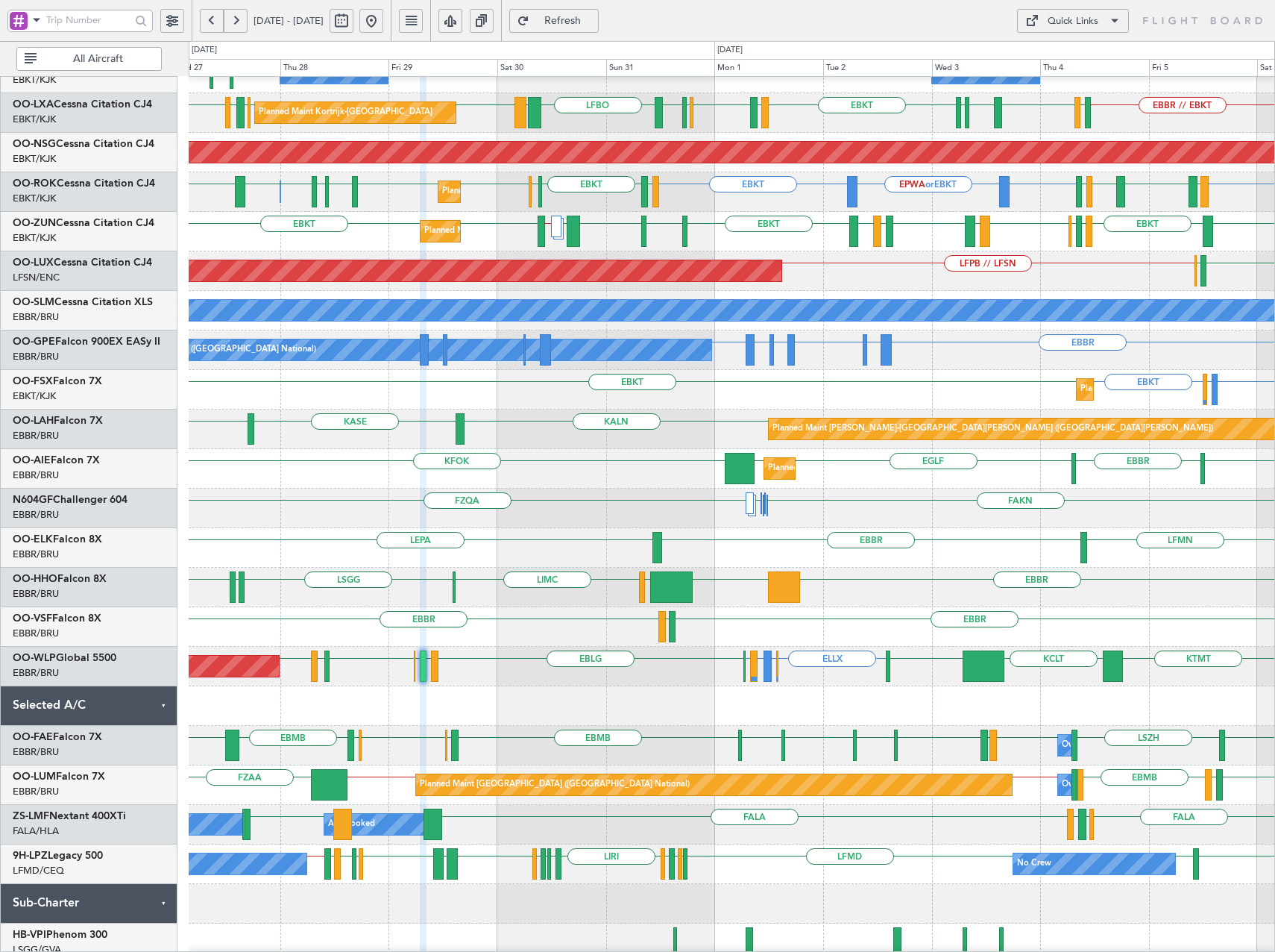
type input "0"
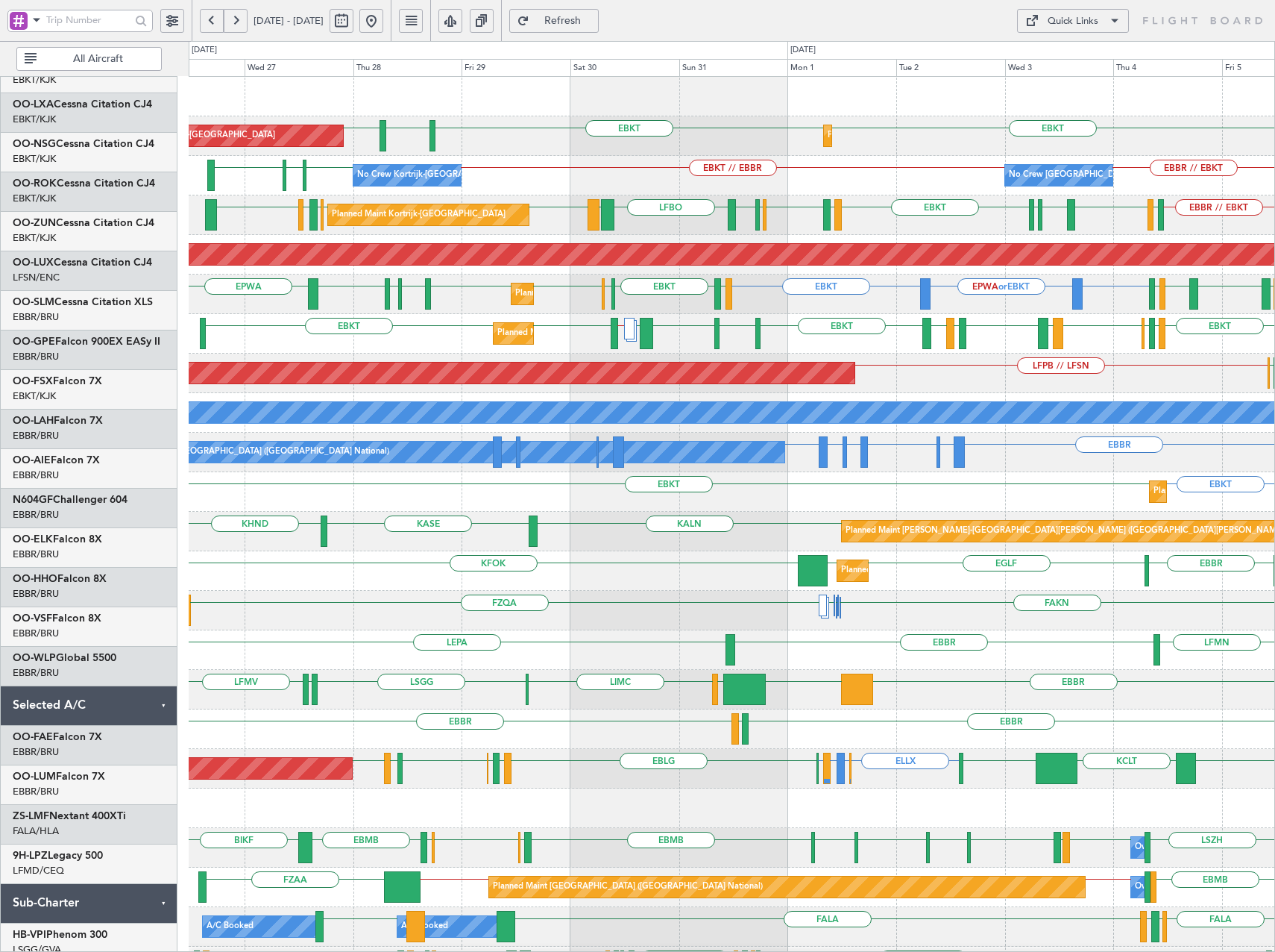
scroll to position [0, 0]
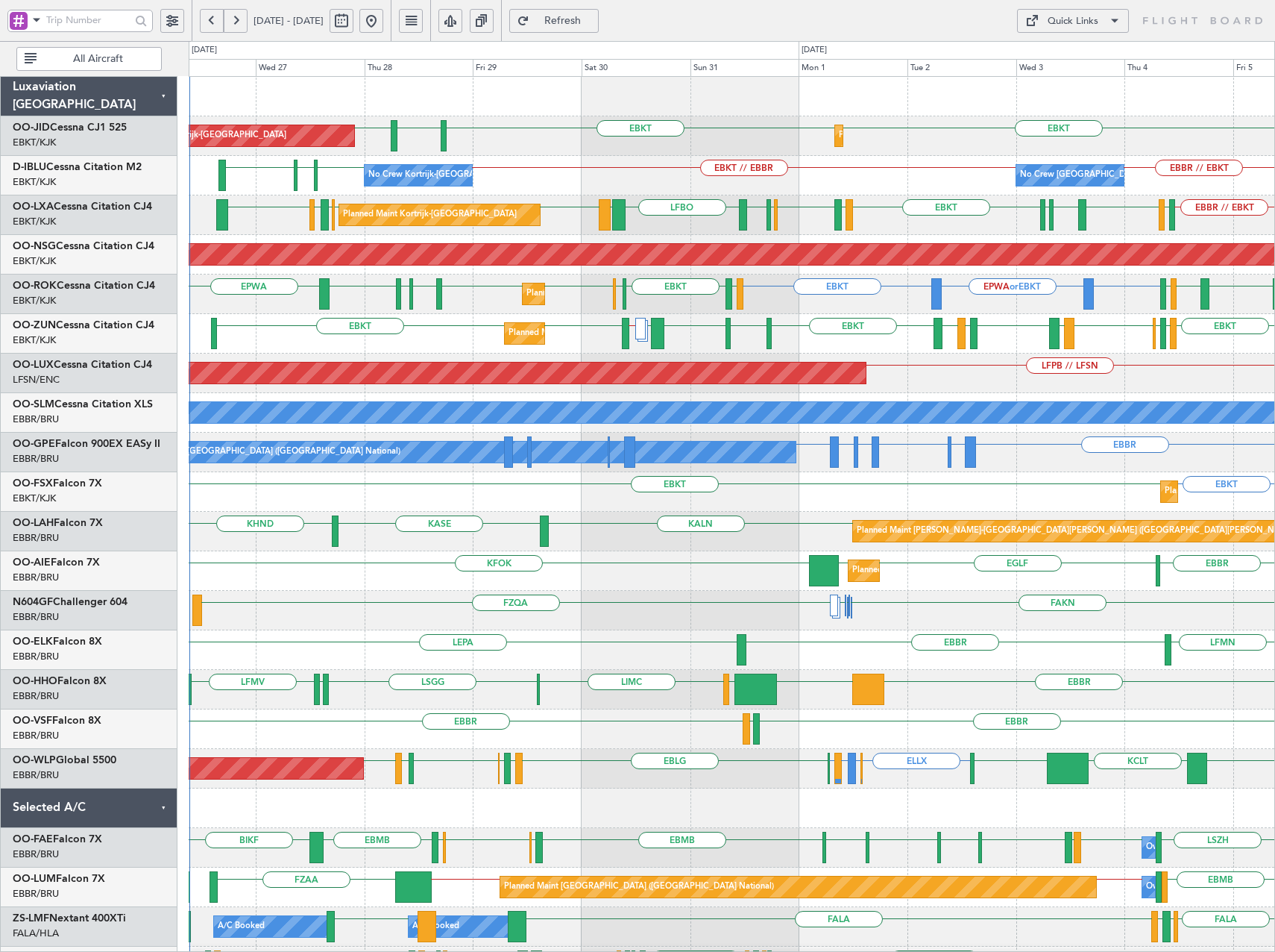
click at [530, 504] on div "EBKT [GEOGRAPHIC_DATA] EBKT EBKT AOG Maint [GEOGRAPHIC_DATA]-[GEOGRAPHIC_DATA] …" at bounding box center [731, 591] width 1086 height 1028
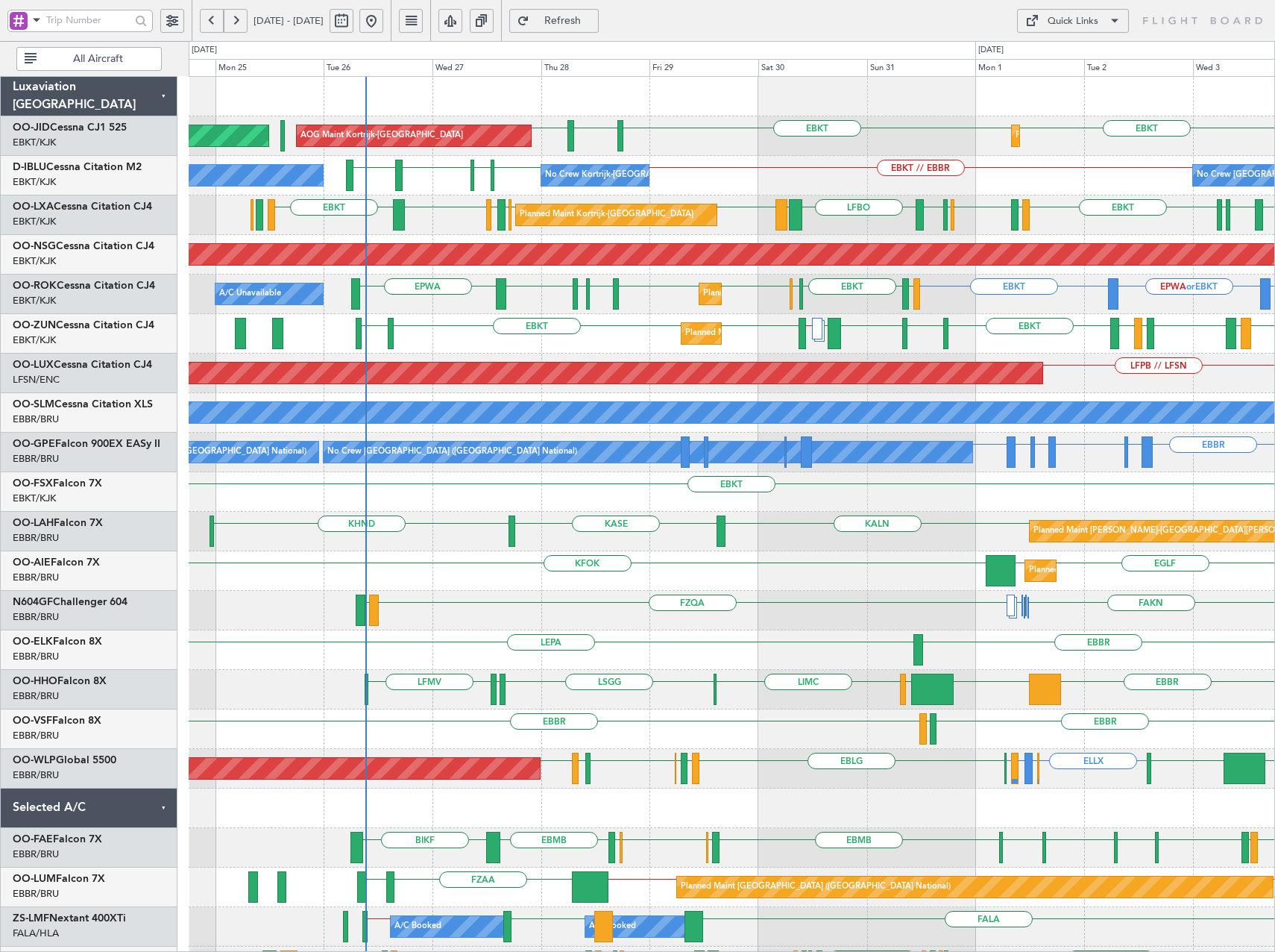
click at [701, 348] on div "AOG Maint Kortrijk-[GEOGRAPHIC_DATA] Planned Maint [GEOGRAPHIC_DATA]-[GEOGRAPHI…" at bounding box center [731, 591] width 1086 height 1028
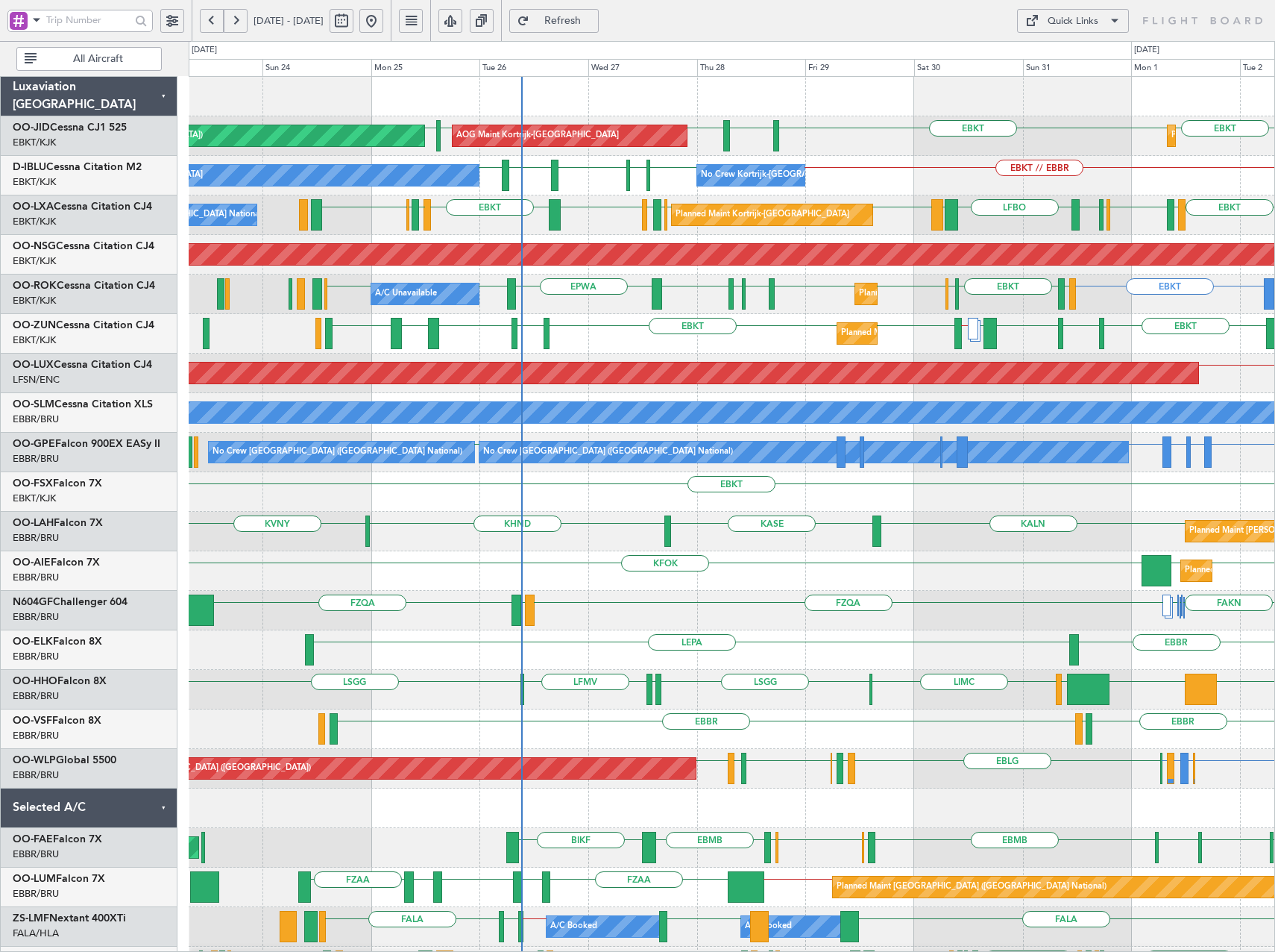
click at [663, 426] on div "AOG Maint Kortrijk-Wevelgem Planned Maint Kortrijk-Wevelgem Planned Maint Paris…" at bounding box center [731, 591] width 1086 height 1028
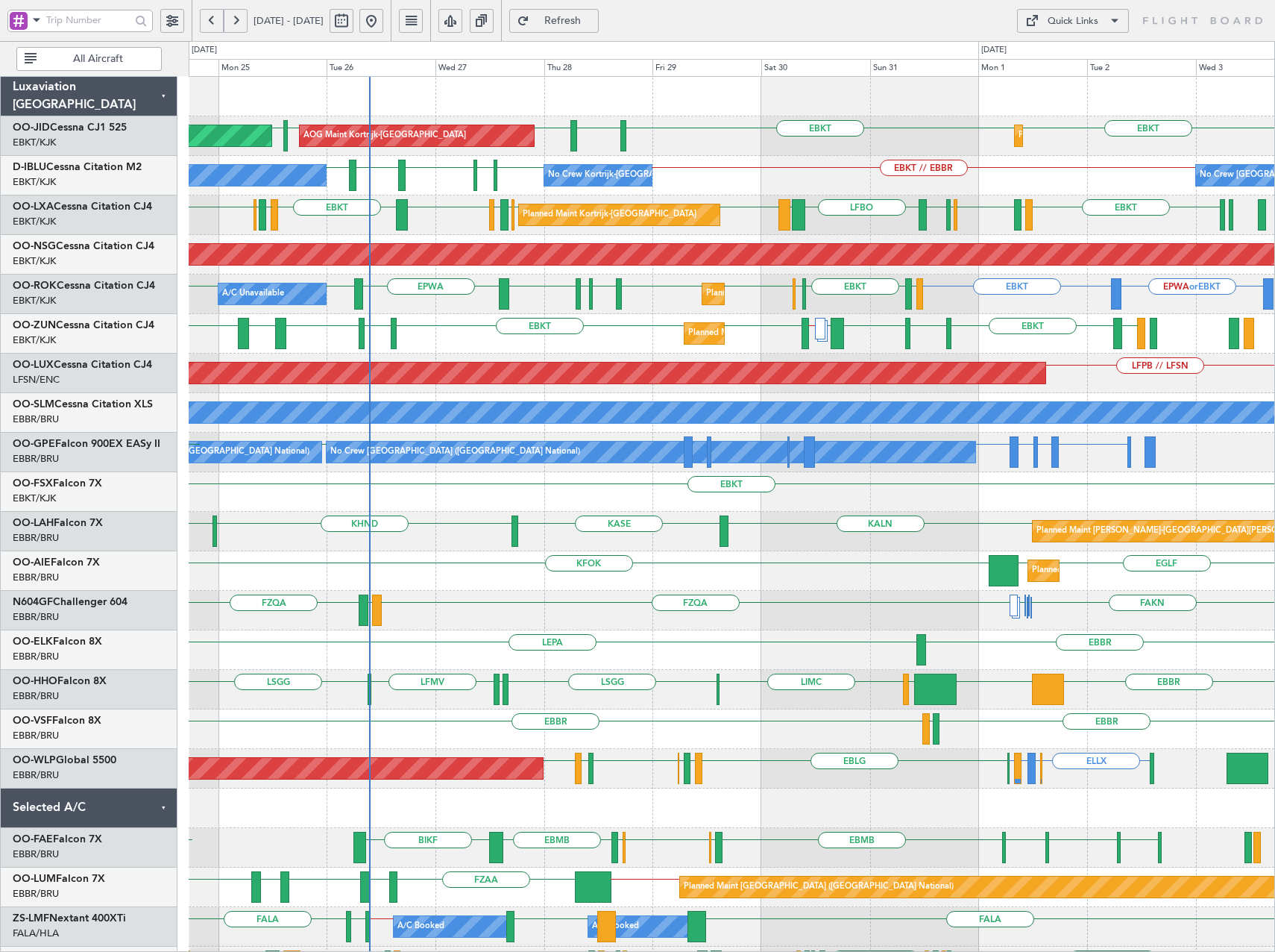
click at [832, 679] on div "EBKT EBKT EGNT EBKT EBKT LFPB Planned Maint Kortrijk-Wevelgem AOG Maint Kortrij…" at bounding box center [731, 591] width 1086 height 1028
